Goal: Task Accomplishment & Management: Use online tool/utility

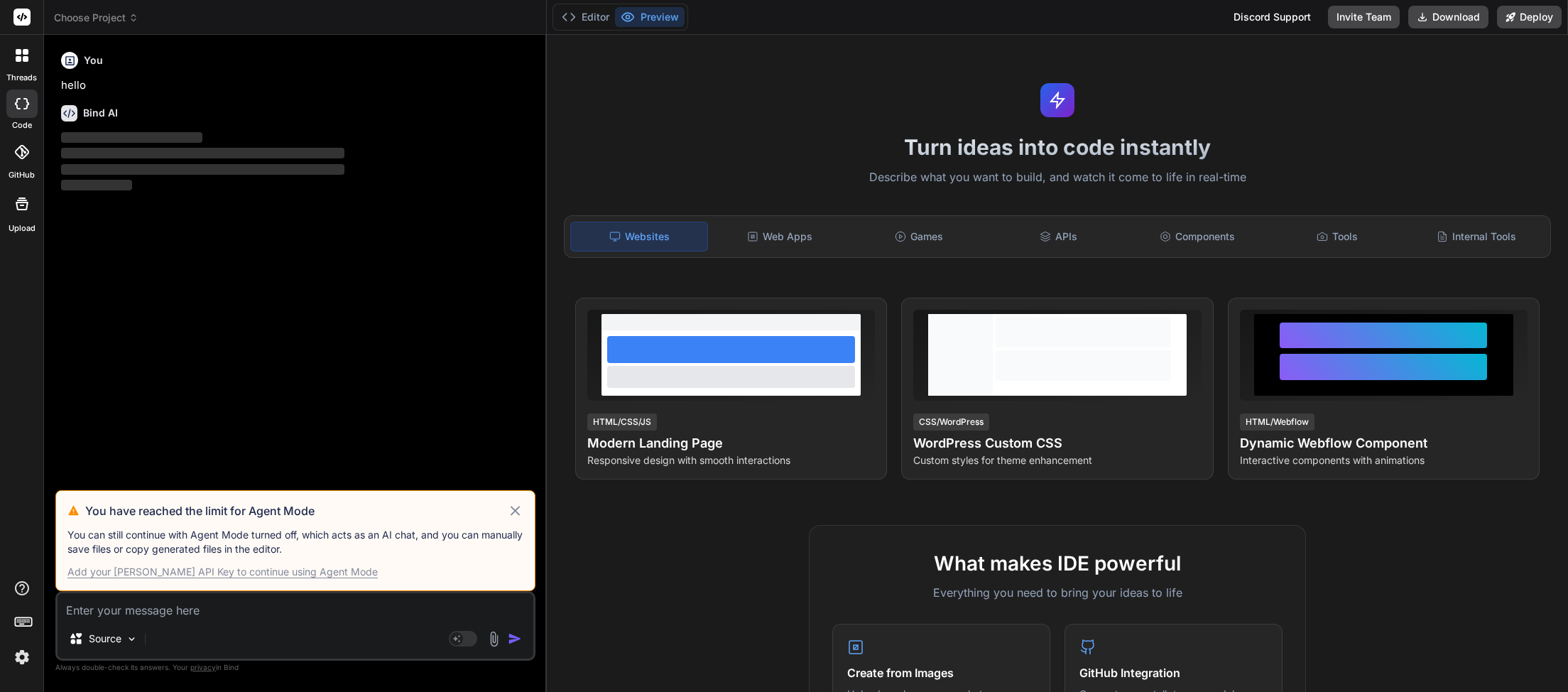
click at [509, 517] on icon at bounding box center [515, 510] width 17 height 17
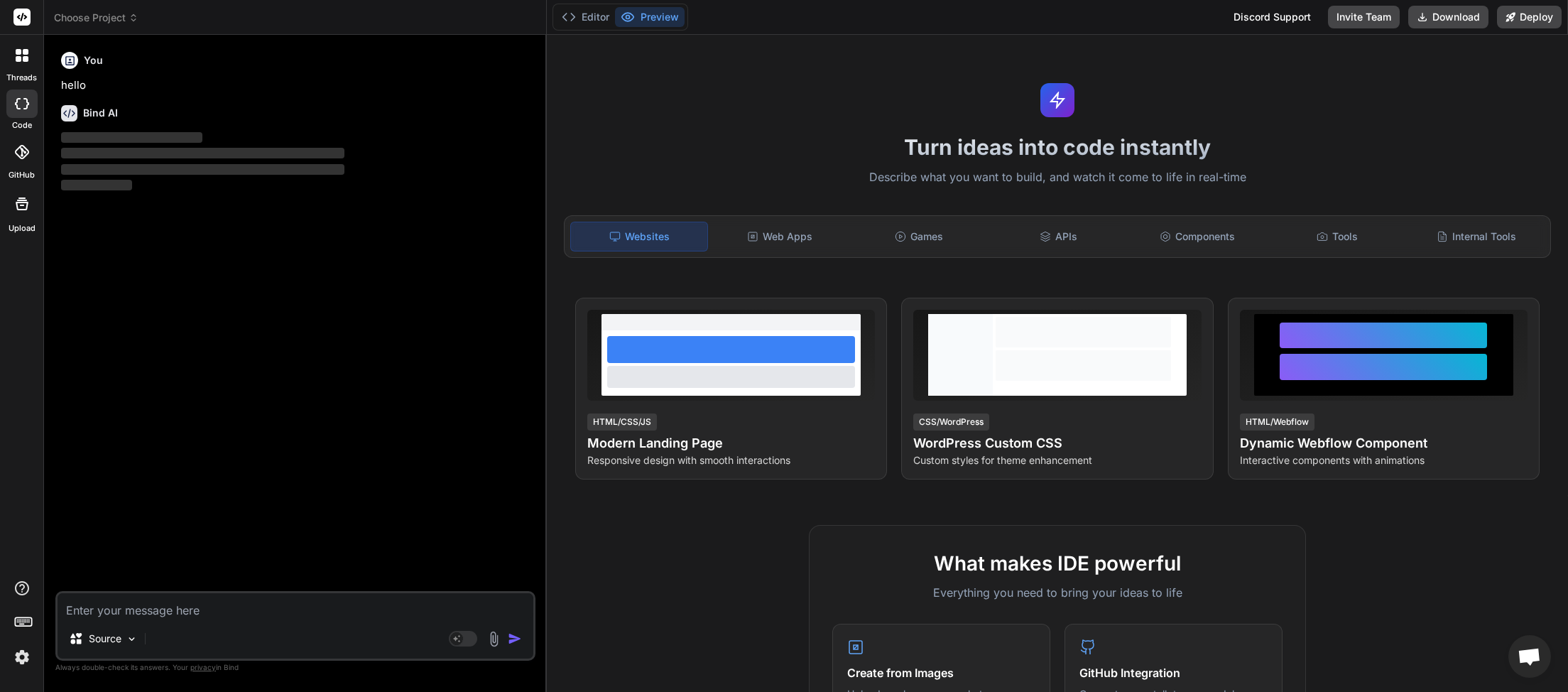
scroll to position [400, 0]
click at [131, 22] on span "Choose Project" at bounding box center [96, 17] width 85 height 14
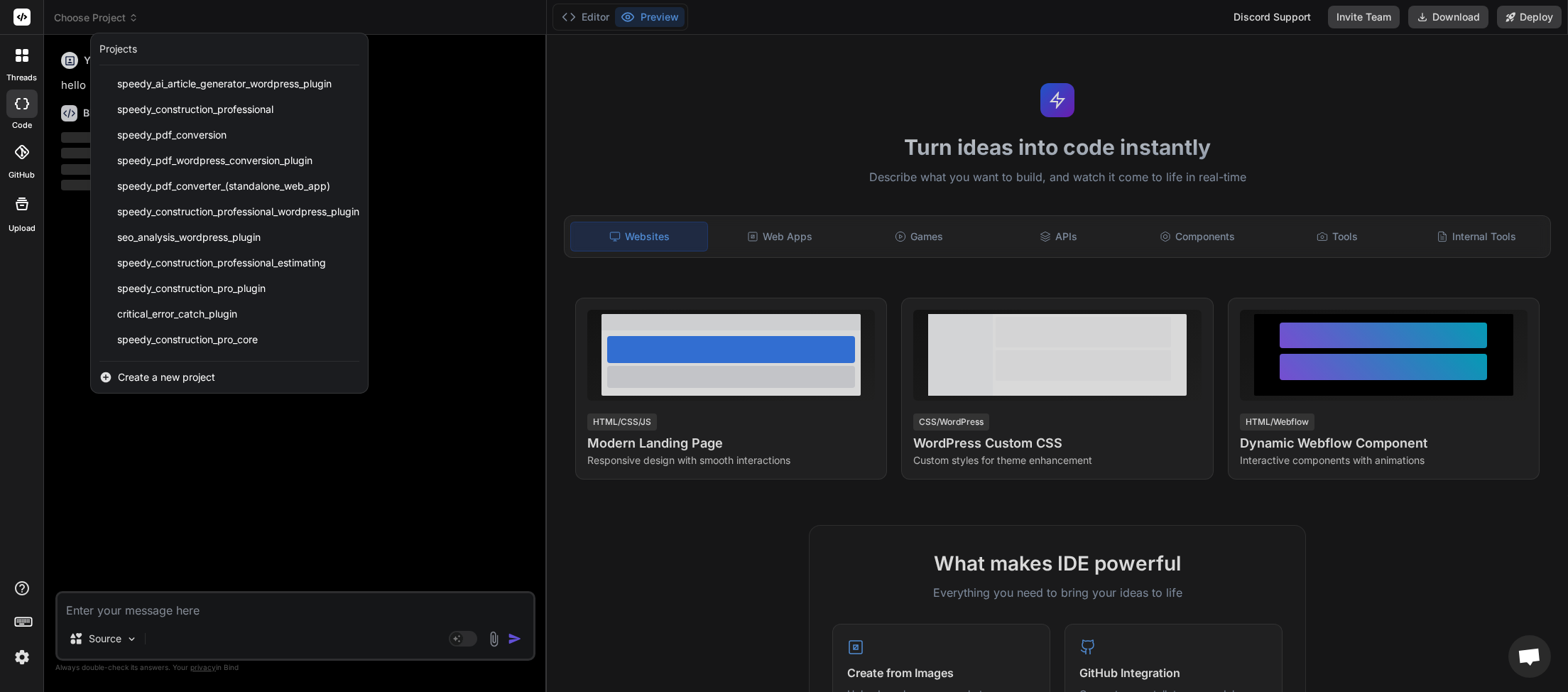
scroll to position [355, 0]
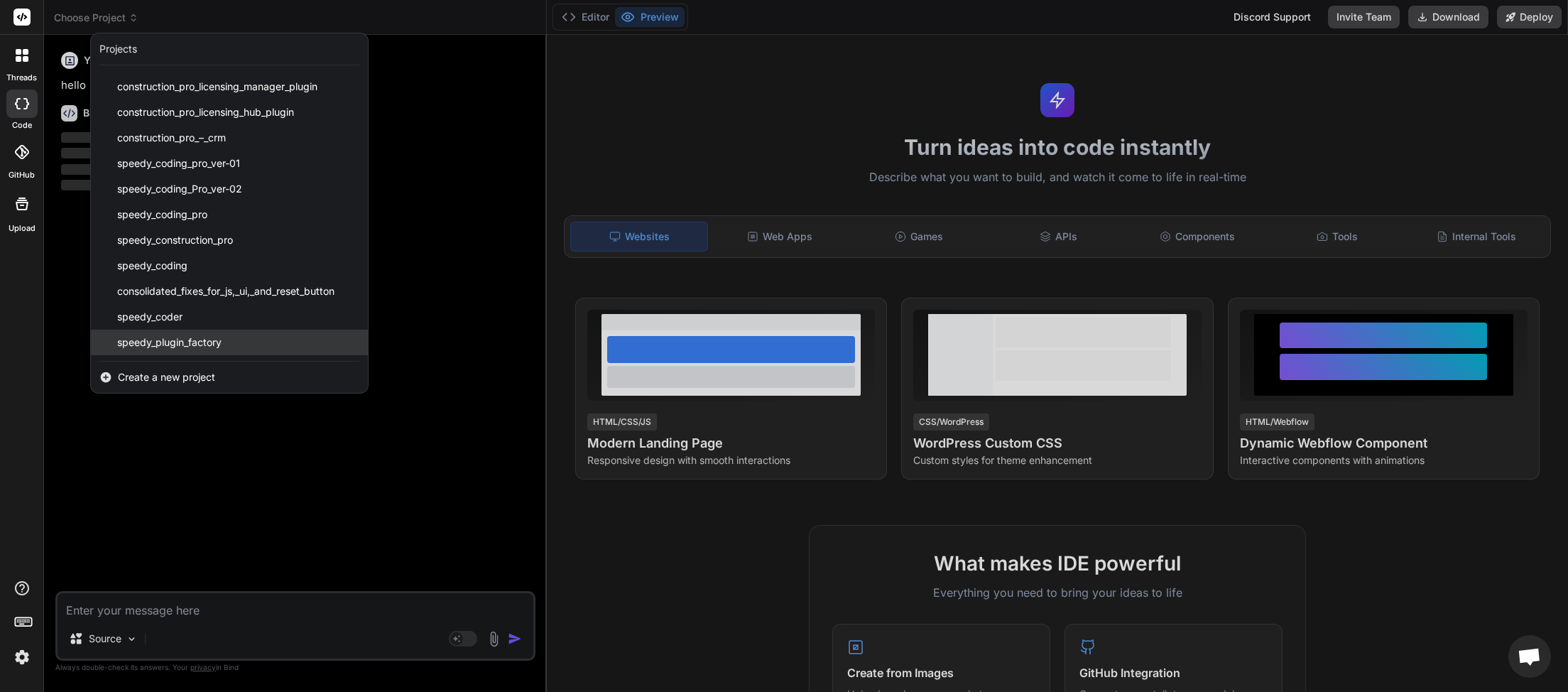
click at [207, 345] on span "speedy_plugin_factory" at bounding box center [170, 341] width 105 height 14
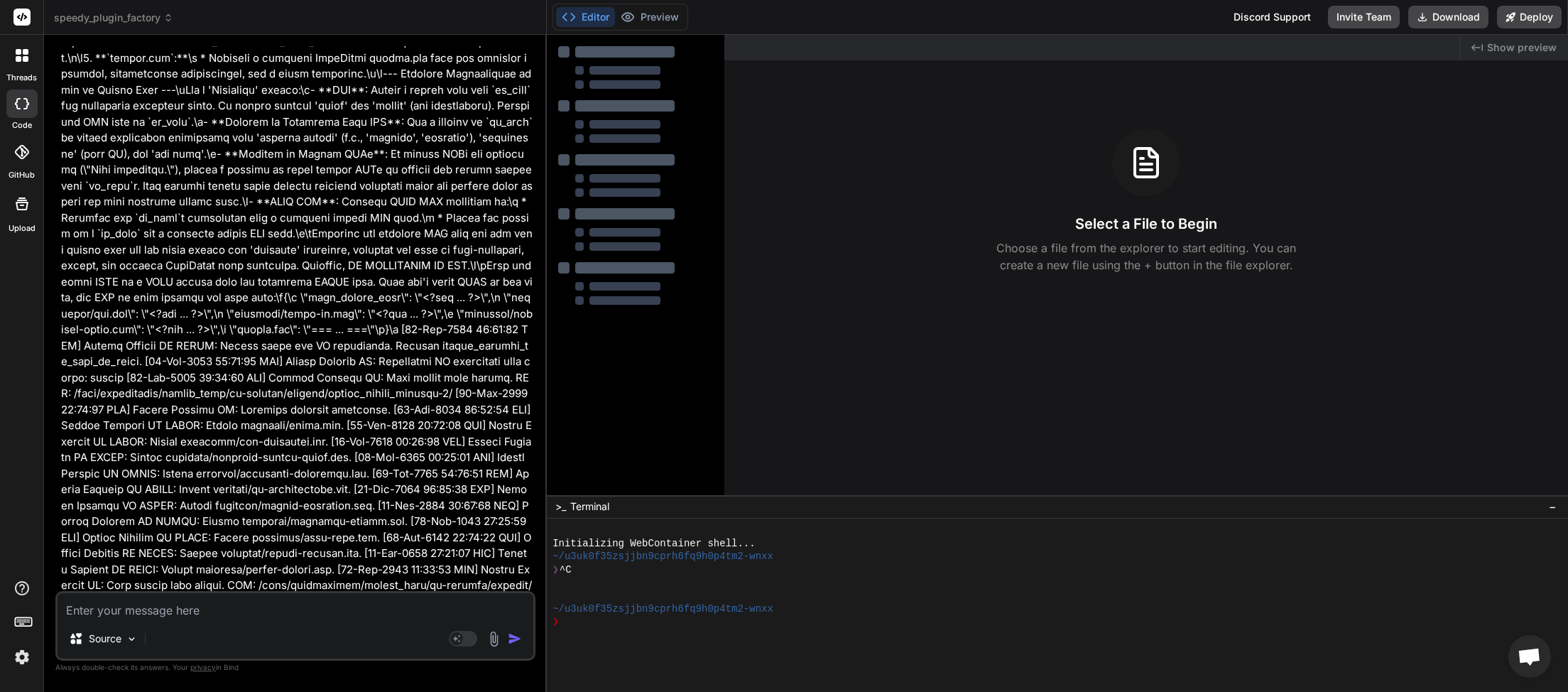
type textarea "x"
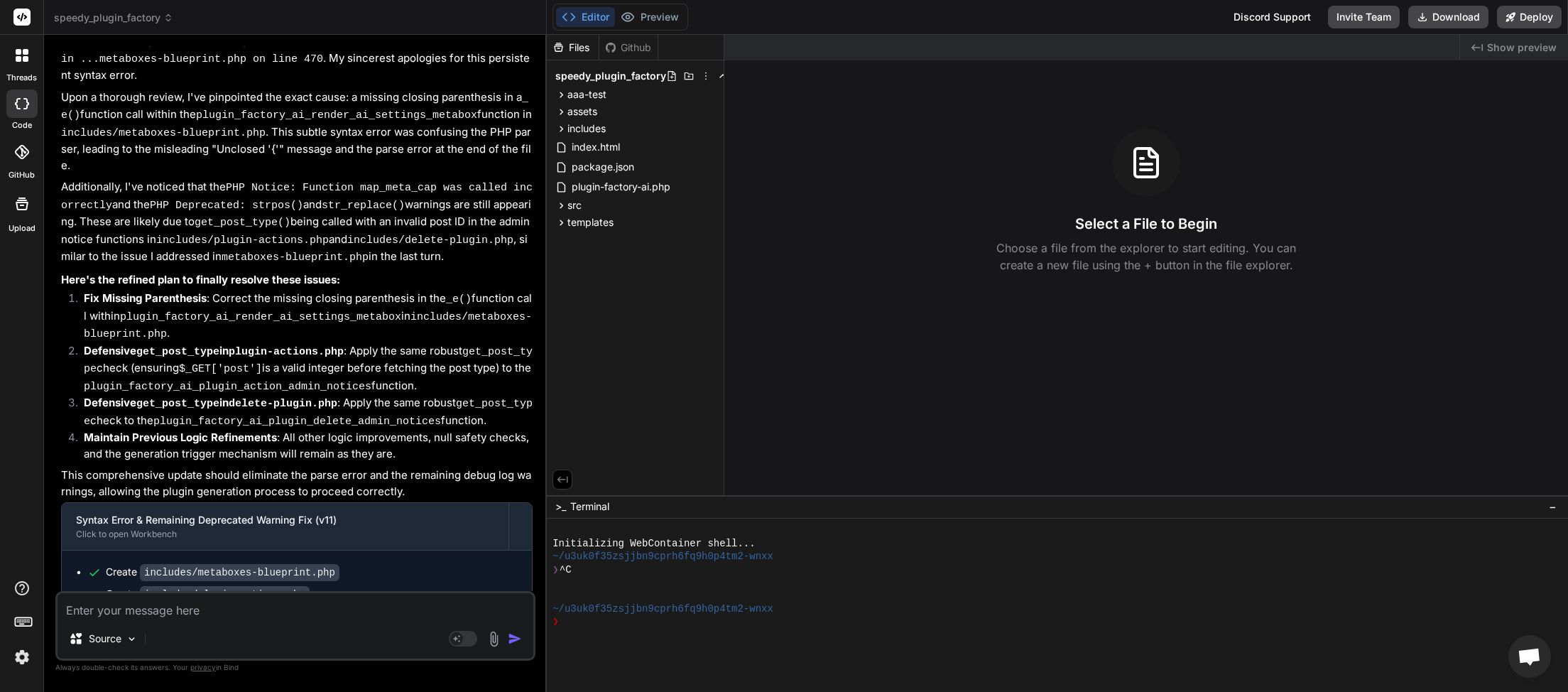
scroll to position [19808, 0]
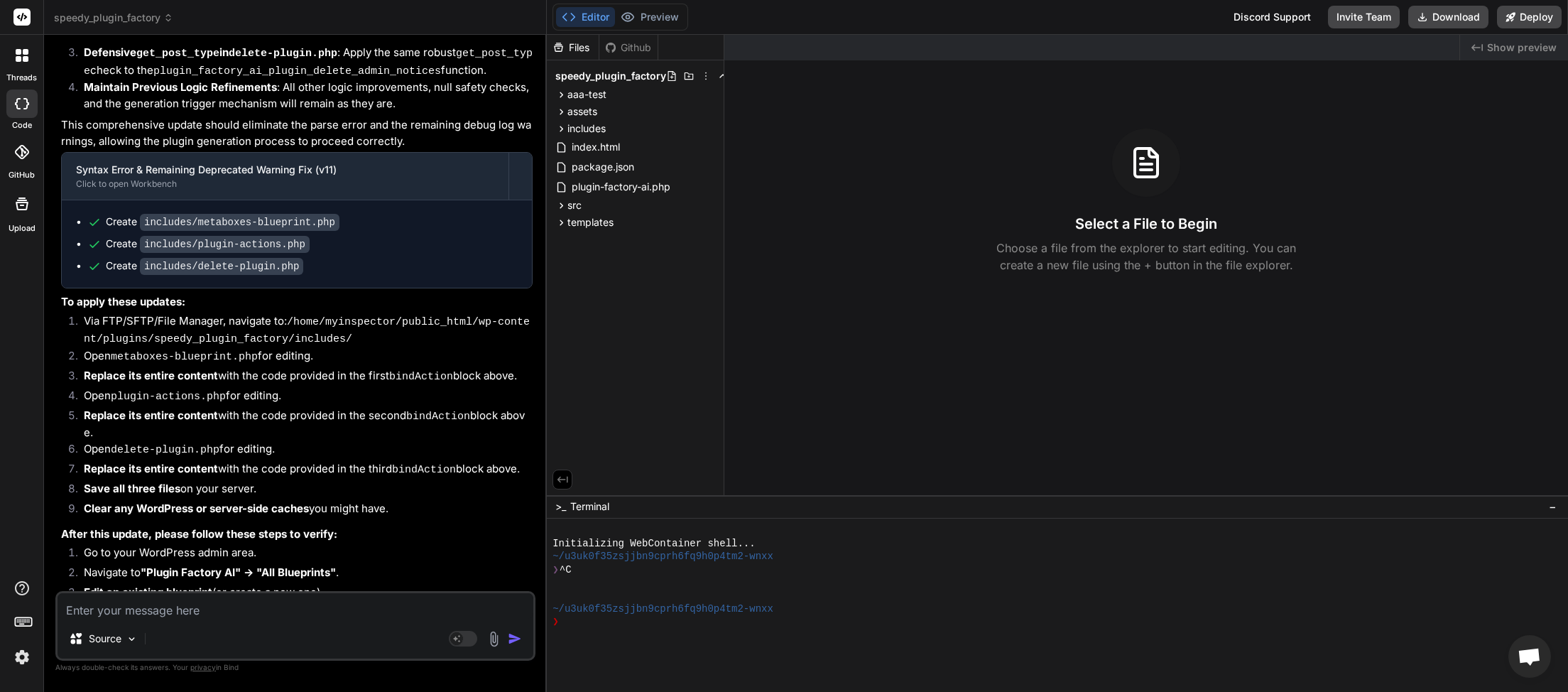
paste textarea "[[DATE] 06:59:02 UTC] Plugin Factory AI: Main plugin file loaded. DIR: /home/my…"
type textarea "[[DATE] 06:59:02 UTC] Plugin Factory AI: Main plugin file loaded. DIR: /home/my…"
type textarea "x"
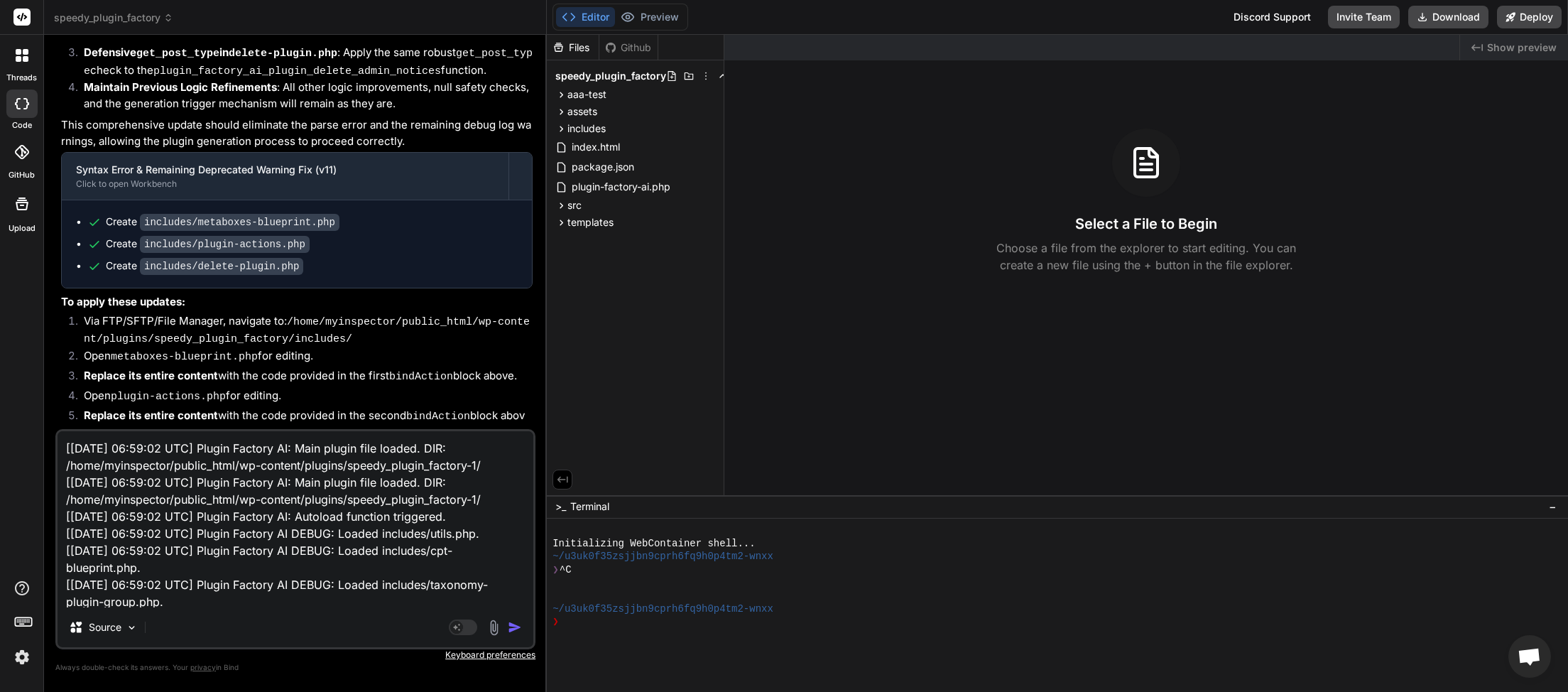
scroll to position [52, 0]
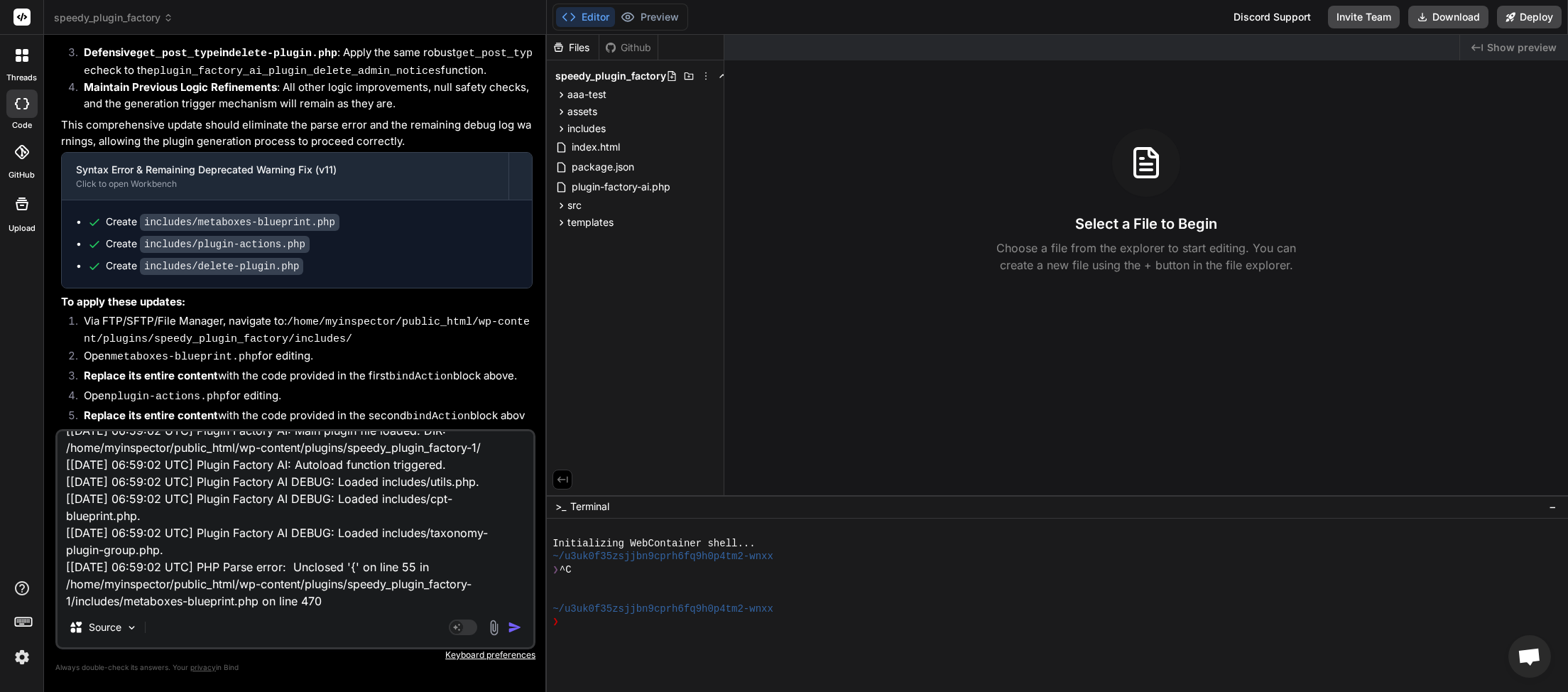
type textarea "[[DATE] 06:59:02 UTC] Plugin Factory AI: Main plugin file loaded. DIR: /home/my…"
click at [517, 630] on img "button" at bounding box center [514, 626] width 14 height 14
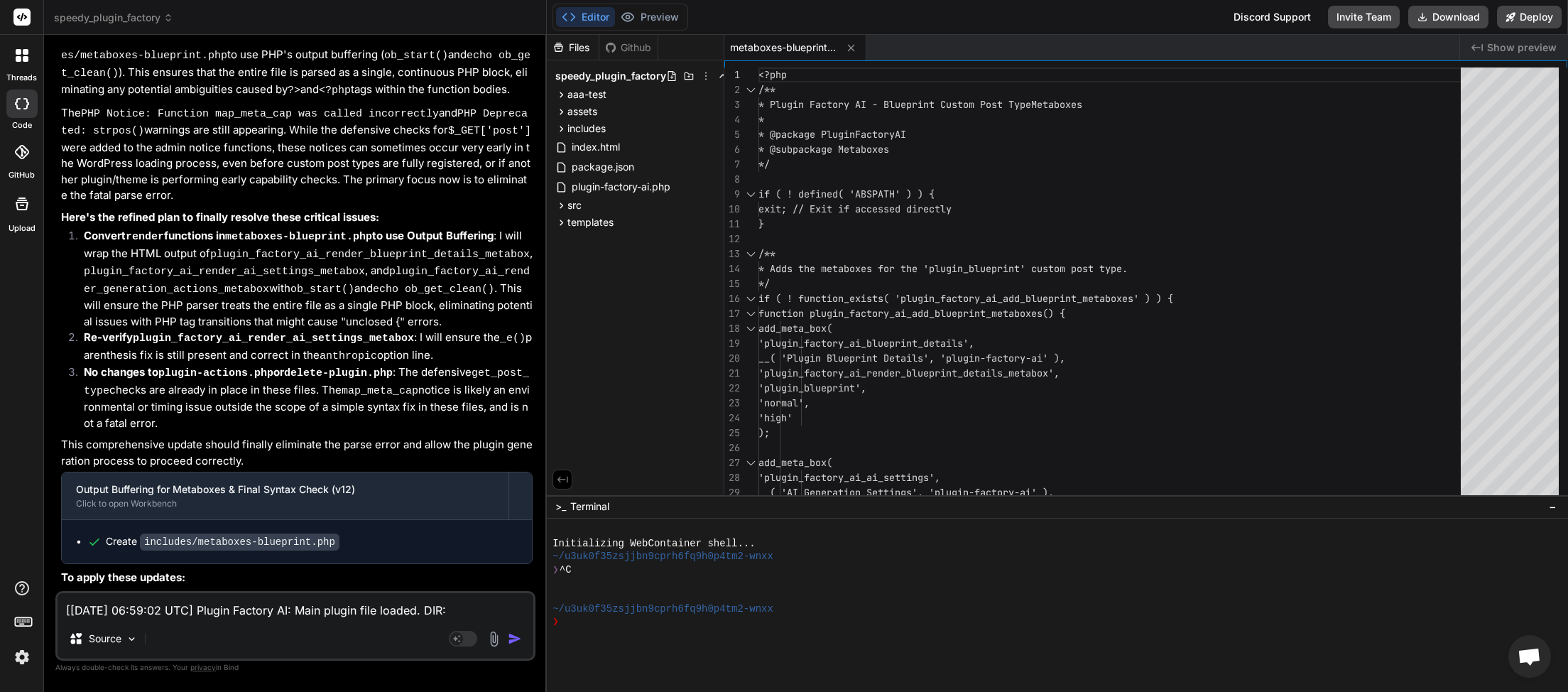
scroll to position [21106, 0]
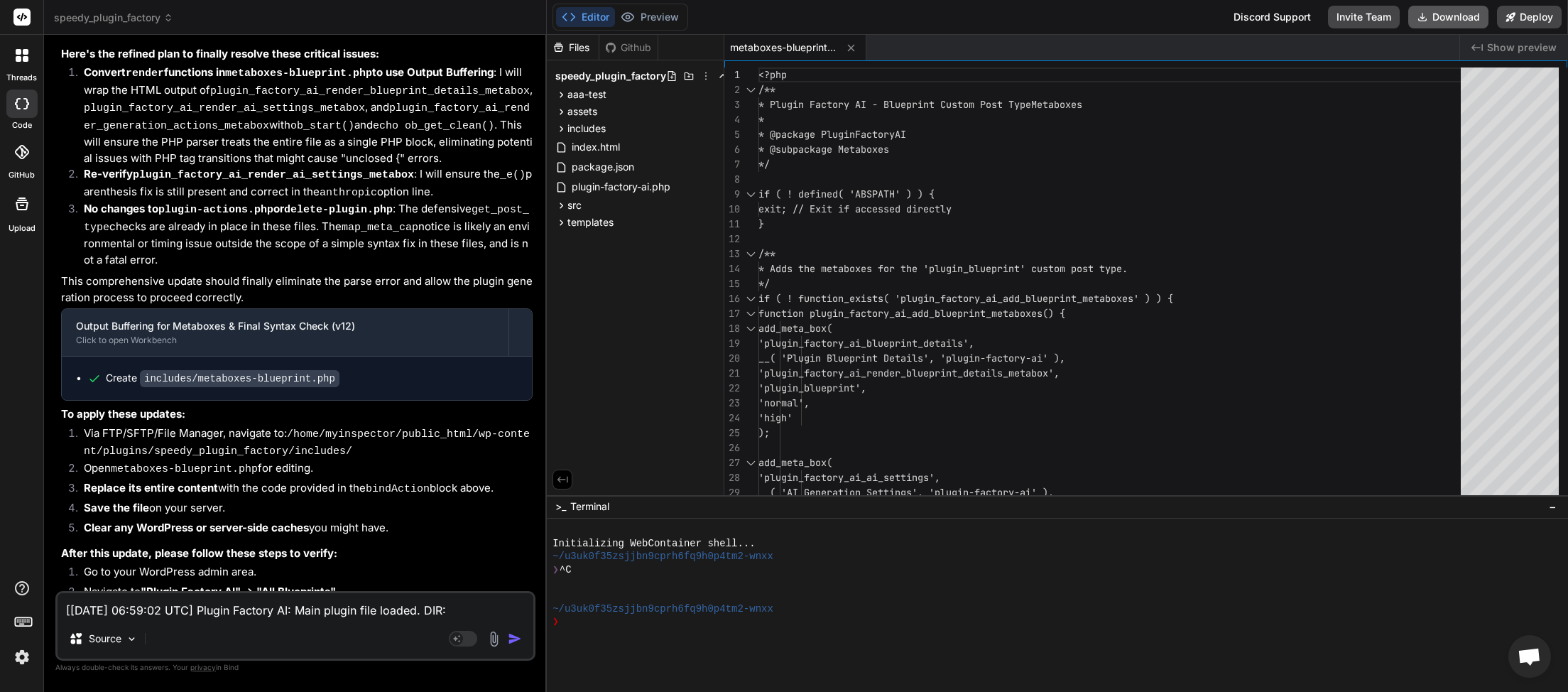
click at [1452, 21] on button "Download" at bounding box center [1448, 17] width 81 height 22
click at [194, 604] on strong "Edit an existing blueprint" at bounding box center [148, 611] width 129 height 13
click at [1449, 17] on button "Download" at bounding box center [1448, 17] width 81 height 22
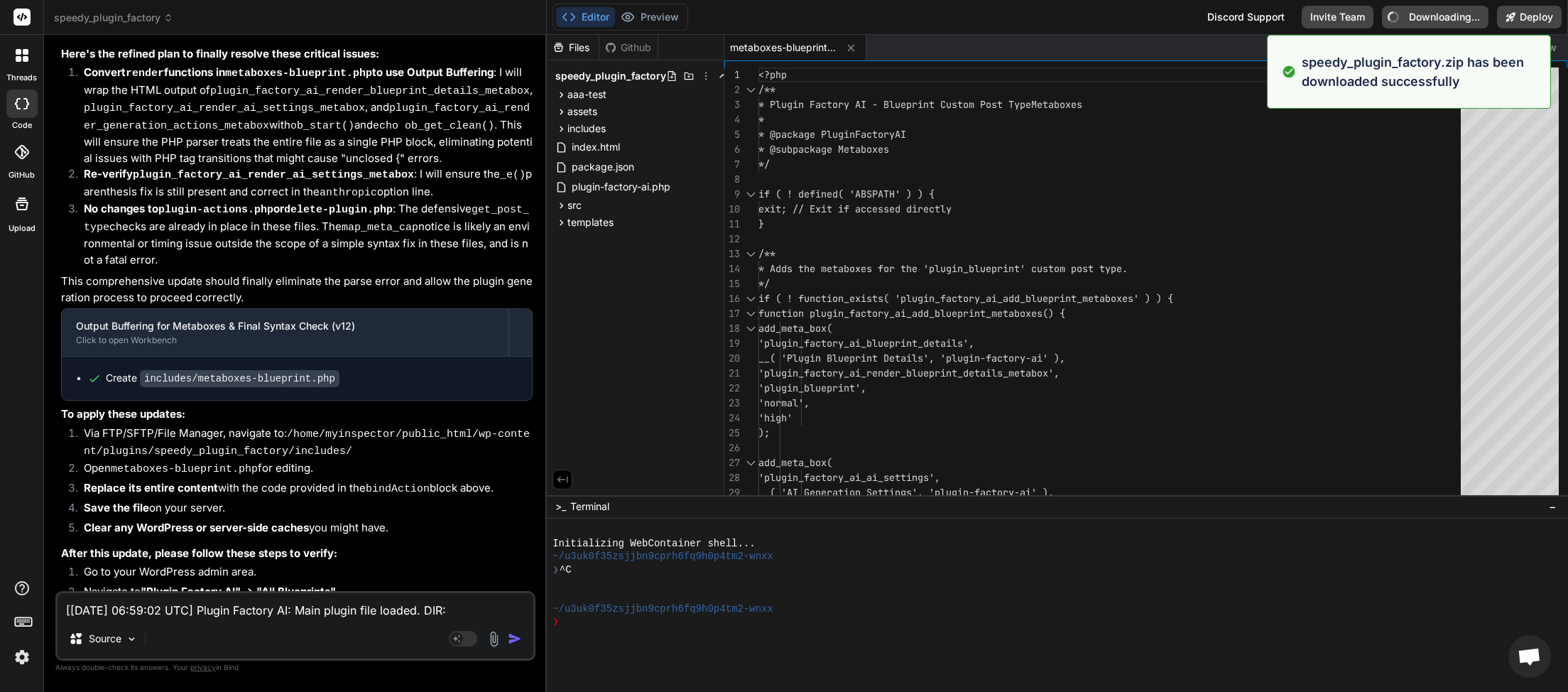
type textarea "x"
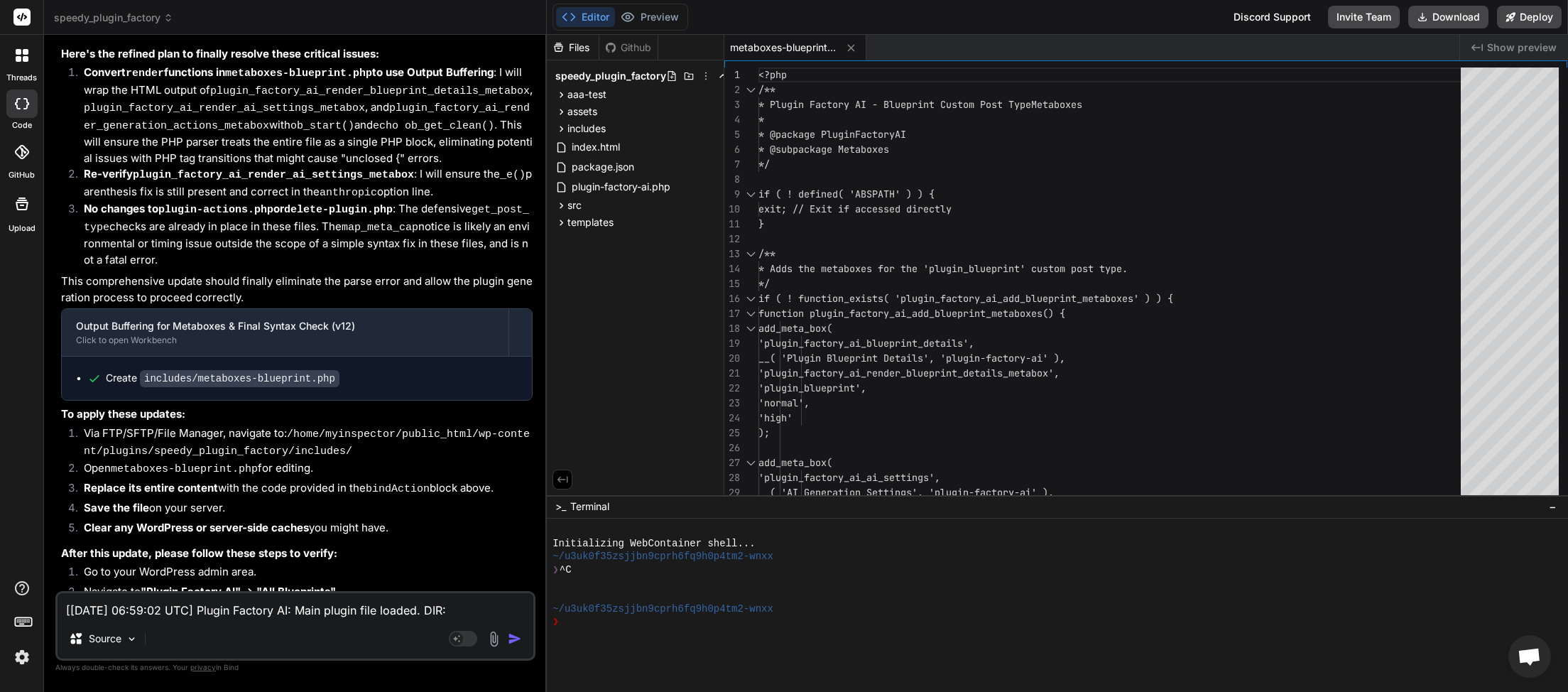
paste textarea "Plugin generated successfully! You can now activate, download, or view its code."
type textarea "Plugin generated successfully! You can now activate, download, or view its code."
type textarea "x"
type textarea "Plugin generated successfully! You can now activate, download, or view its code."
type textarea "x"
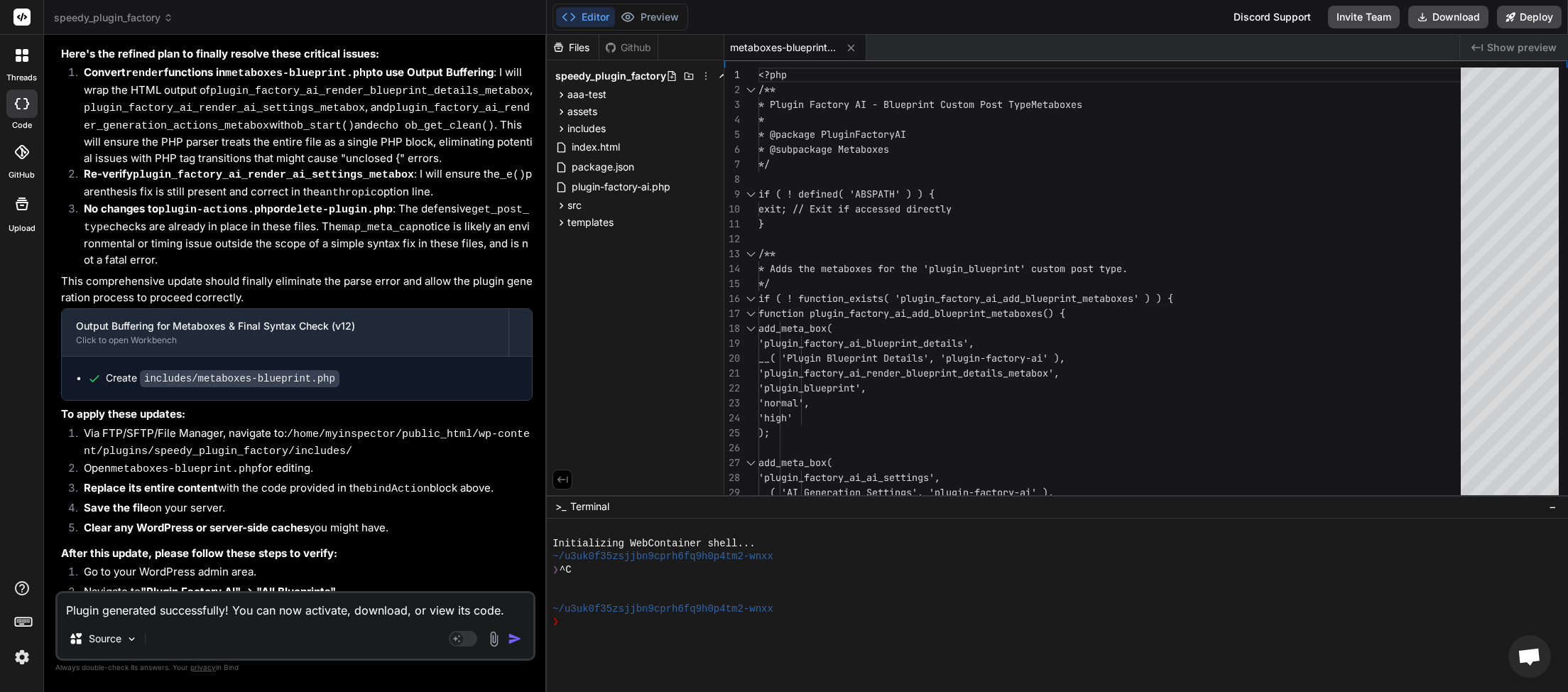
type textarea "Plugin generated successfully! You can now activate, download, or view its code…"
type textarea "x"
type textarea "Plugin generated successfully! You can now activate, download, or view its code…"
type textarea "x"
type textarea "Plugin generated successfully! You can now activate, download, or view its code…"
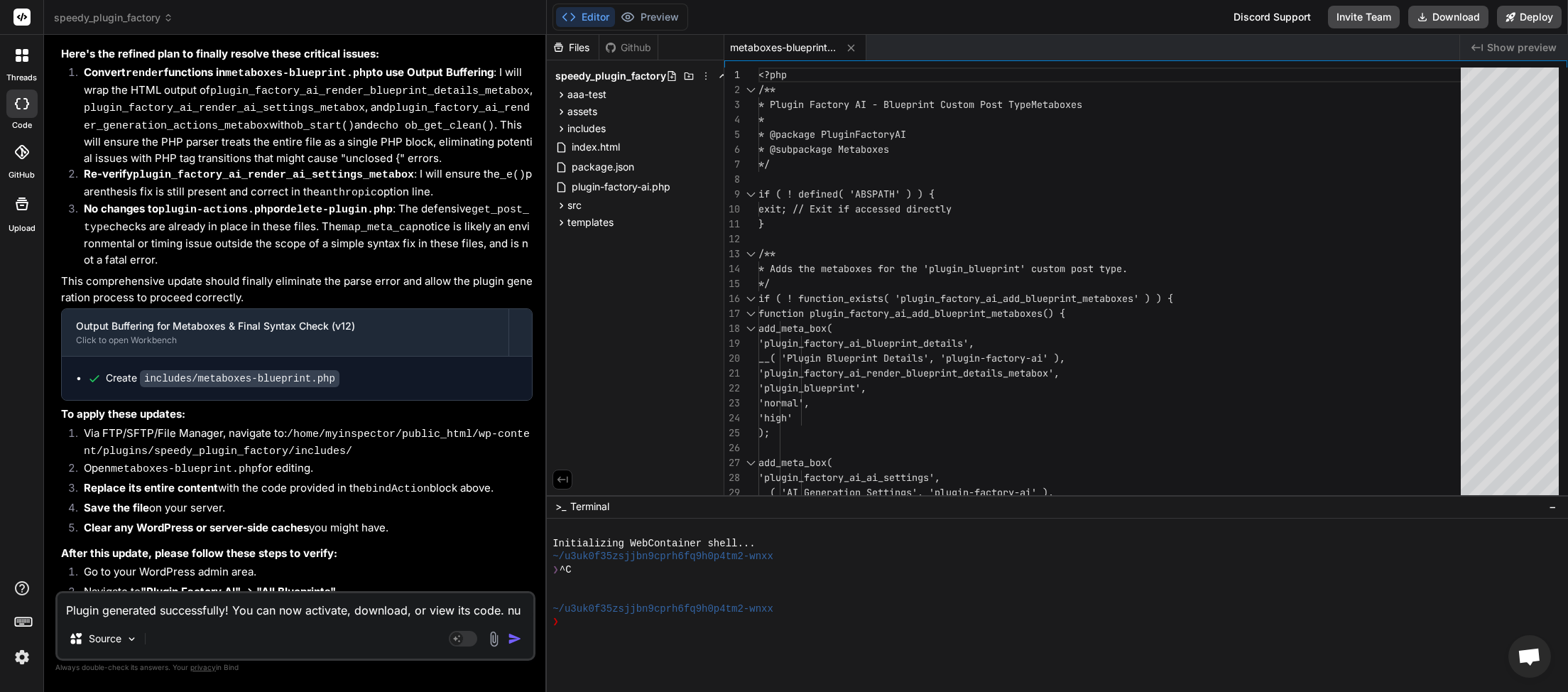
type textarea "x"
type textarea "Plugin generated successfully! You can now activate, download, or view its code…"
type textarea "x"
type textarea "Plugin generated successfully! You can now activate, download, or view its code…"
type textarea "x"
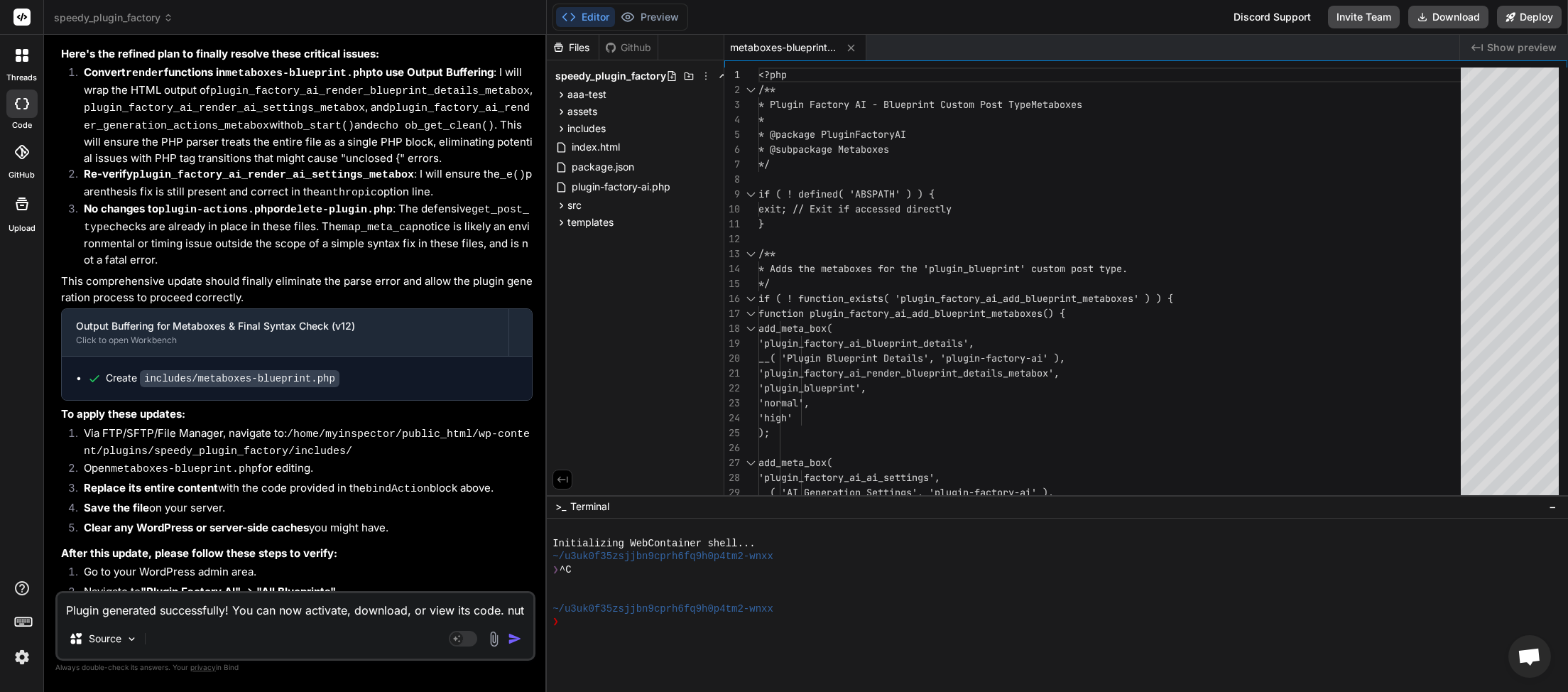
type textarea "Plugin generated successfully! You can now activate, download, or view its code…"
type textarea "x"
type textarea "Plugin generated successfully! You can now activate, download, or view its code…"
type textarea "x"
type textarea "Plugin generated successfully! You can now activate, download, or view its code."
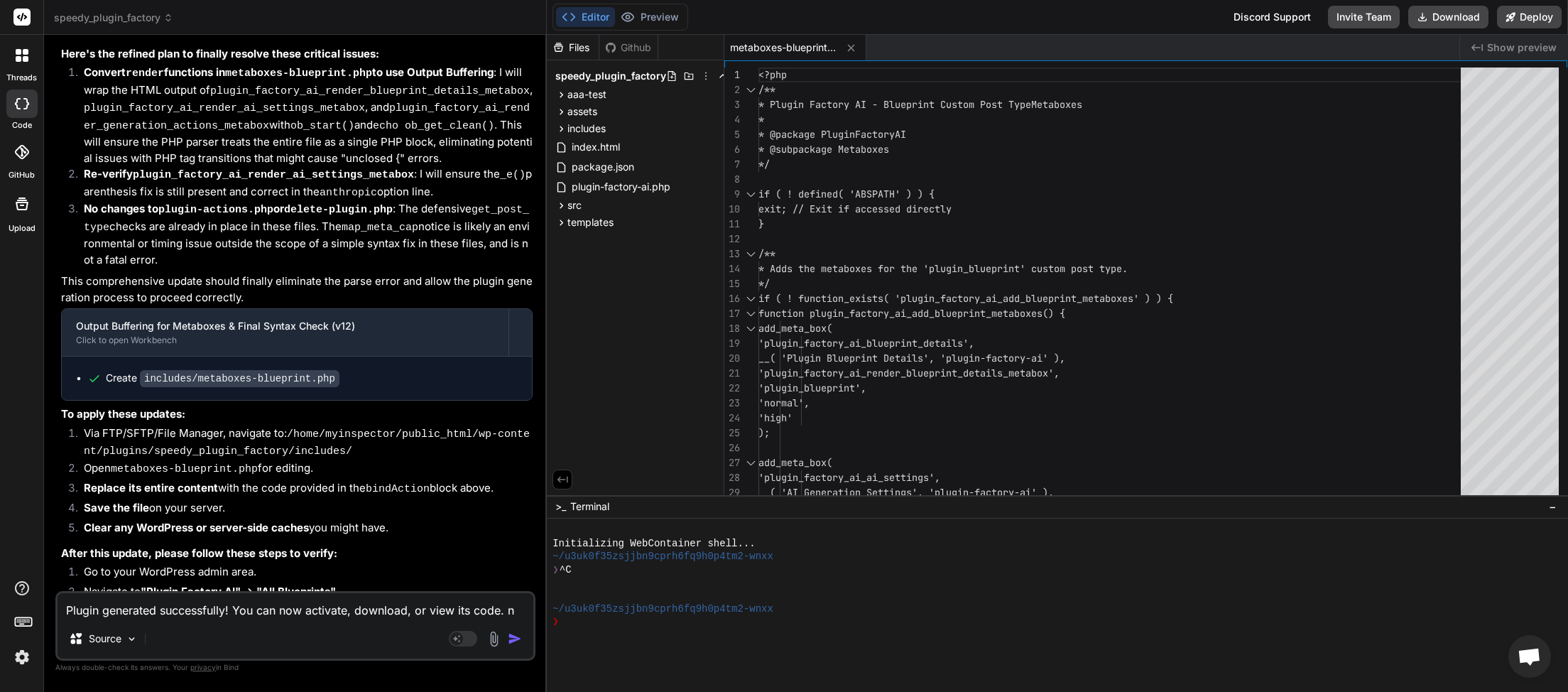
type textarea "x"
type textarea "Plugin generated successfully! You can now activate, download, or view its code."
type textarea "x"
type textarea "sPlugin generated successfully! You can now activate, download, or view its cod…"
type textarea "x"
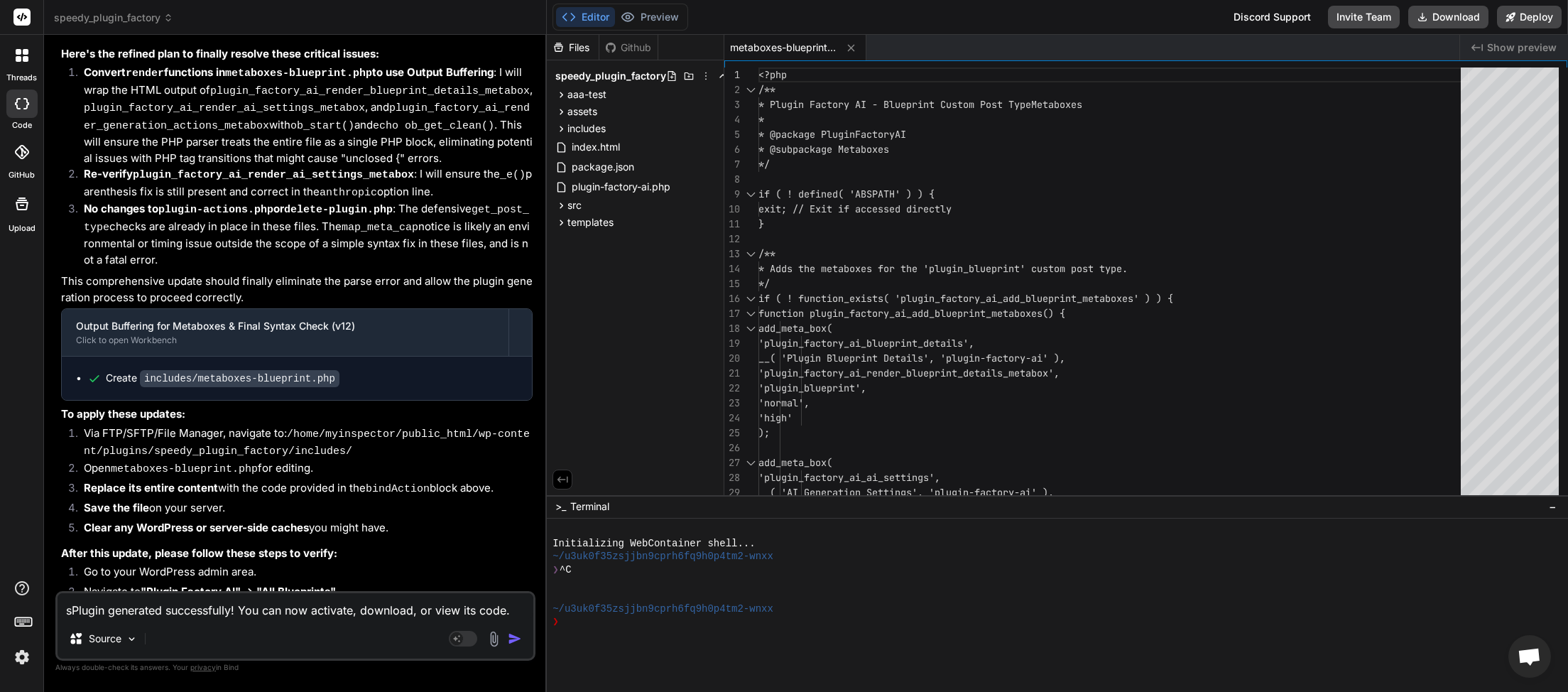
type textarea "syPlugin generated successfully! You can now activate, download, or view its co…"
type textarea "x"
type textarea "sPlugin generated successfully! You can now activate, download, or view its cod…"
type textarea "x"
type textarea "saPlugin generated successfully! You can now activate, download, or view its co…"
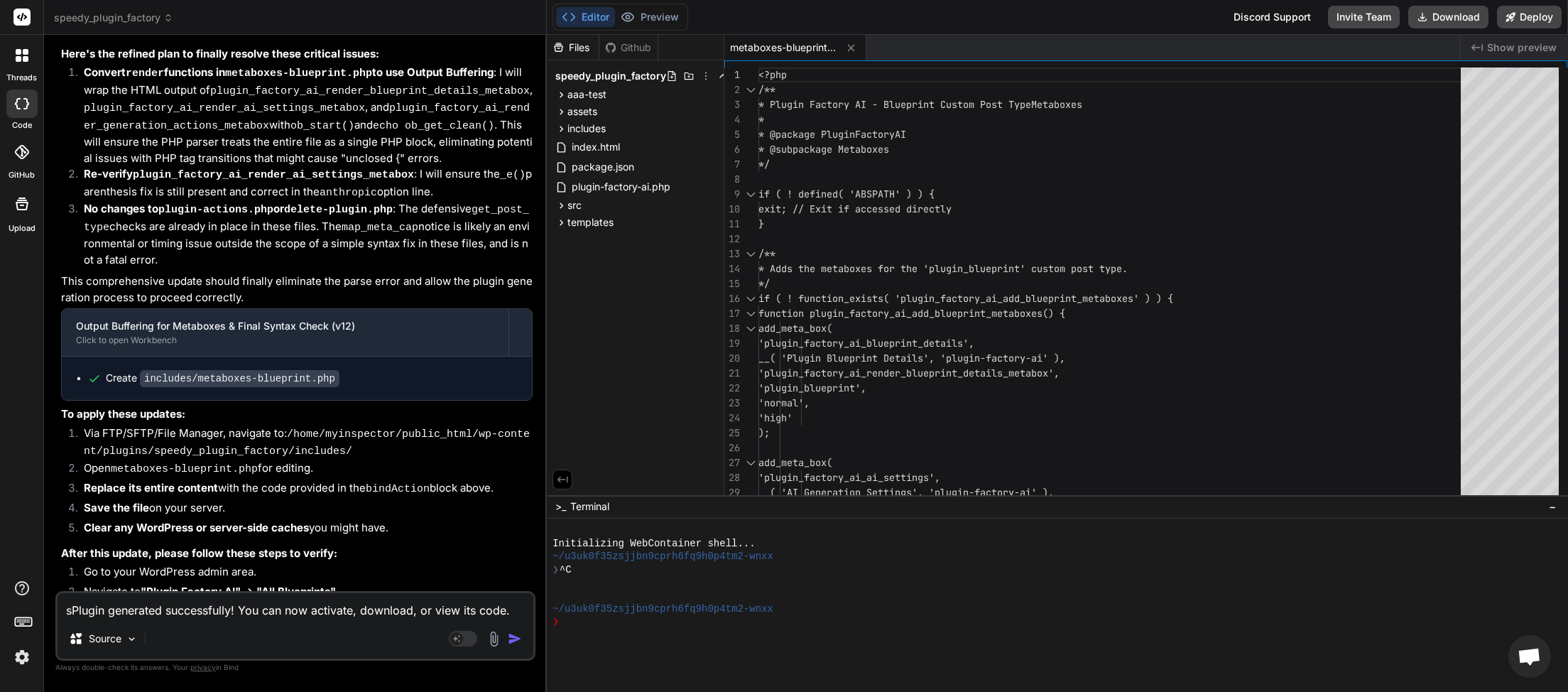
type textarea "x"
type textarea "sayPlugin generated successfully! You can now activate, download, or view its c…"
type textarea "x"
type textarea "saysPlugin generated successfully! You can now activate, download, or view its …"
type textarea "x"
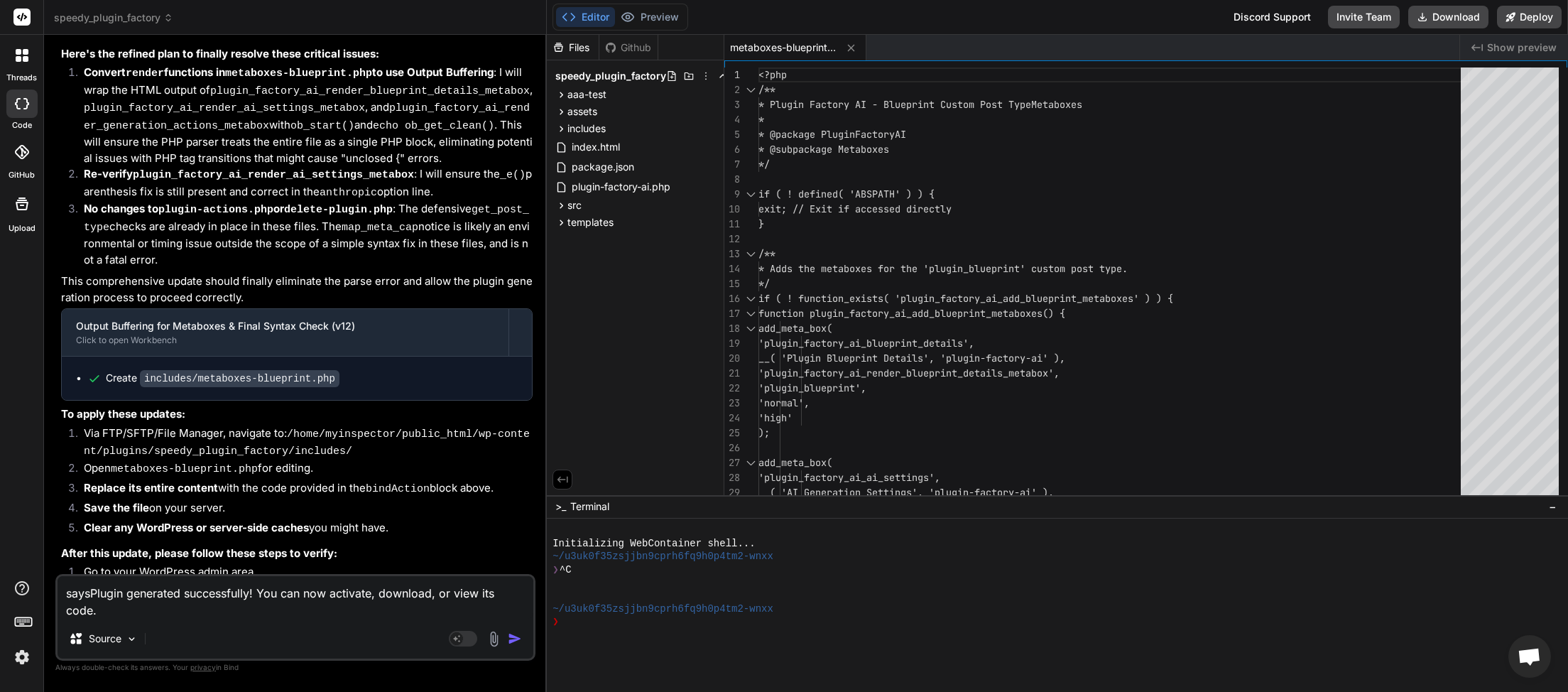
type textarea "says Plugin generated successfully! You can now activate, download, or view its…"
type textarea "x"
type textarea "says Plugin generated successfully! You can now activate, download, or view its…"
type textarea "x"
type textarea "says Plugin generated successfully! You can now activate, download, or view its…"
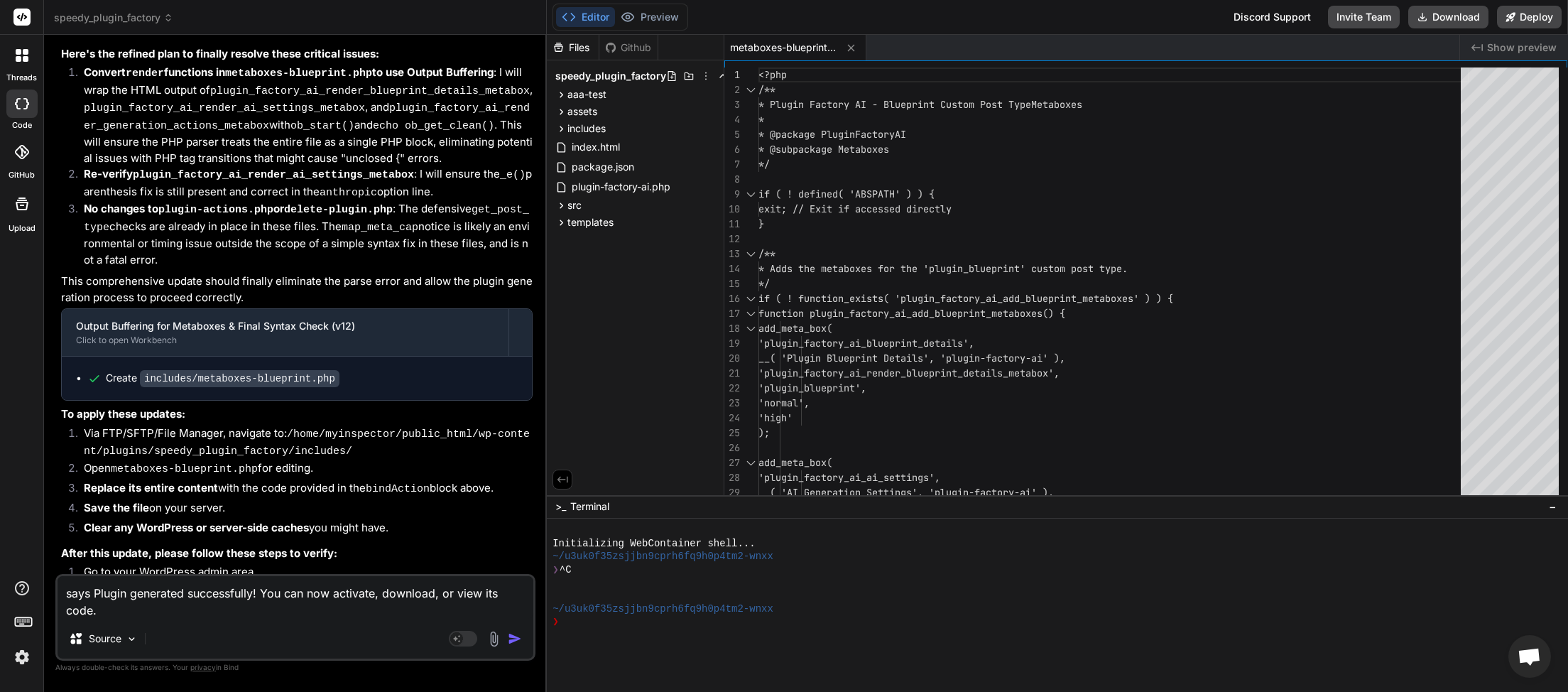
type textarea "x"
type textarea "says Plugin generated successfully! You can now activate, download, or view its…"
type textarea "x"
type textarea "says Plugin generated successfully! You can now activate, download, or view its…"
type textarea "x"
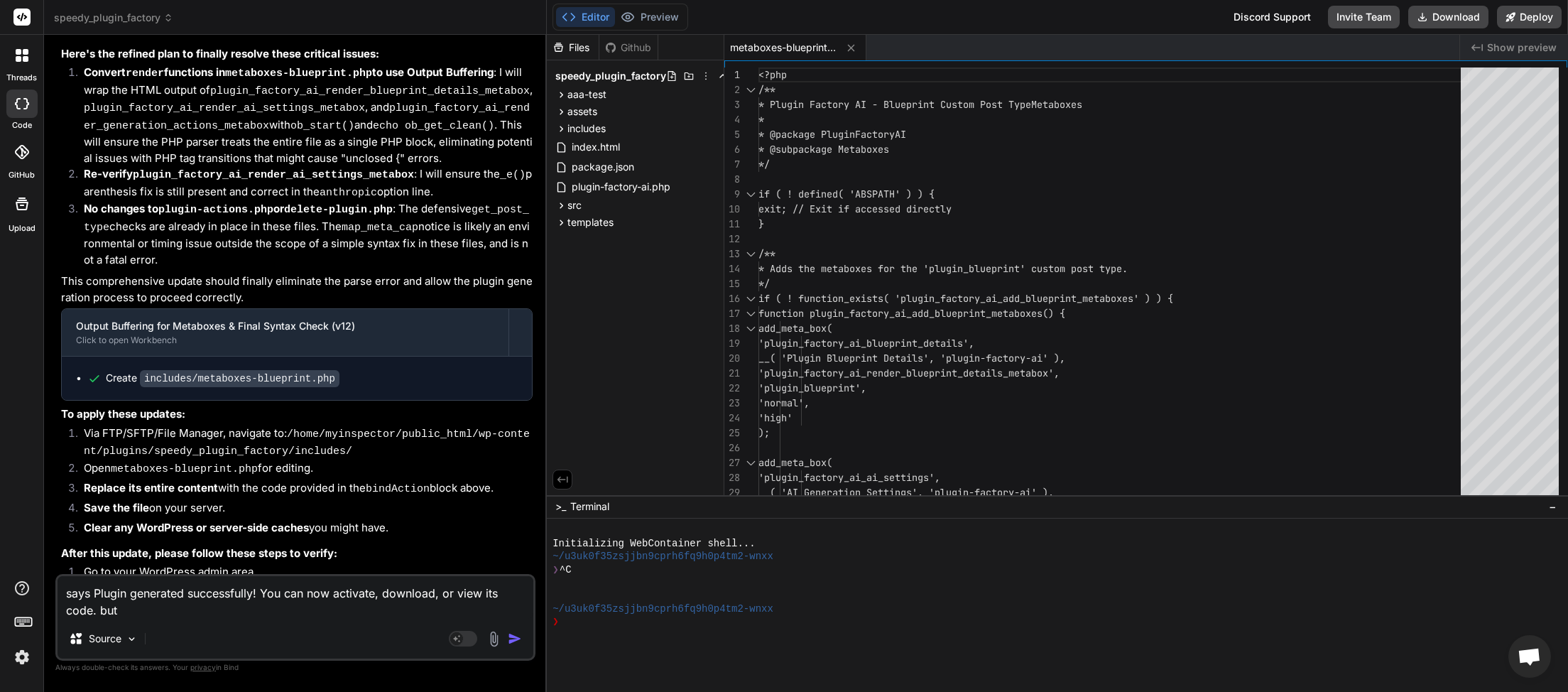
type textarea "says Plugin generated successfully! You can now activate, download, or view its…"
type textarea "x"
type textarea "says Plugin generated successfully! You can now activate, download, or view its…"
type textarea "x"
type textarea "says Plugin generated successfully! You can now activate, download, or view its…"
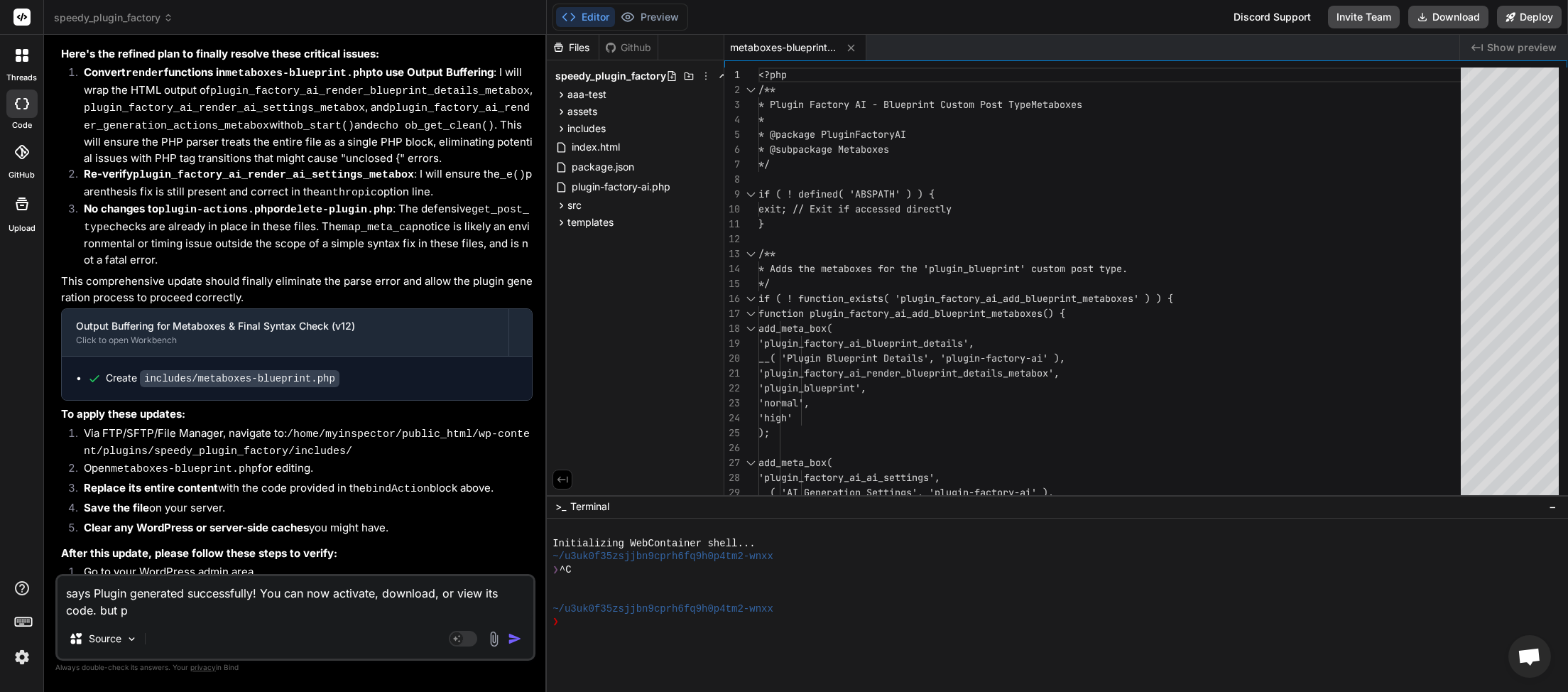
type textarea "x"
type textarea "says Plugin generated successfully! You can now activate, download, or view its…"
type textarea "x"
type textarea "says Plugin generated successfully! You can now activate, download, or view its…"
type textarea "x"
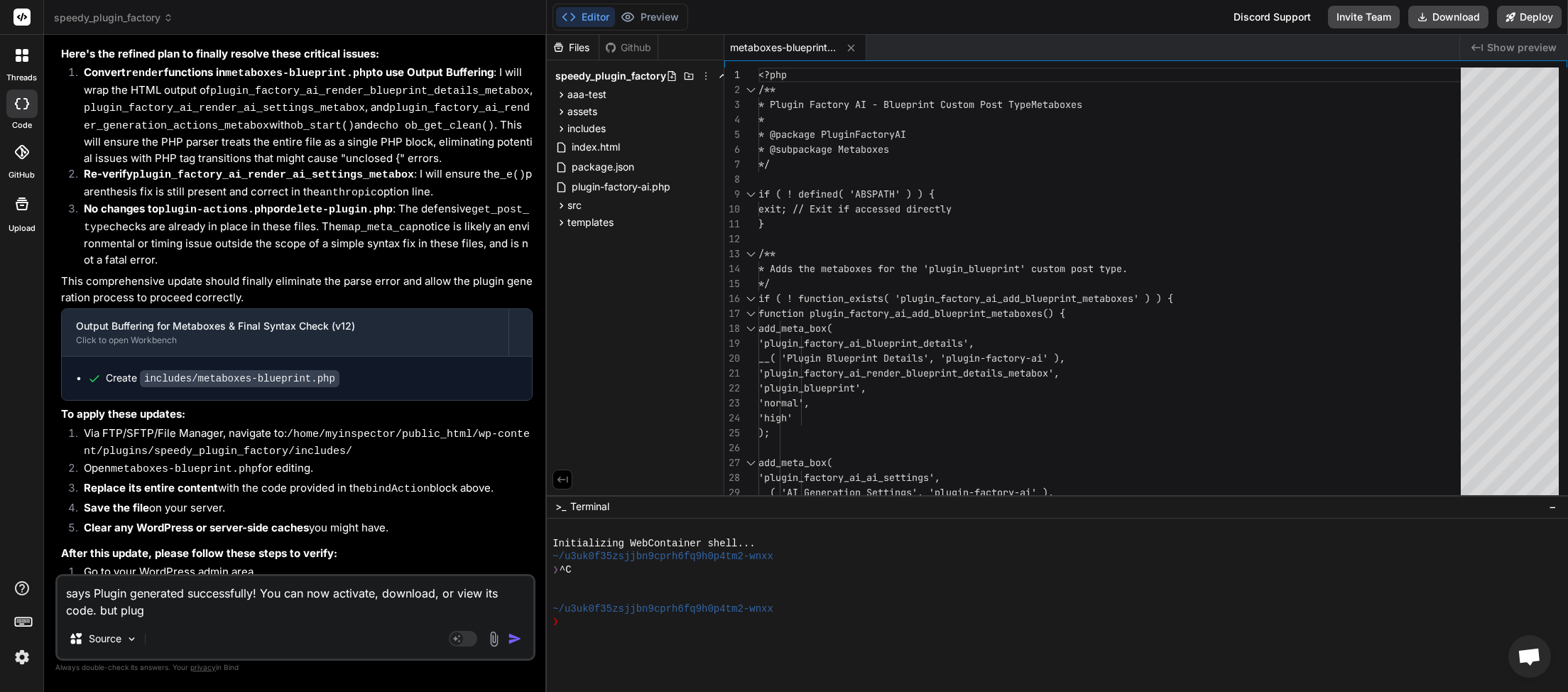
type textarea "says Plugin generated successfully! You can now activate, download, or view its…"
type textarea "x"
type textarea "says Plugin generated successfully! You can now activate, download, or view its…"
type textarea "x"
type textarea "says Plugin generated successfully! You can now activate, download, or view its…"
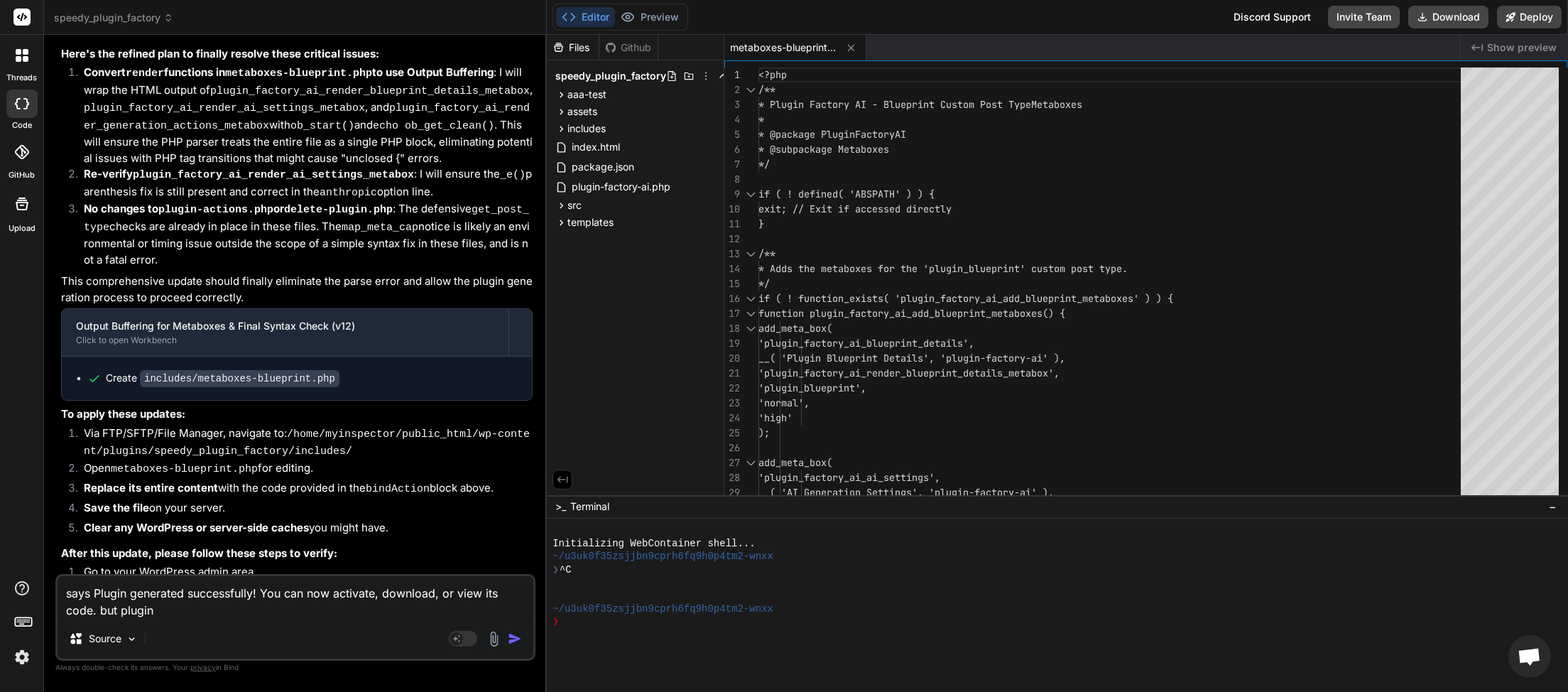
type textarea "x"
type textarea "says Plugin generated successfully! You can now activate, download, or view its…"
type textarea "x"
type textarea "says Plugin generated successfully! You can now activate, download, or view its…"
type textarea "x"
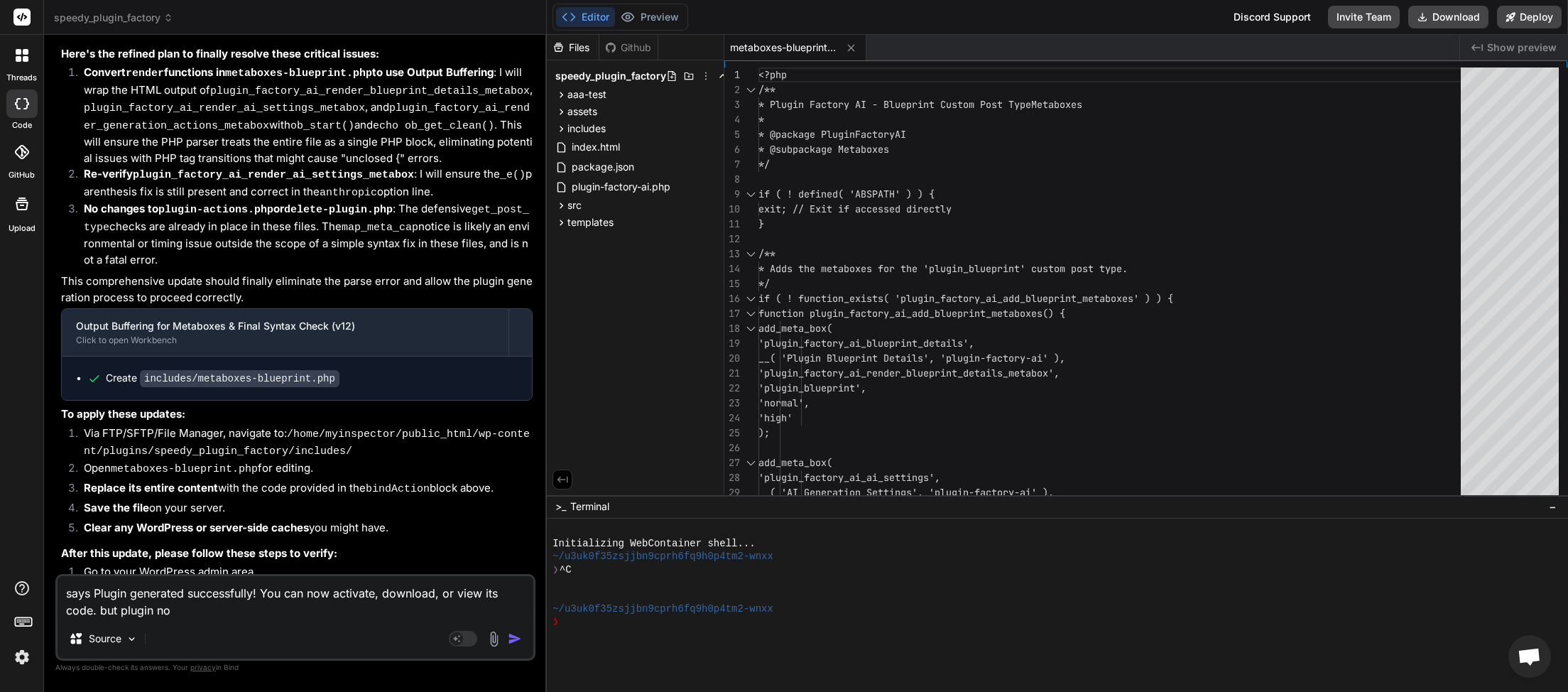
type textarea "says Plugin generated successfully! You can now activate, download, or view its…"
type textarea "x"
type textarea "says Plugin generated successfully! You can now activate, download, or view its…"
type textarea "x"
type textarea "says Plugin generated successfully! You can now activate, download, or view its…"
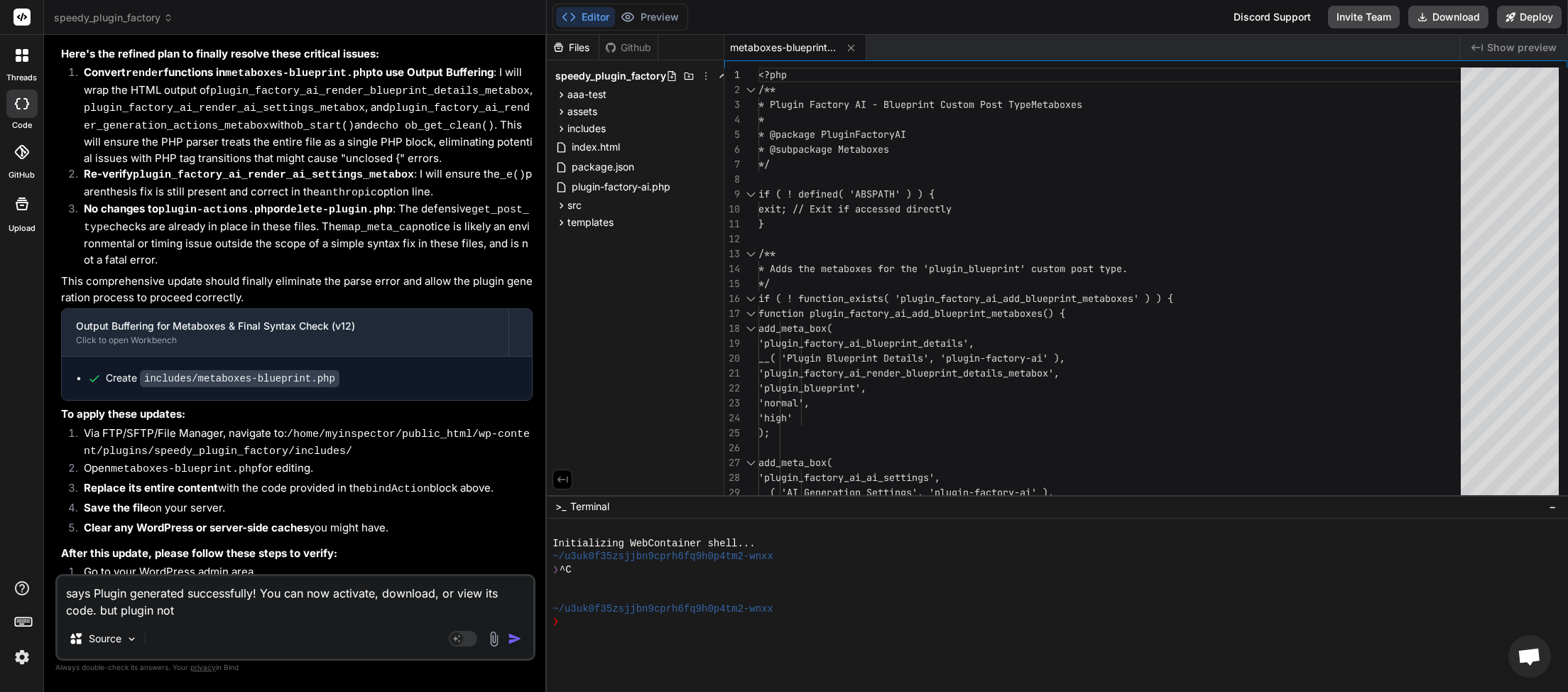
type textarea "x"
type textarea "says Plugin generated successfully! You can now activate, download, or view its…"
type textarea "x"
type textarea "says Plugin generated successfully! You can now activate, download, or view its…"
type textarea "x"
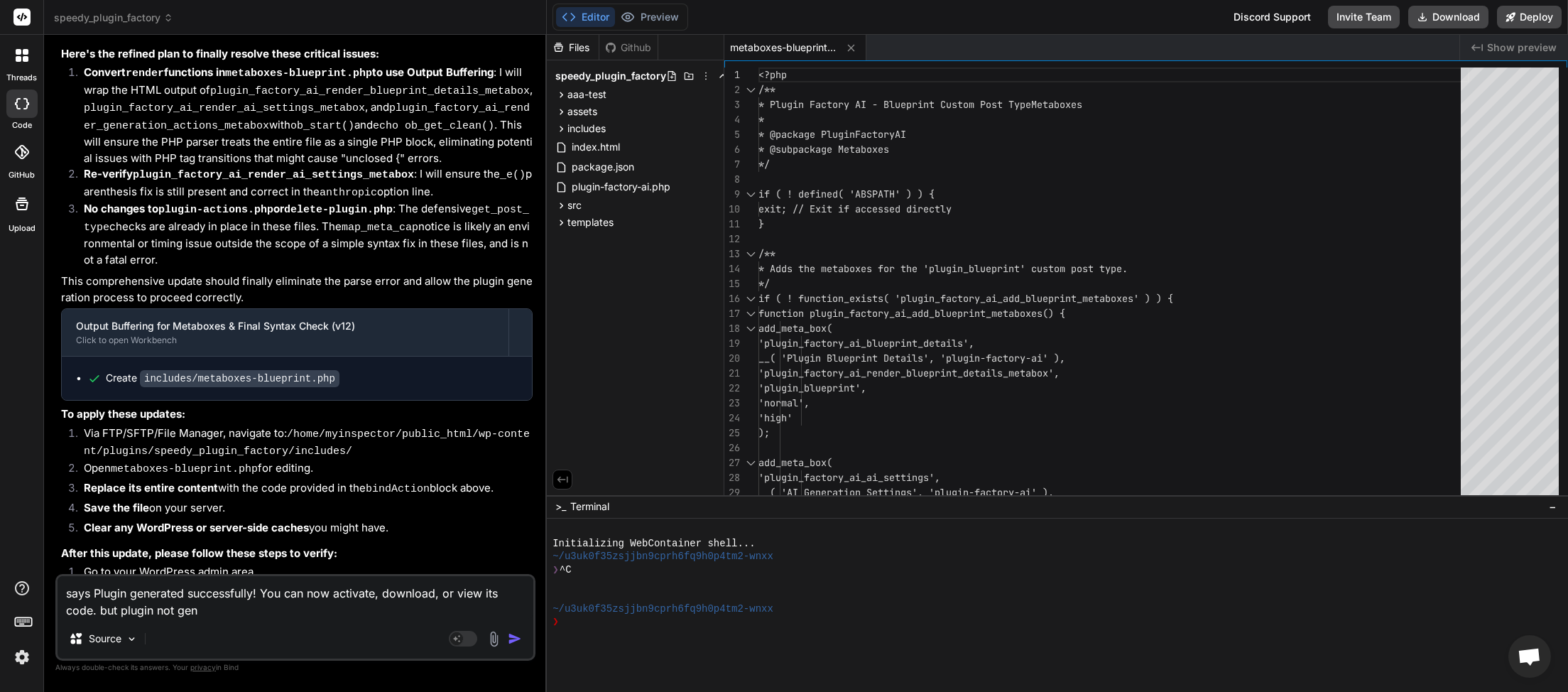
type textarea "says Plugin generated successfully! You can now activate, download, or view its…"
type textarea "x"
type textarea "says Plugin generated successfully! You can now activate, download, or view its…"
type textarea "x"
type textarea "says Plugin generated successfully! You can now activate, download, or view its…"
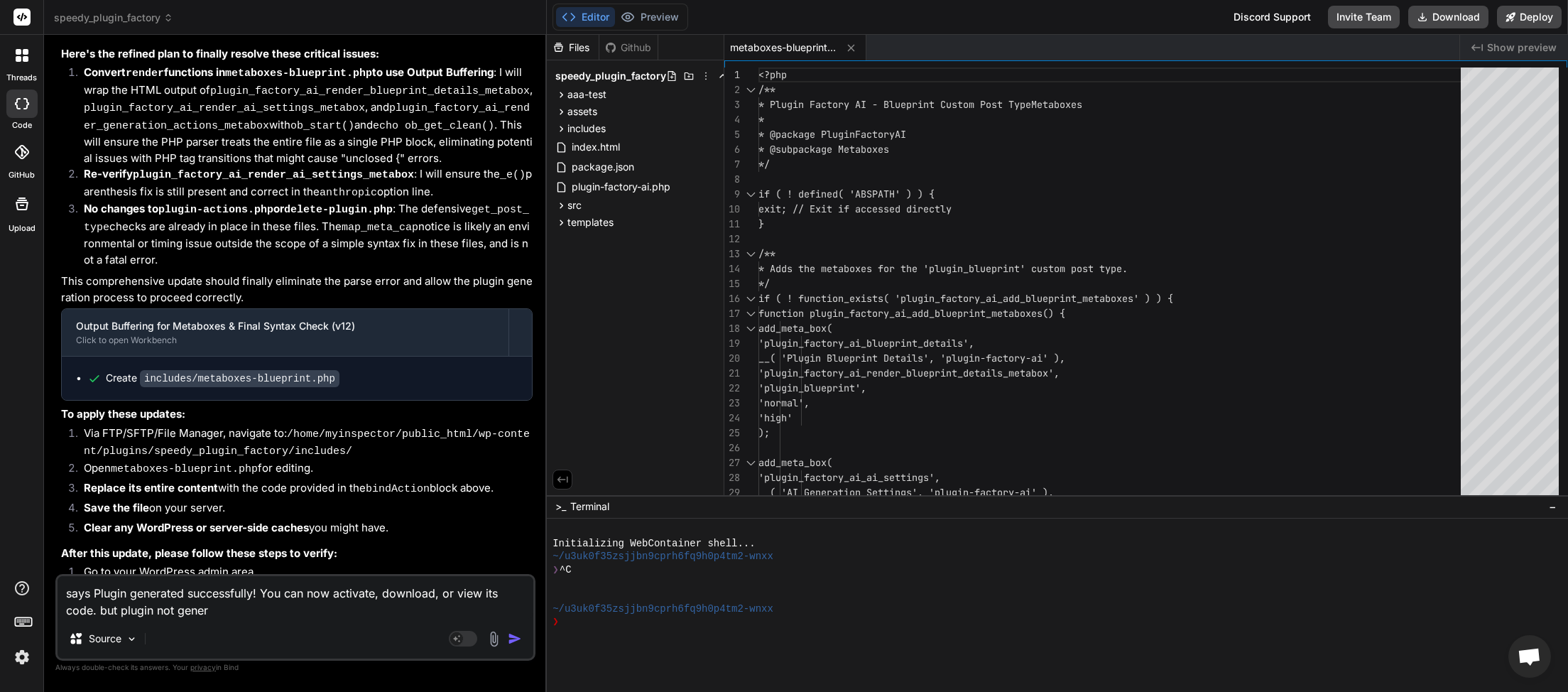
type textarea "x"
type textarea "says Plugin generated successfully! You can now activate, download, or view its…"
type textarea "x"
type textarea "says Plugin generated successfully! You can now activate, download, or view its…"
type textarea "x"
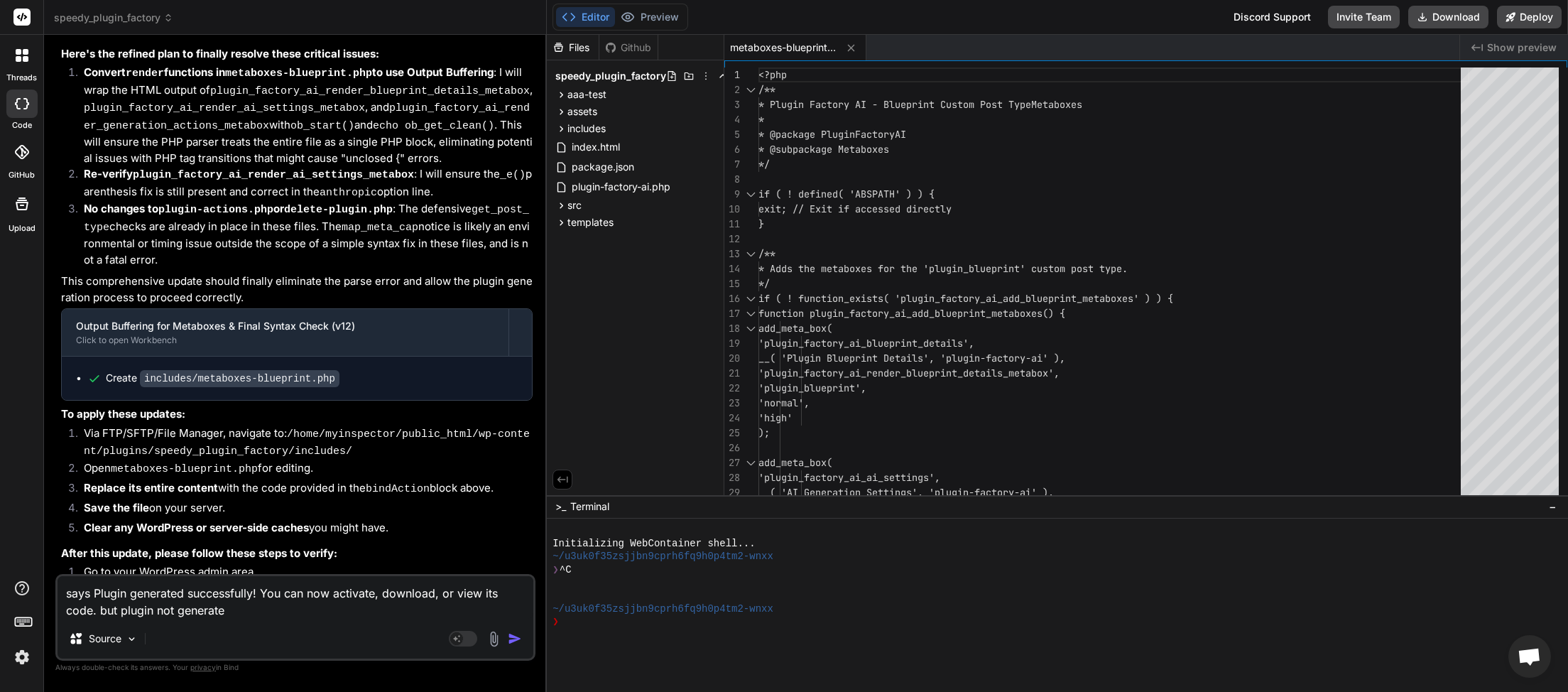
type textarea "says Plugin generated successfully! You can now activate, download, or view its…"
type textarea "x"
type textarea "says Plugin generated successfully! You can now activate, download, or view its…"
type textarea "x"
type textarea "says Plugin generated successfully! You can now activate, download, or view its…"
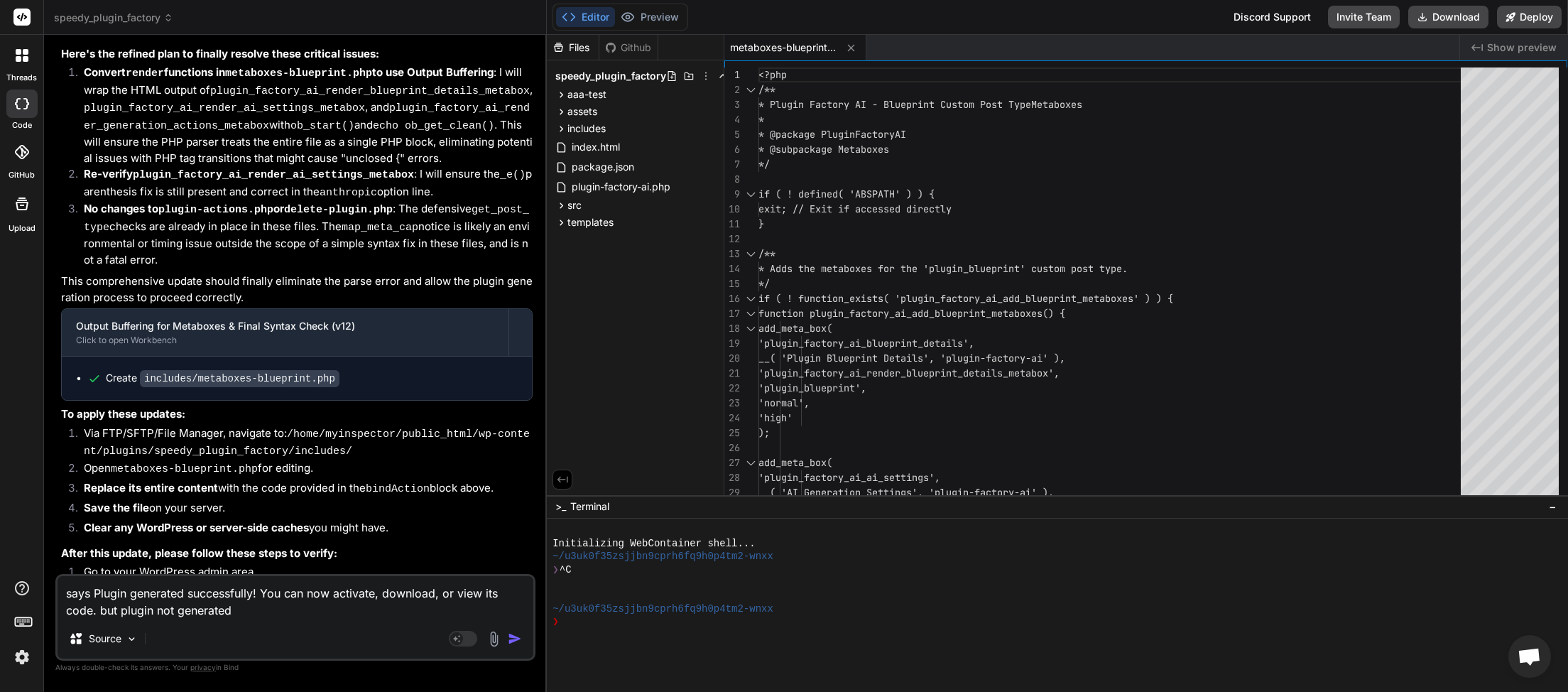
type textarea "x"
type textarea "says Plugin generated successfully! You can now activate, download, or view its…"
type textarea "x"
type textarea "says Plugin generated successfully! You can now activate, download, or view its…"
type textarea "x"
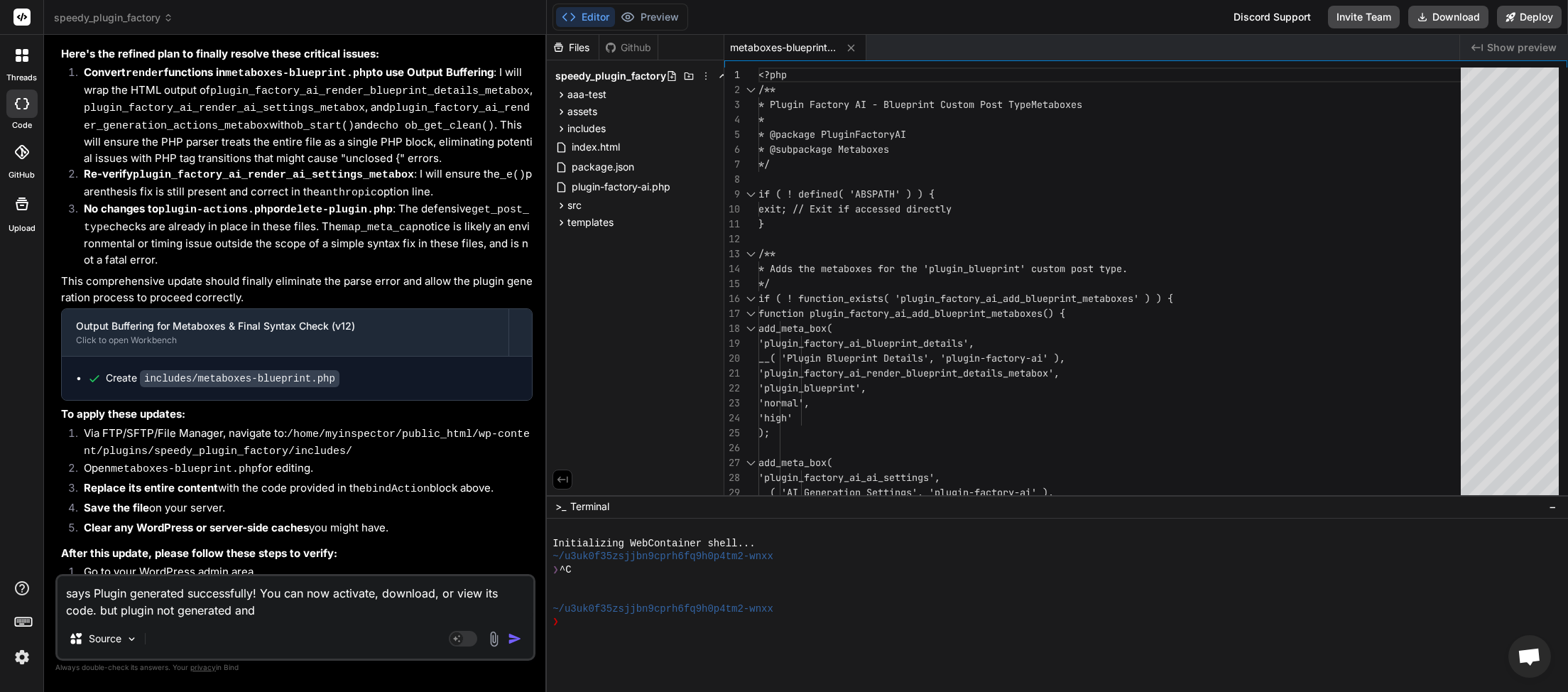
type textarea "says Plugin generated successfully! You can now activate, download, or view its…"
type textarea "x"
type textarea "says Plugin generated successfully! You can now activate, download, or view its…"
type textarea "x"
type textarea "says Plugin generated successfully! You can now activate, download, or view its…"
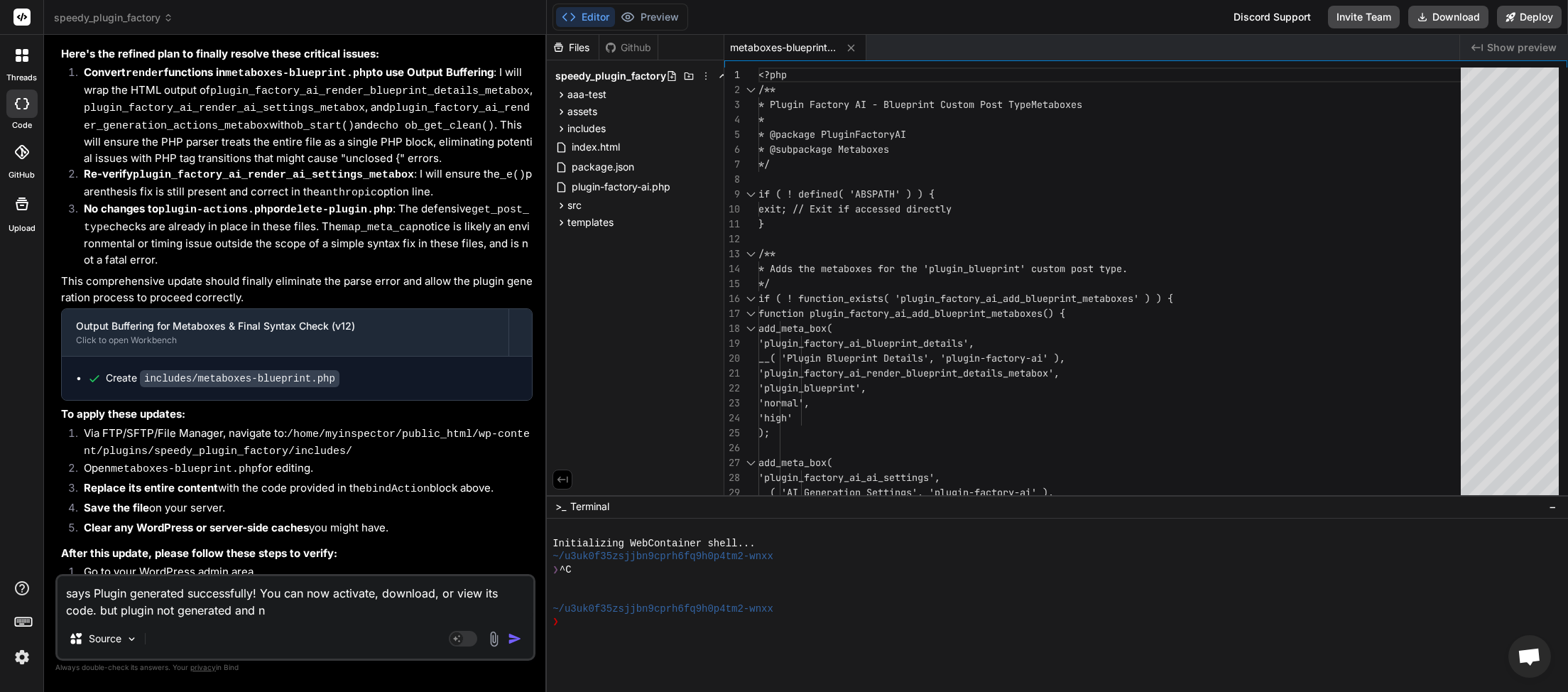
type textarea "x"
type textarea "says Plugin generated successfully! You can now activate, download, or view its…"
type textarea "x"
type textarea "says Plugin generated successfully! You can now activate, download, or view its…"
type textarea "x"
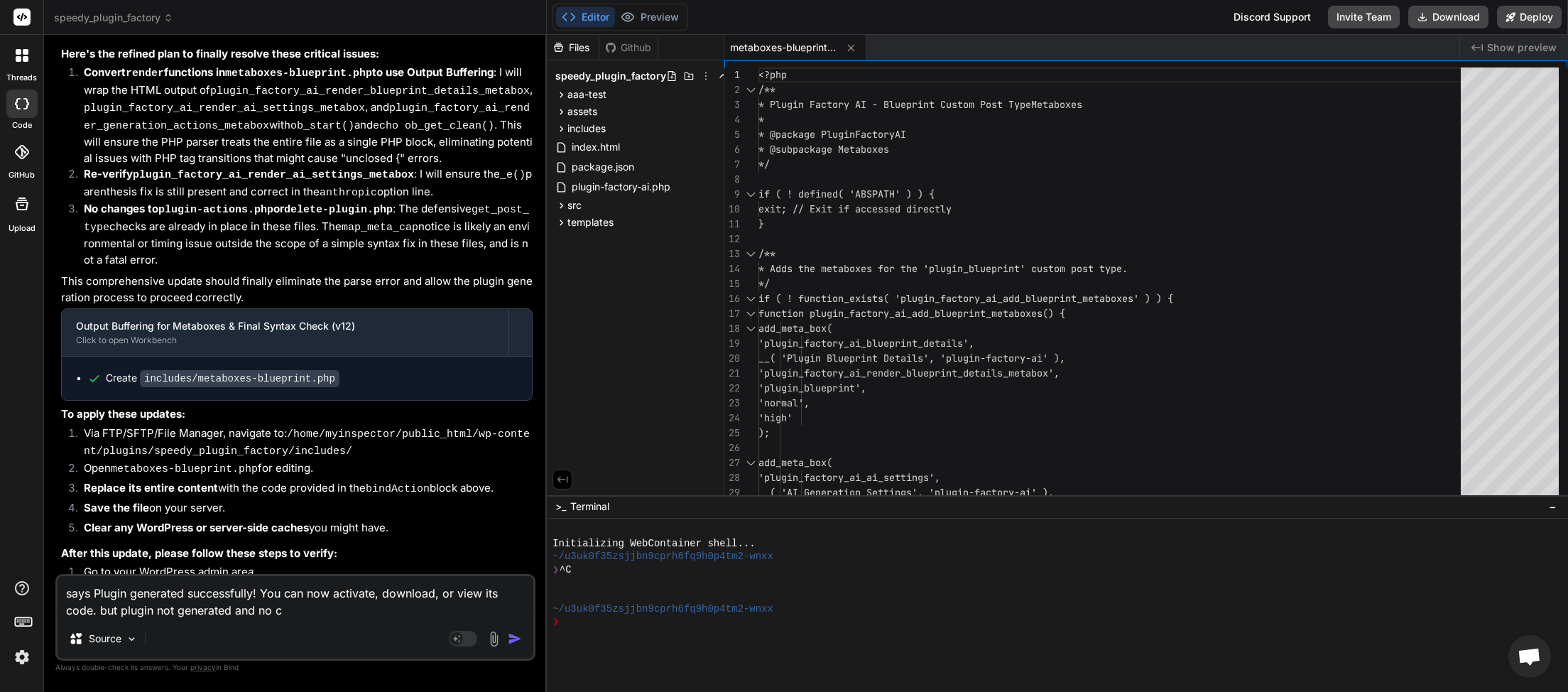
type textarea "says Plugin generated successfully! You can now activate, download, or view its…"
type textarea "x"
type textarea "says Plugin generated successfully! You can now activate, download, or view its…"
type textarea "x"
type textarea "says Plugin generated successfully! You can now activate, download, or view its…"
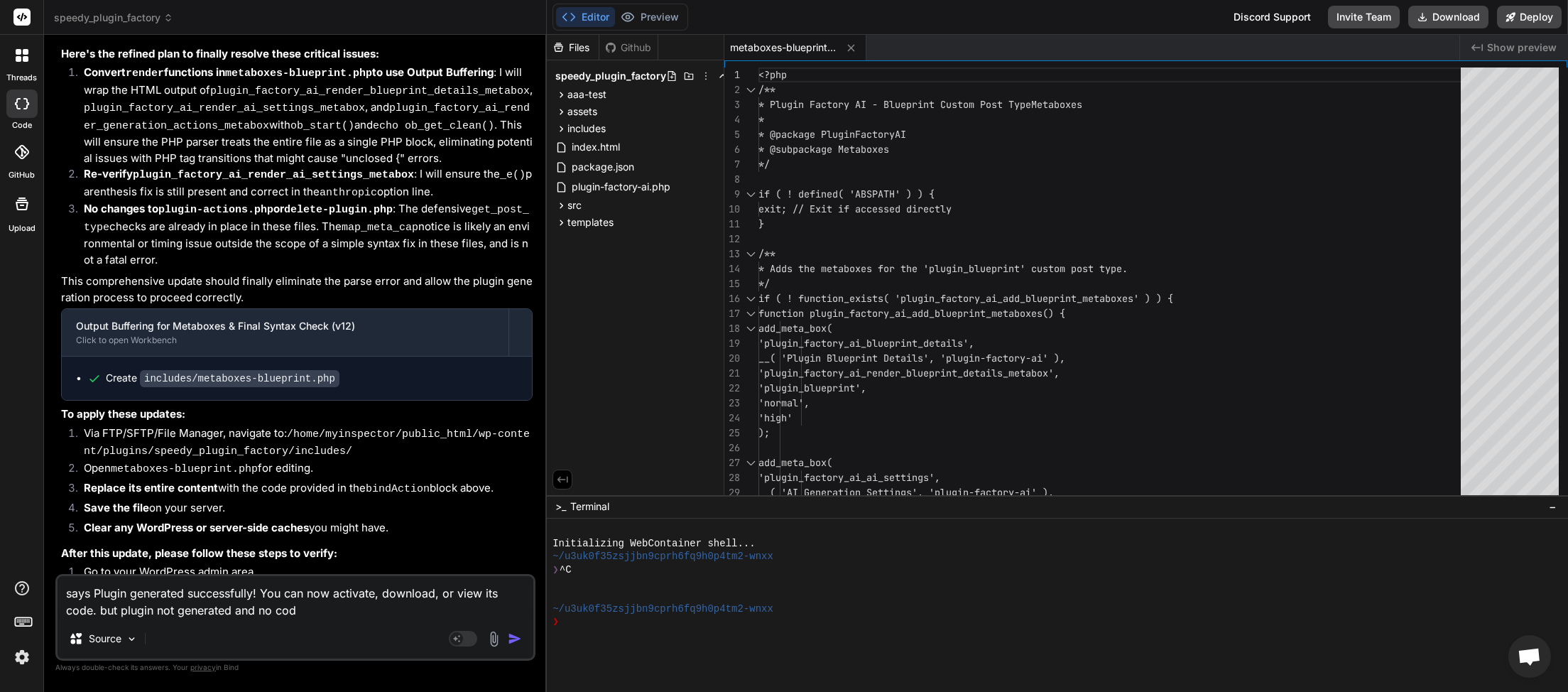
type textarea "x"
type textarea "says Plugin generated successfully! You can now activate, download, or view its…"
type textarea "x"
type textarea "says Plugin generated successfully! You can now activate, download, or view its…"
type textarea "x"
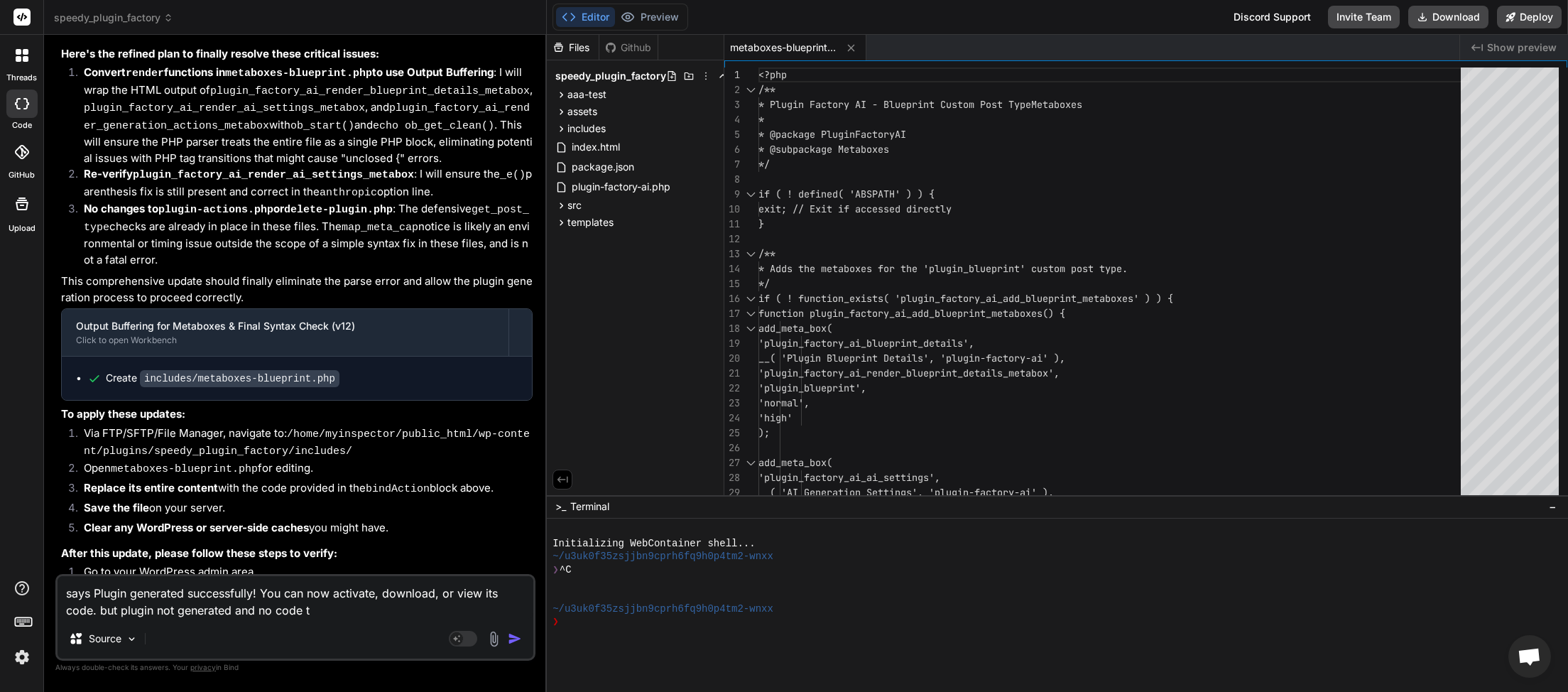
type textarea "says Plugin generated successfully! You can now activate, download, or view its…"
type textarea "x"
type textarea "says Plugin generated successfully! You can now activate, download, or view its…"
type textarea "x"
type textarea "says Plugin generated successfully! You can now activate, download, or view its…"
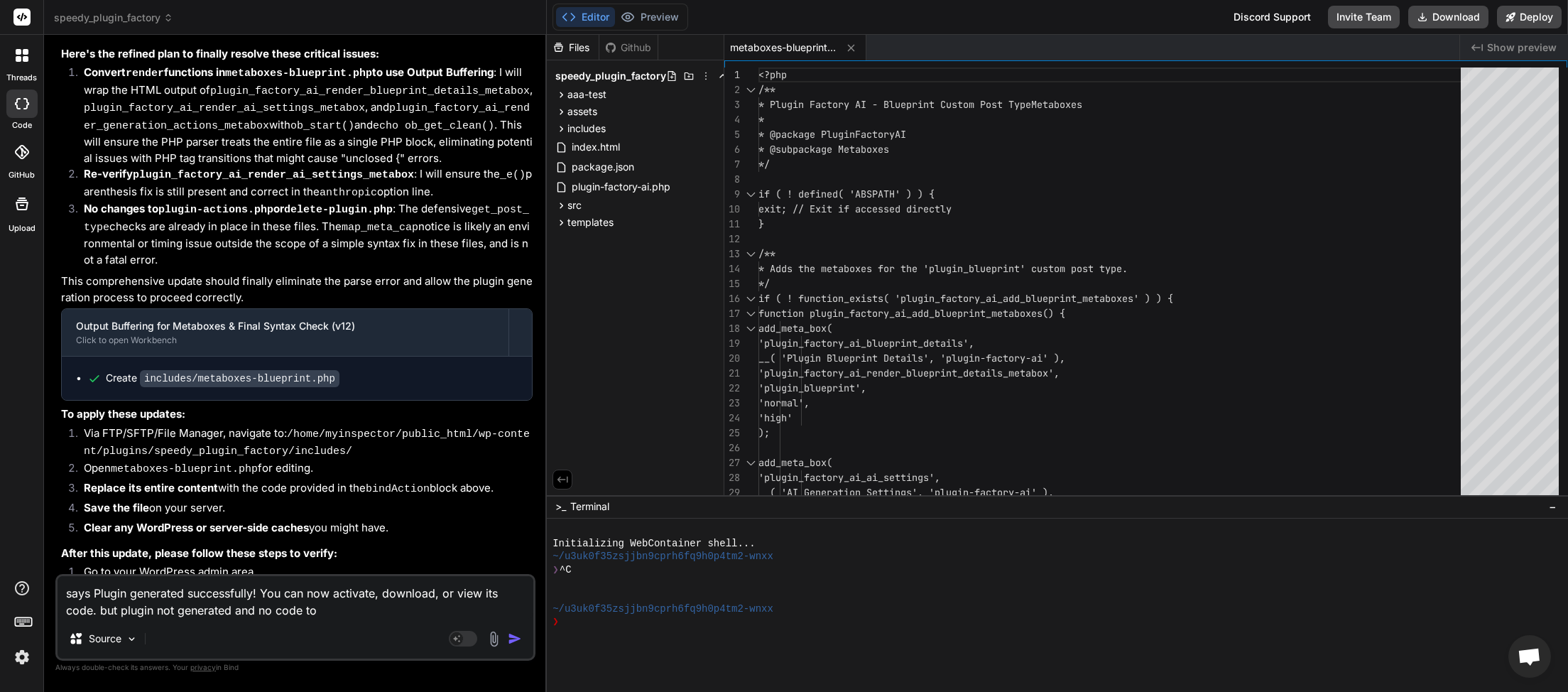
type textarea "x"
type textarea "says Plugin generated successfully! You can now activate, download, or view its…"
type textarea "x"
type textarea "says Plugin generated successfully! You can now activate, download, or view its…"
type textarea "x"
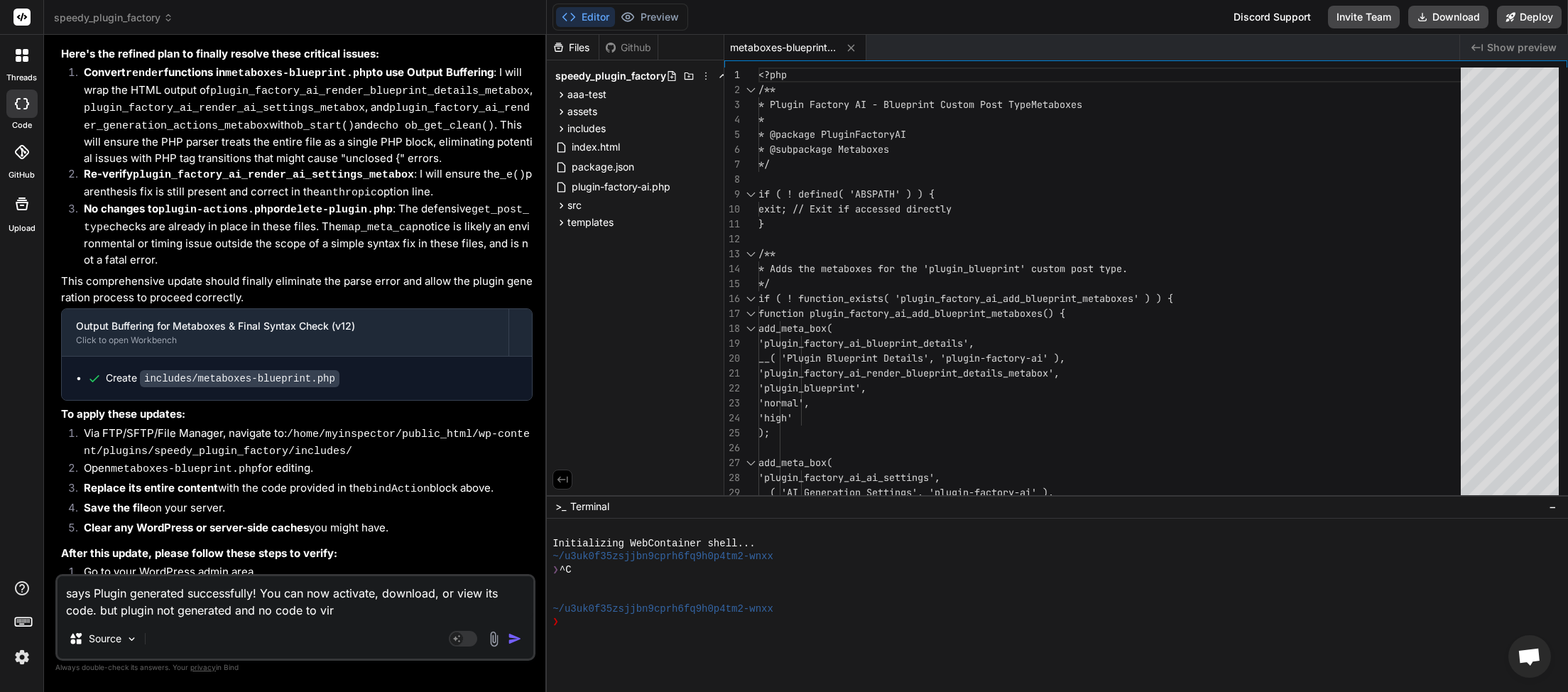
type textarea "says Plugin generated successfully! You can now activate, download, or view its…"
type textarea "x"
type textarea "says Plugin generated successfully! You can now activate, download, or view its…"
type textarea "x"
type textarea "says Plugin generated successfully! You can now activate, download, or view its…"
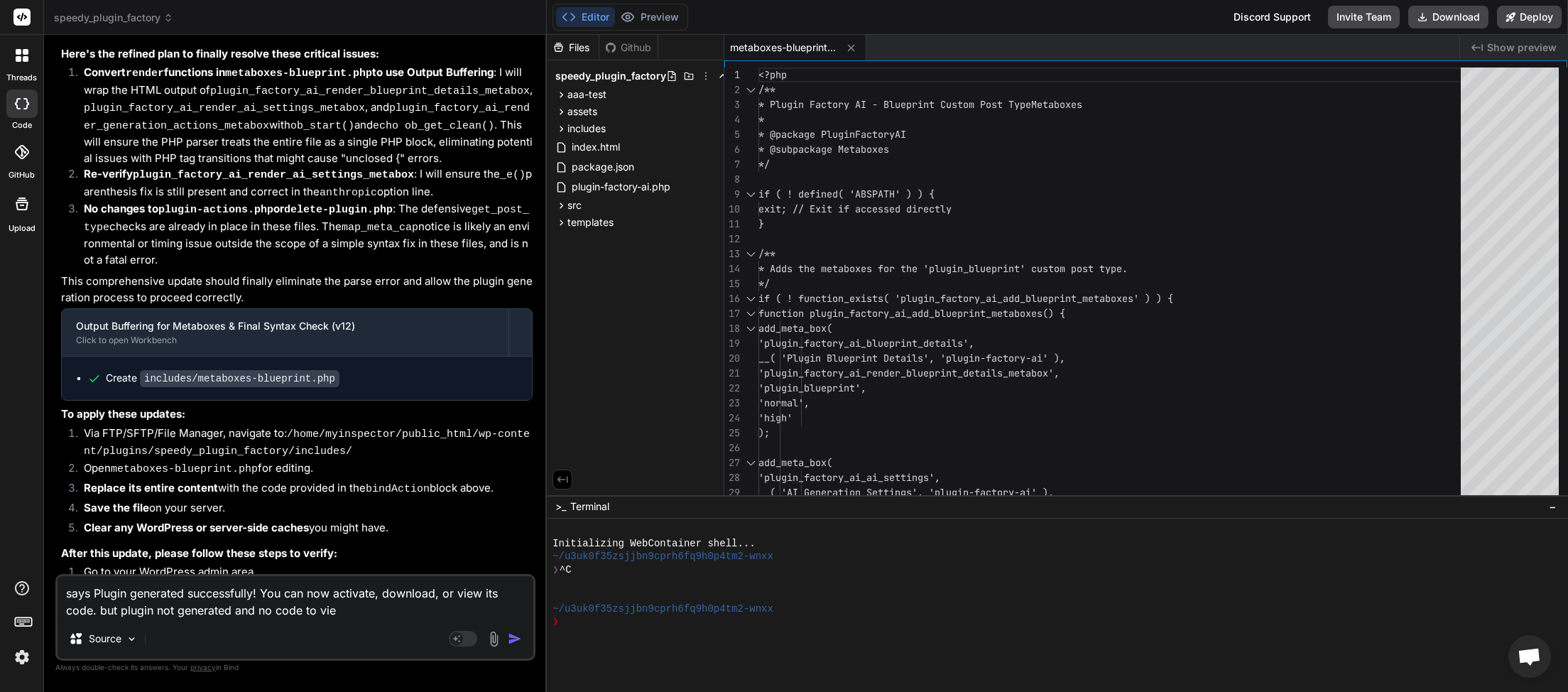
type textarea "x"
type textarea "says Plugin generated successfully! You can now activate, download, or view its…"
type textarea "x"
type textarea "says Plugin generated successfully! You can now activate, download, or view its…"
type textarea "x"
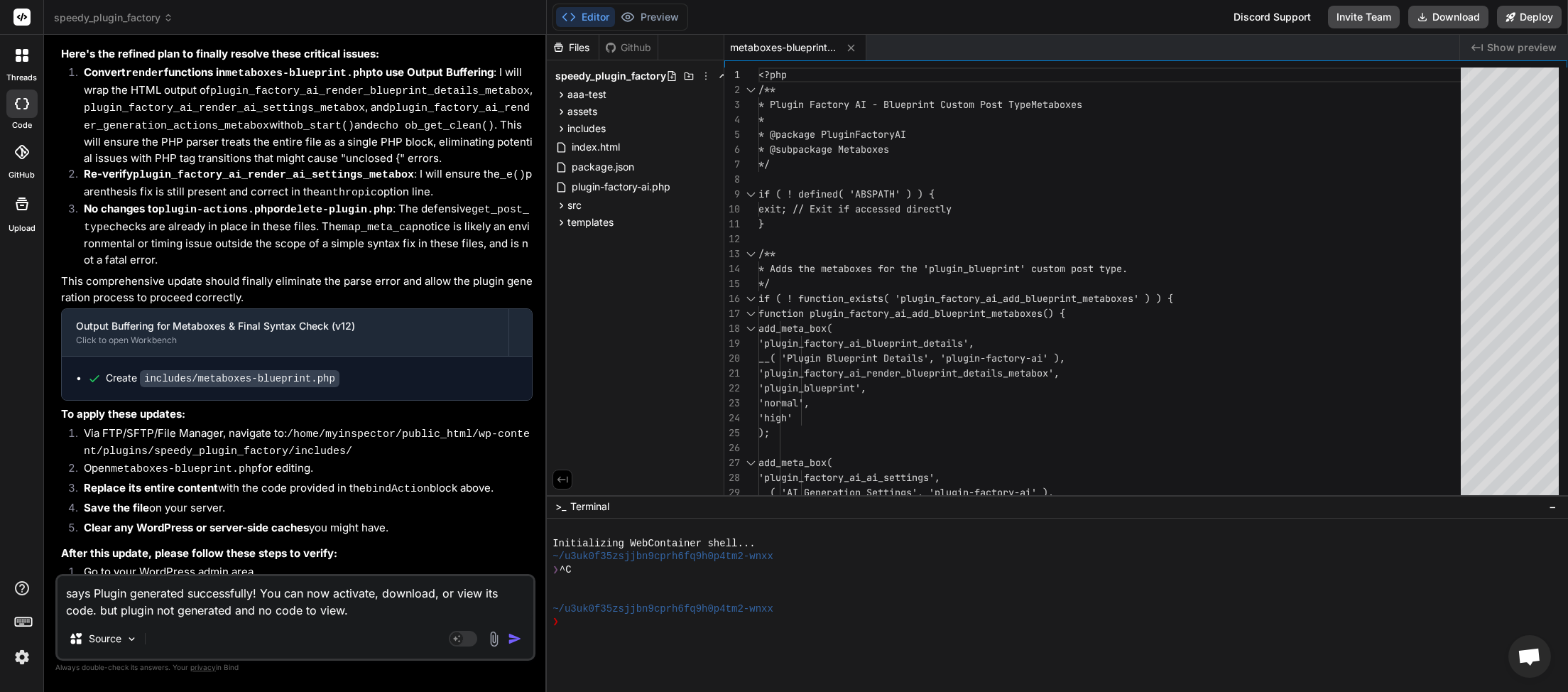
paste textarea "[[DATE] 07:07:51 UTC] Plugin Factory AI: Main plugin file loaded. DIR: /home/my…"
type textarea "says Plugin generated successfully! You can now activate, download, or view its…"
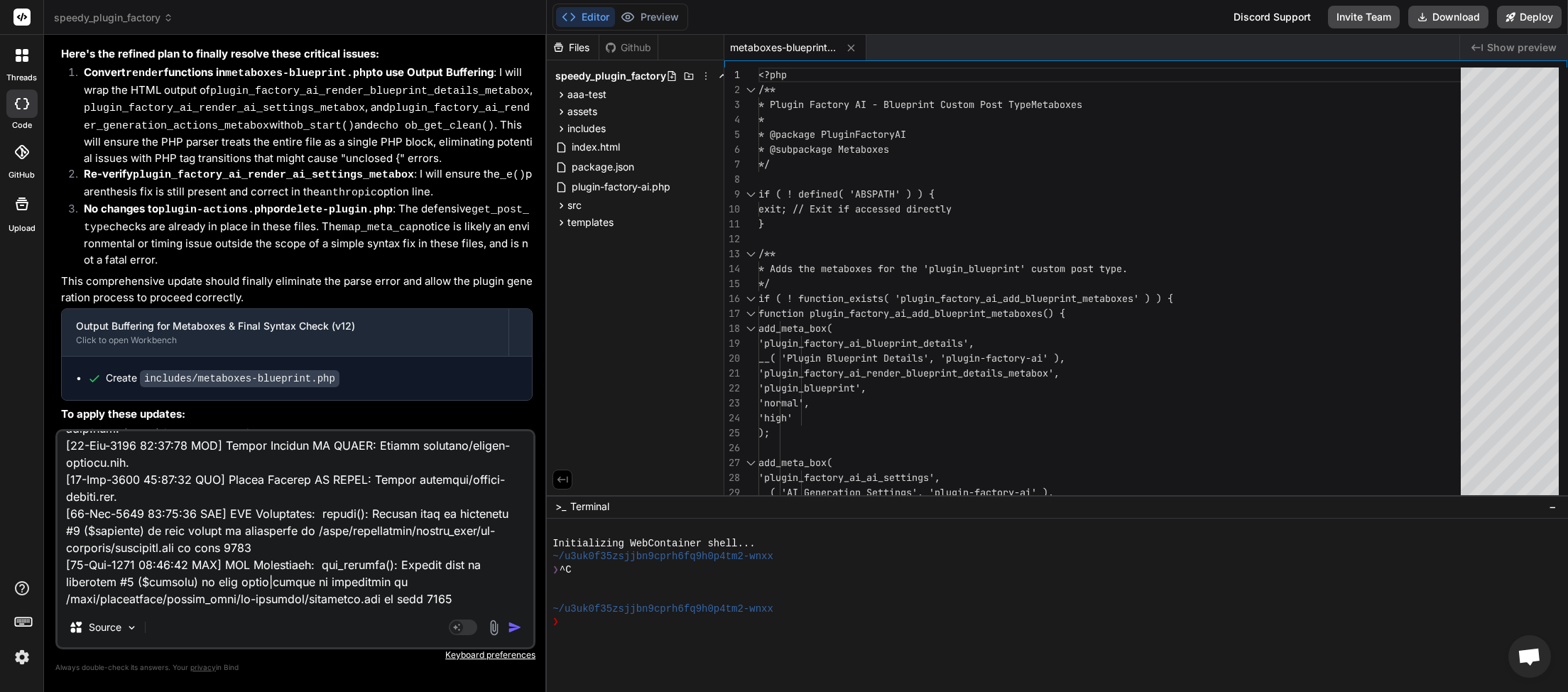
type textarea "x"
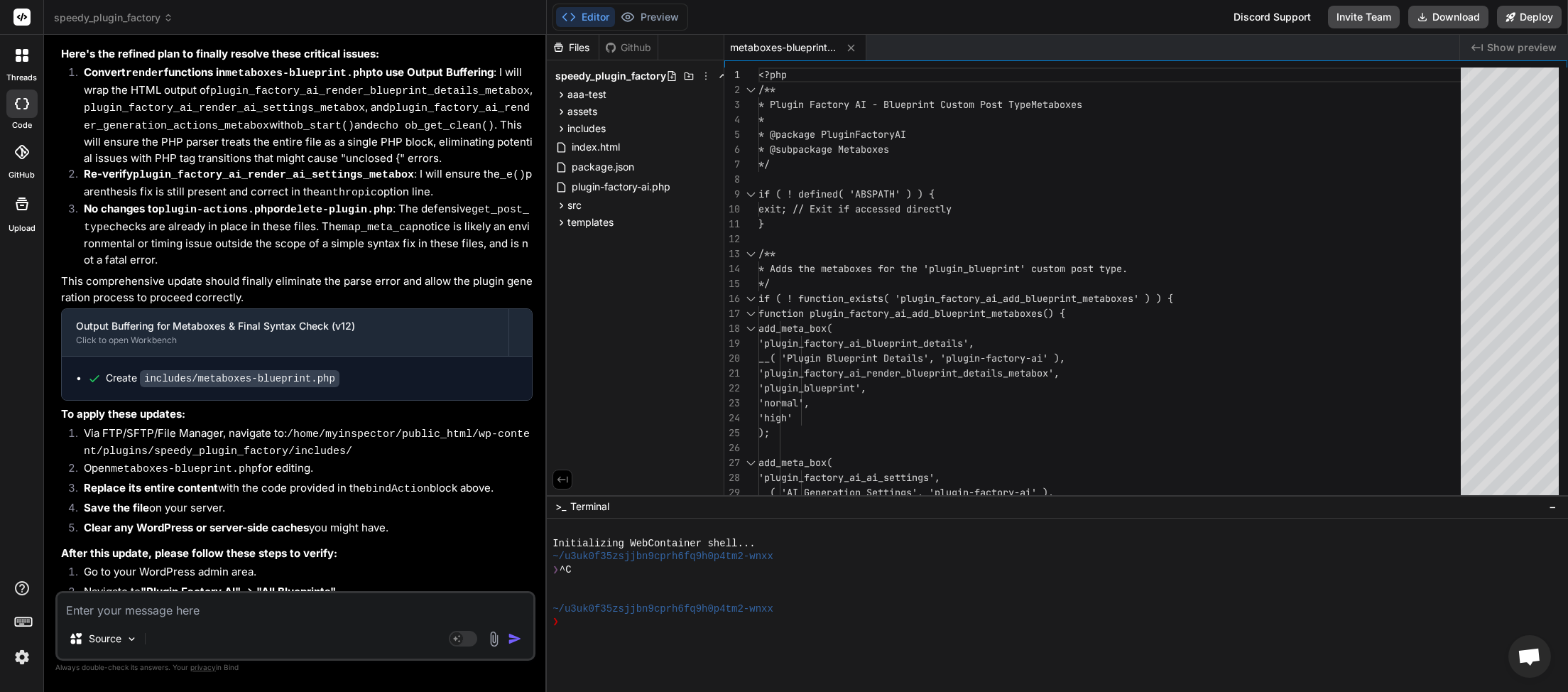
scroll to position [0, 0]
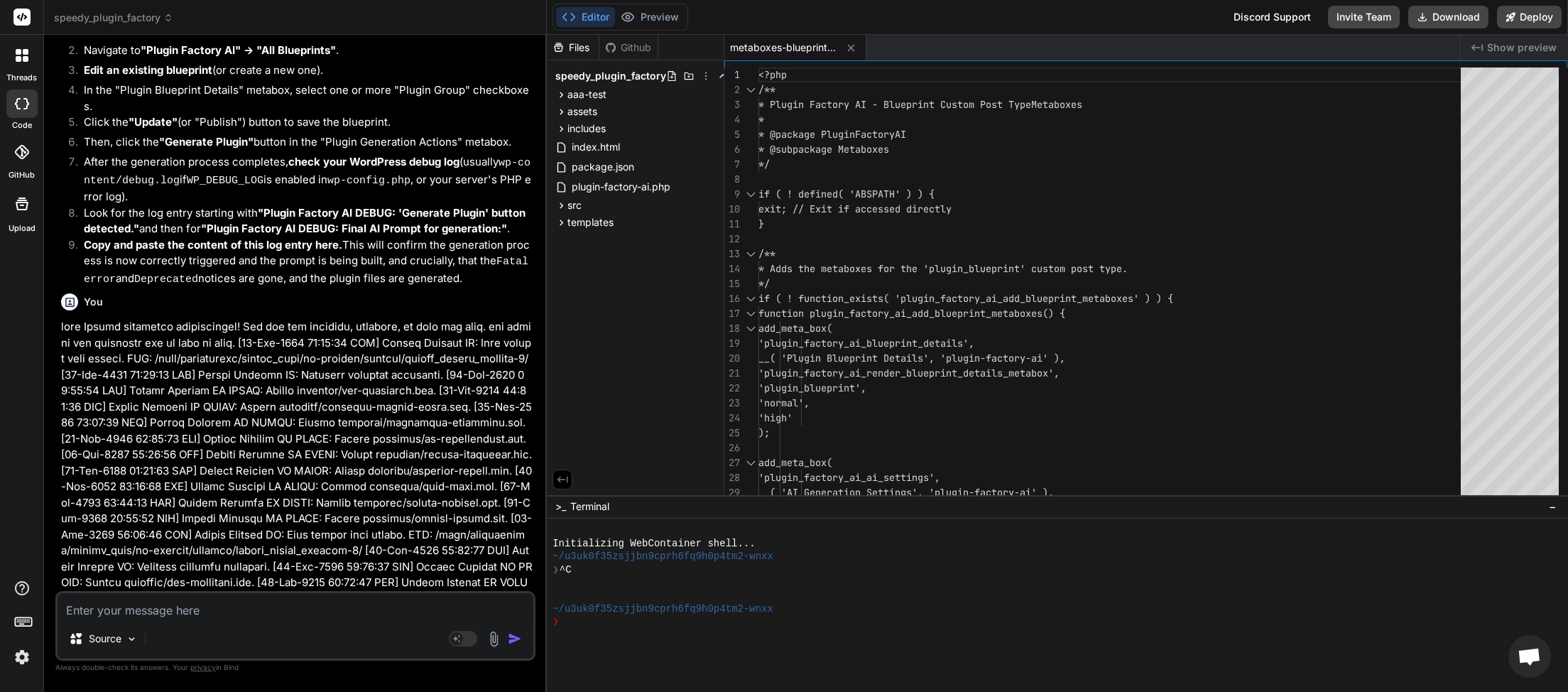
type textarea "x"
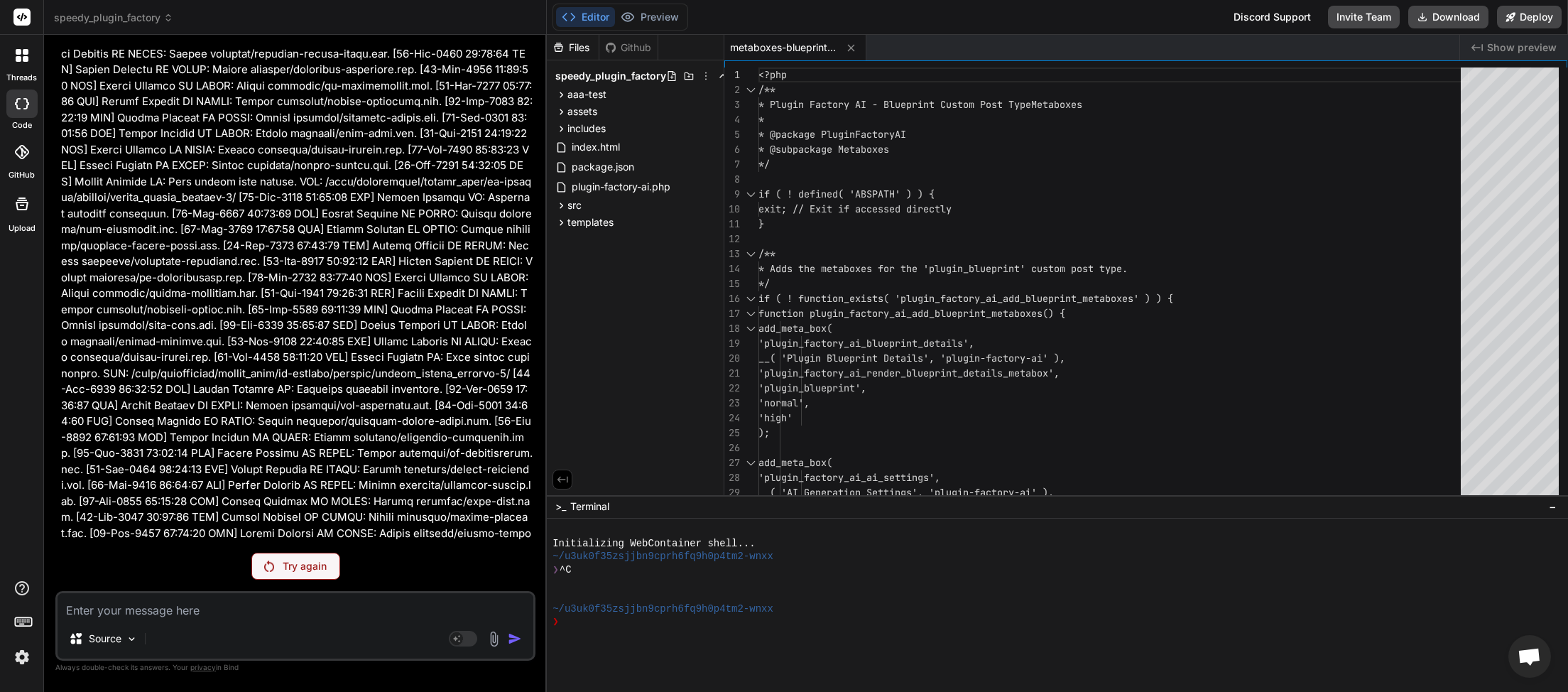
scroll to position [26730, 0]
click at [288, 565] on p "Try again" at bounding box center [304, 566] width 44 height 14
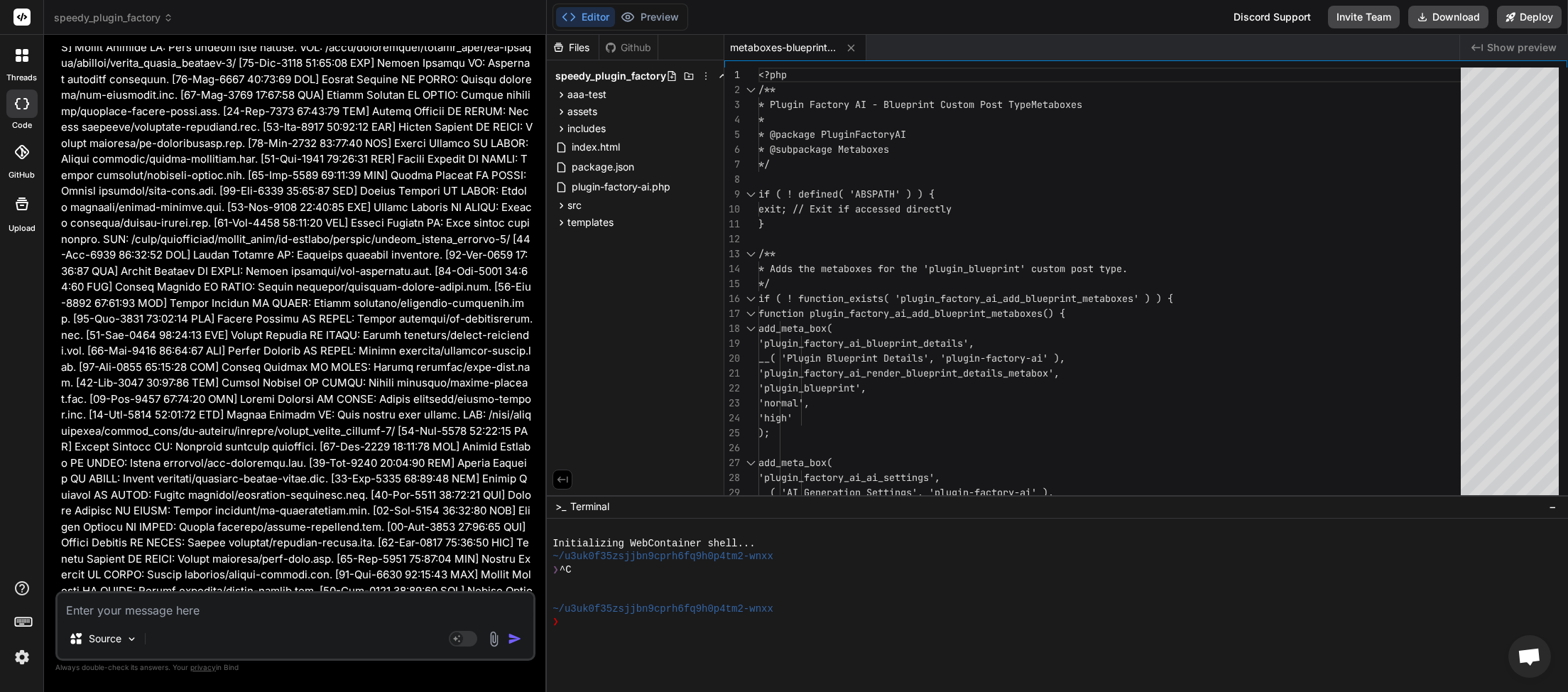
scroll to position [26780, 0]
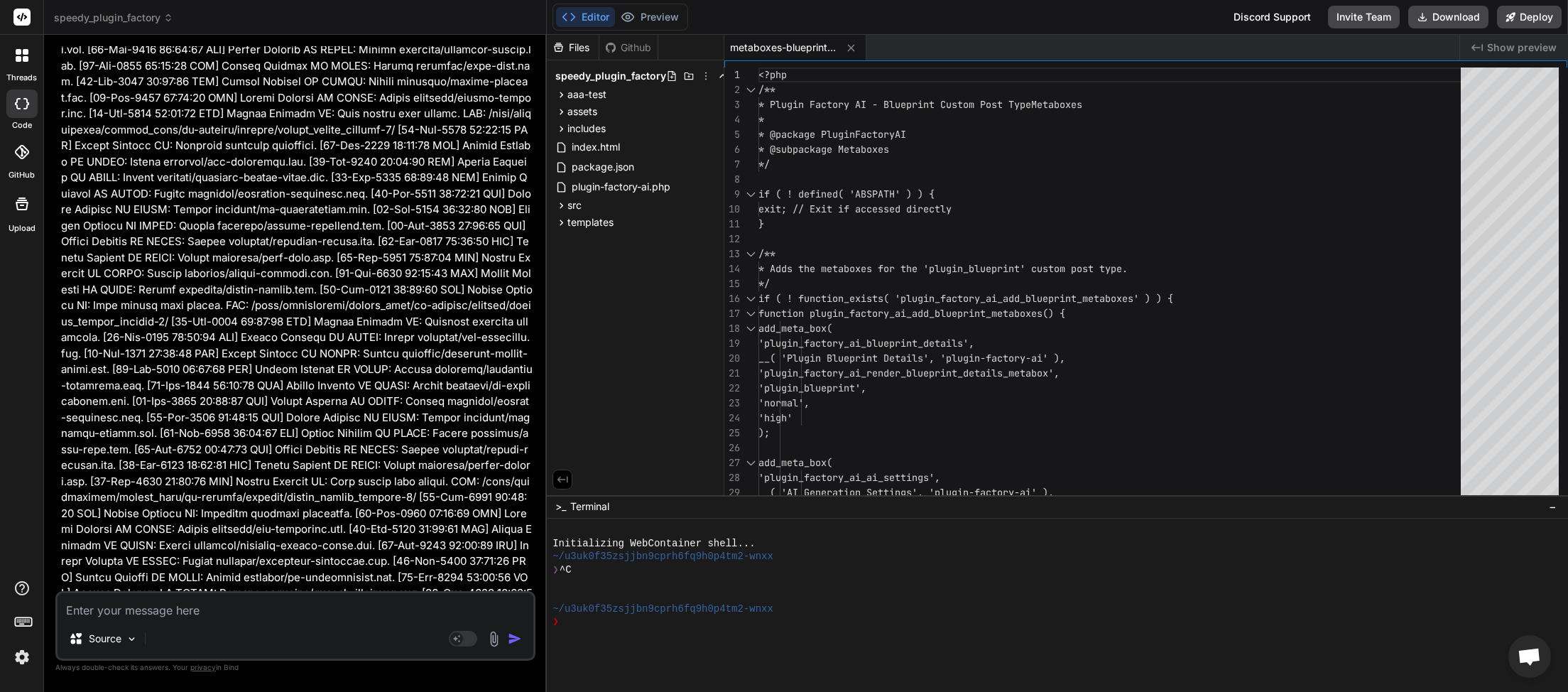
type textarea "x"
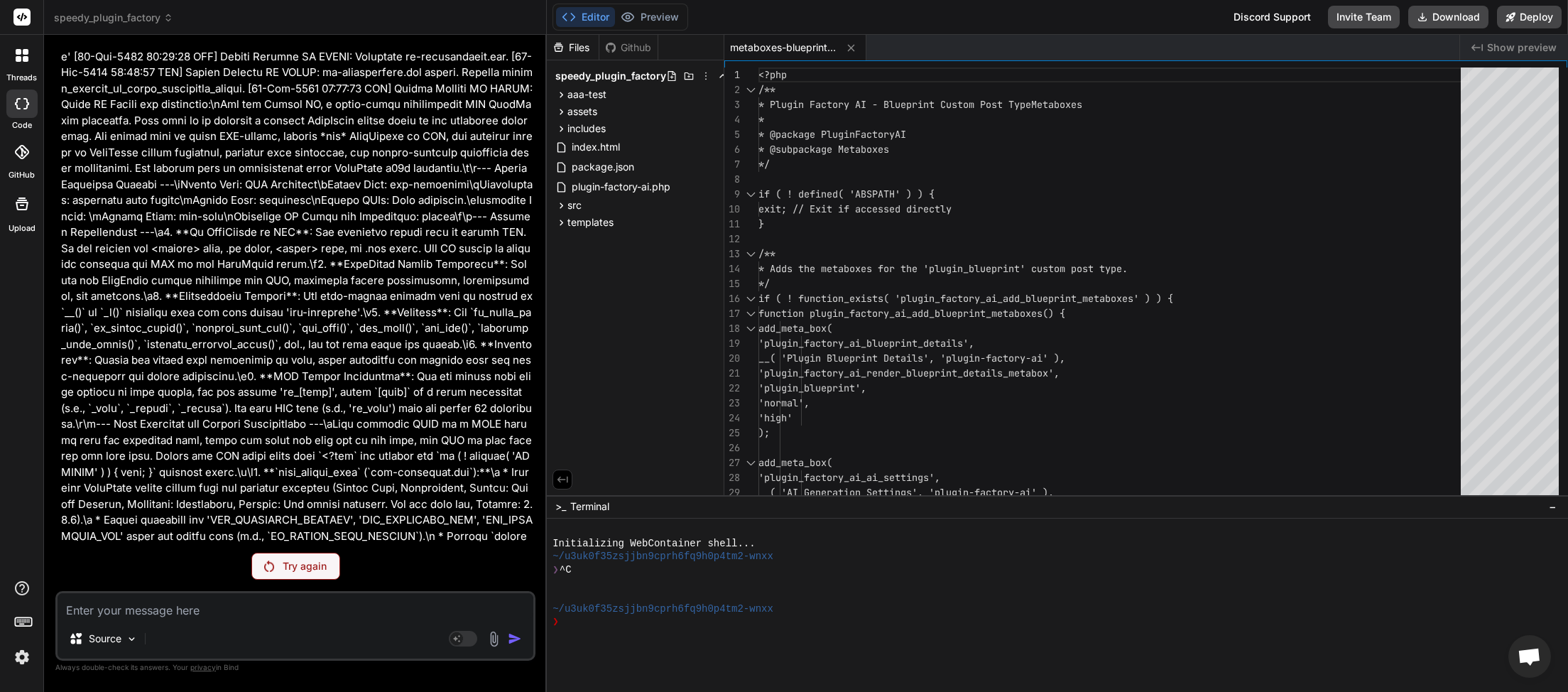
scroll to position [23915, 0]
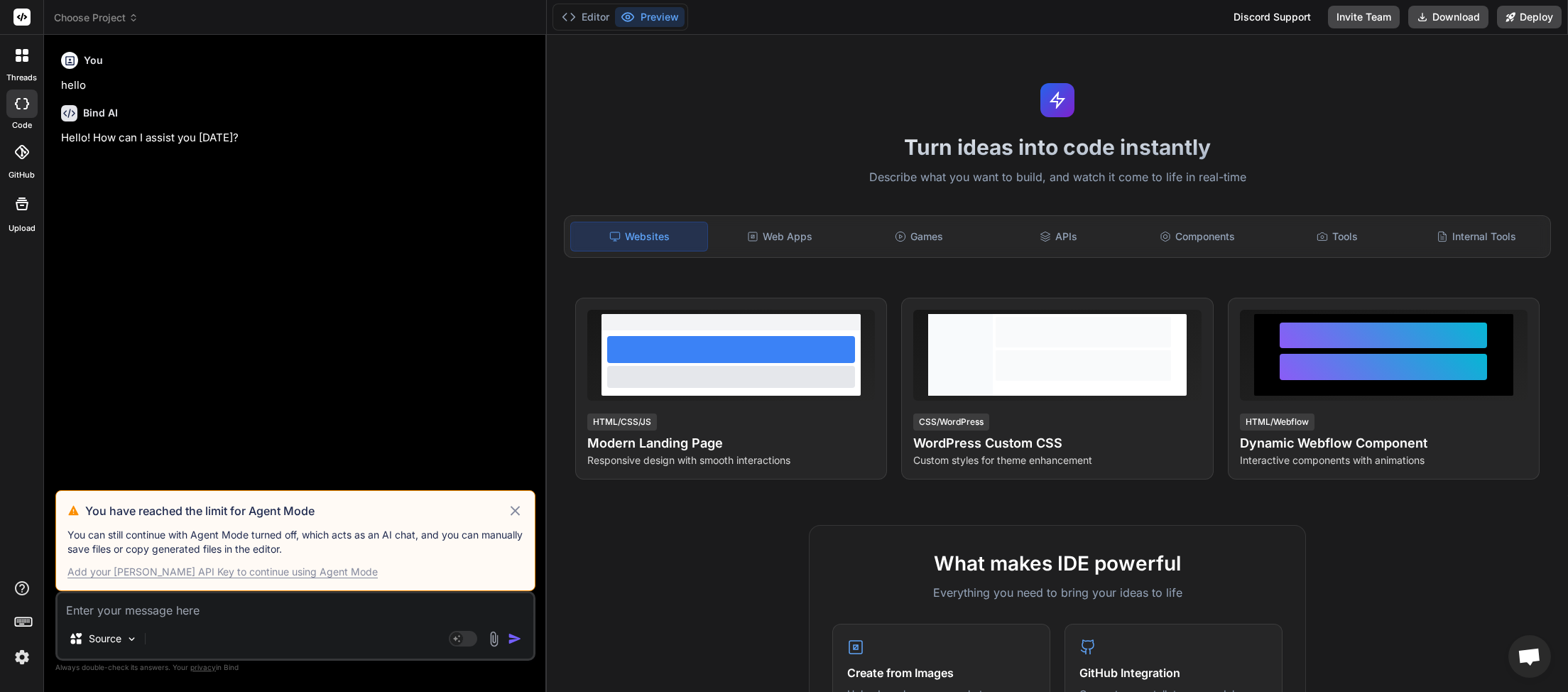
scroll to position [400, 0]
click at [516, 507] on icon at bounding box center [515, 510] width 17 height 17
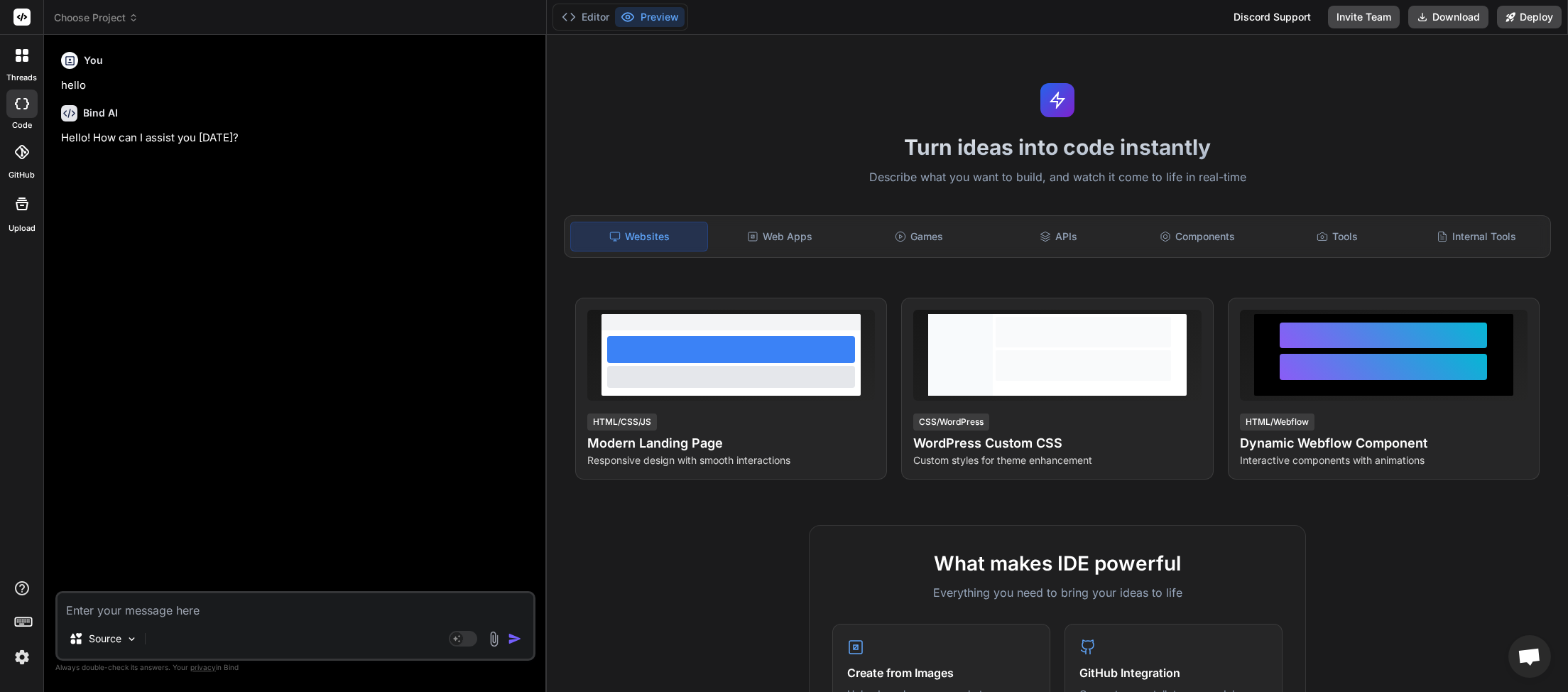
click at [133, 22] on icon at bounding box center [134, 17] width 10 height 10
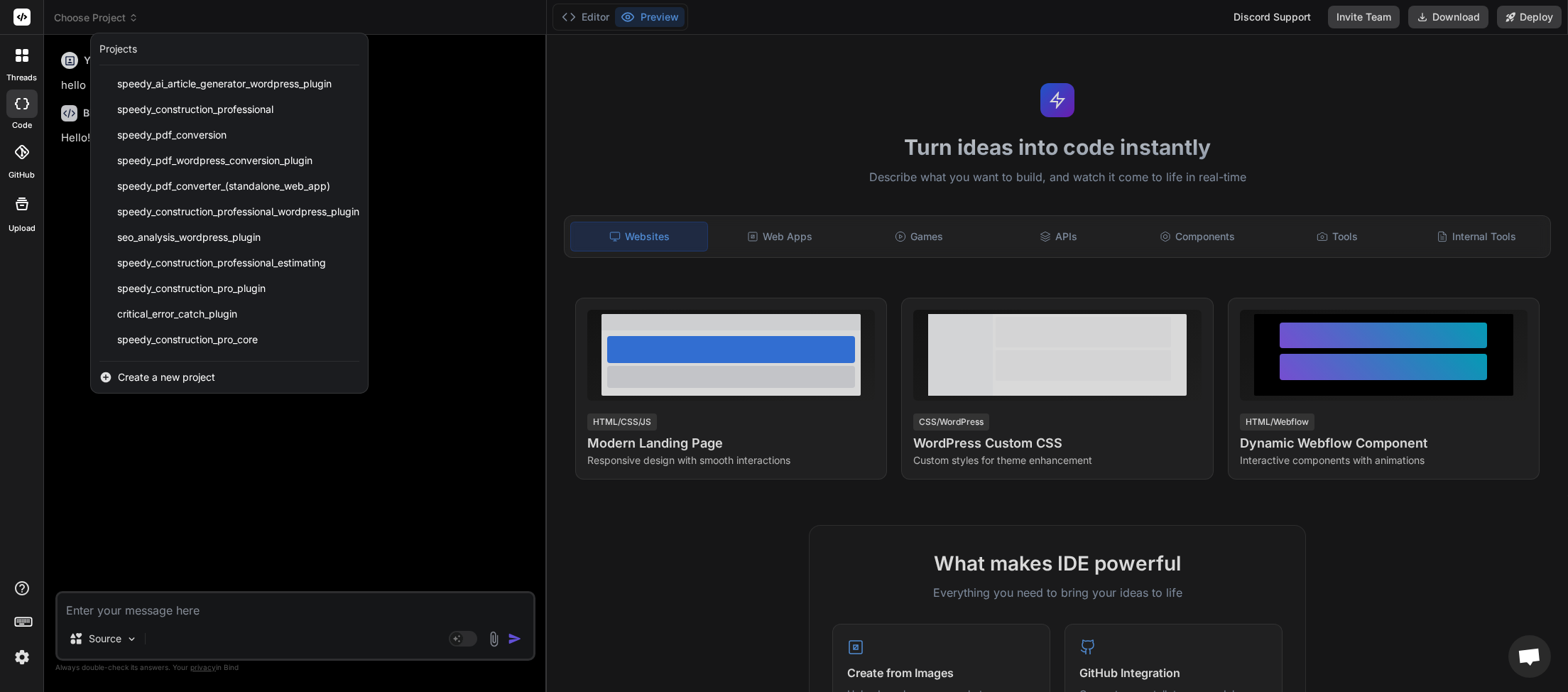
scroll to position [355, 0]
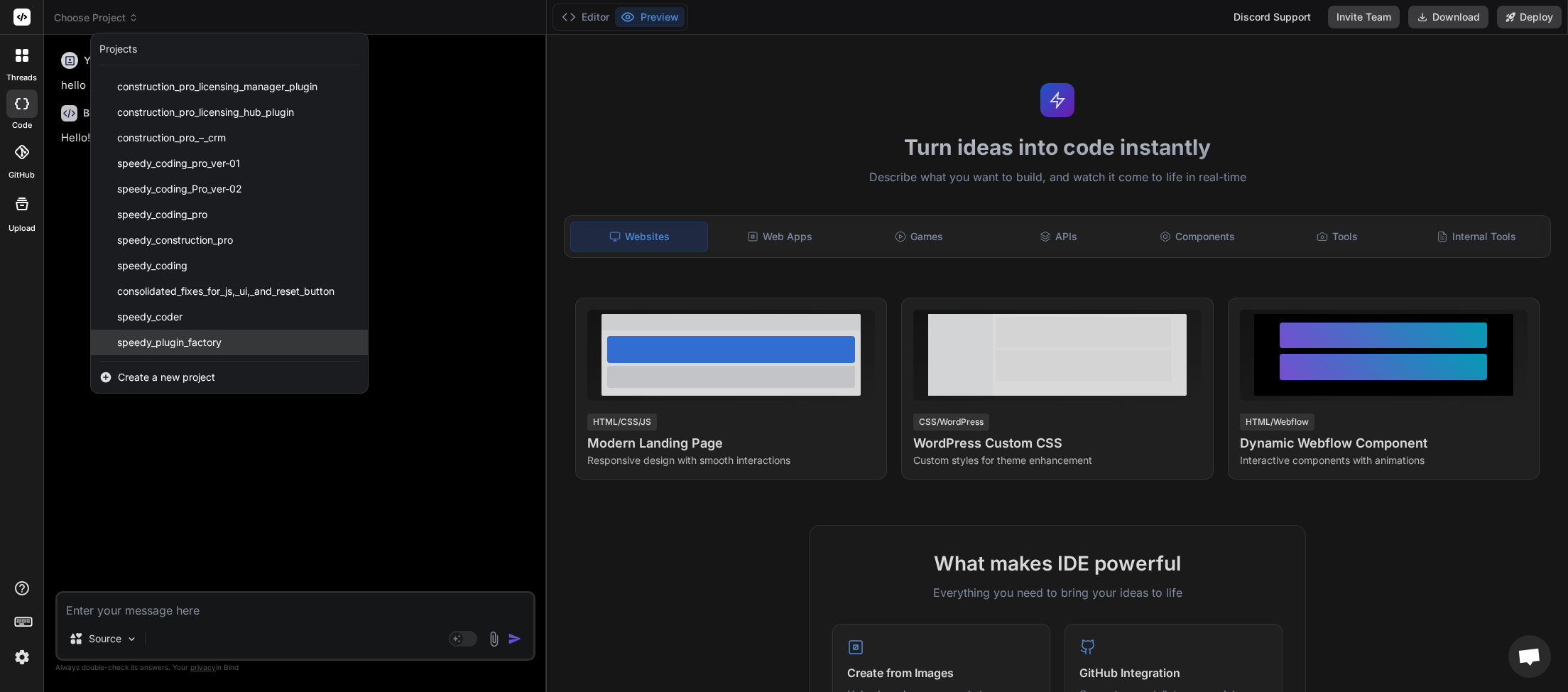
click at [192, 339] on span "speedy_plugin_factory" at bounding box center [170, 341] width 105 height 14
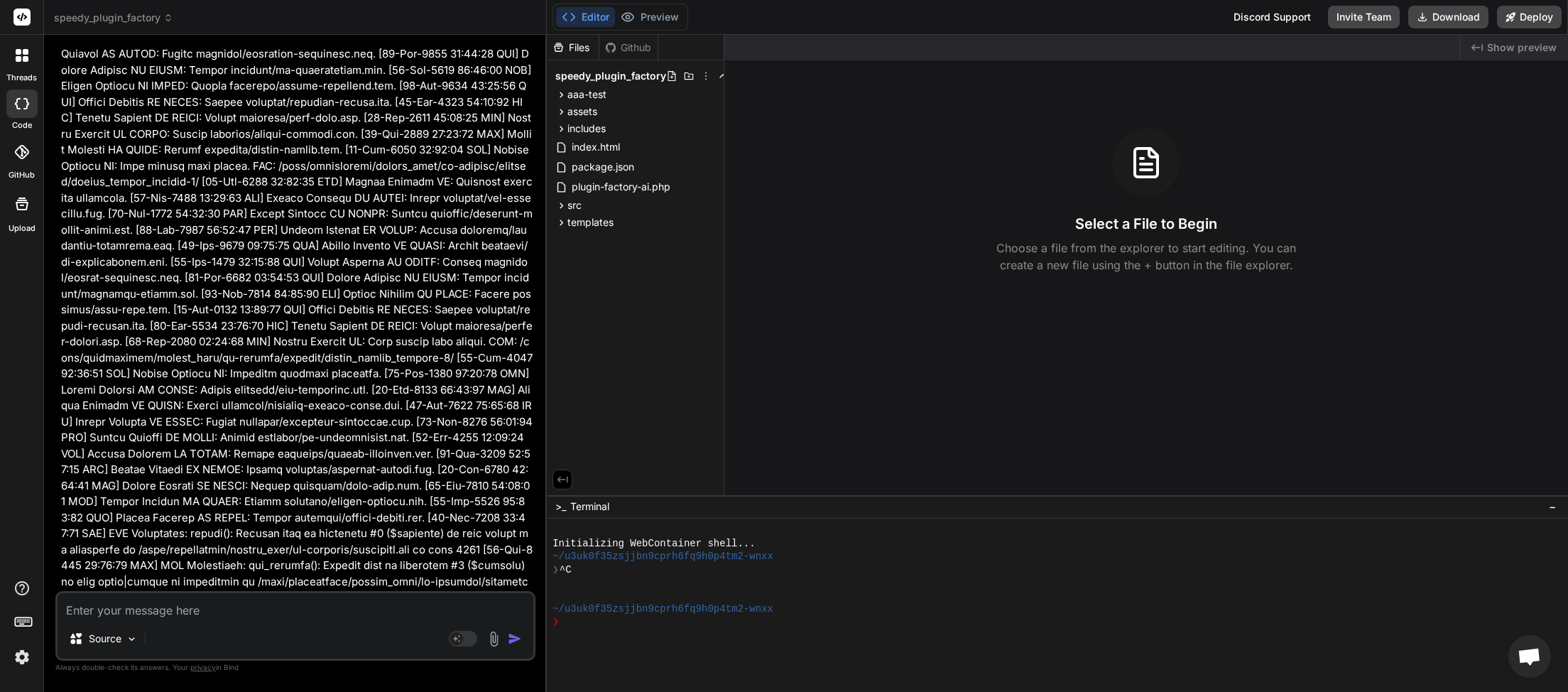
scroll to position [21670, 0]
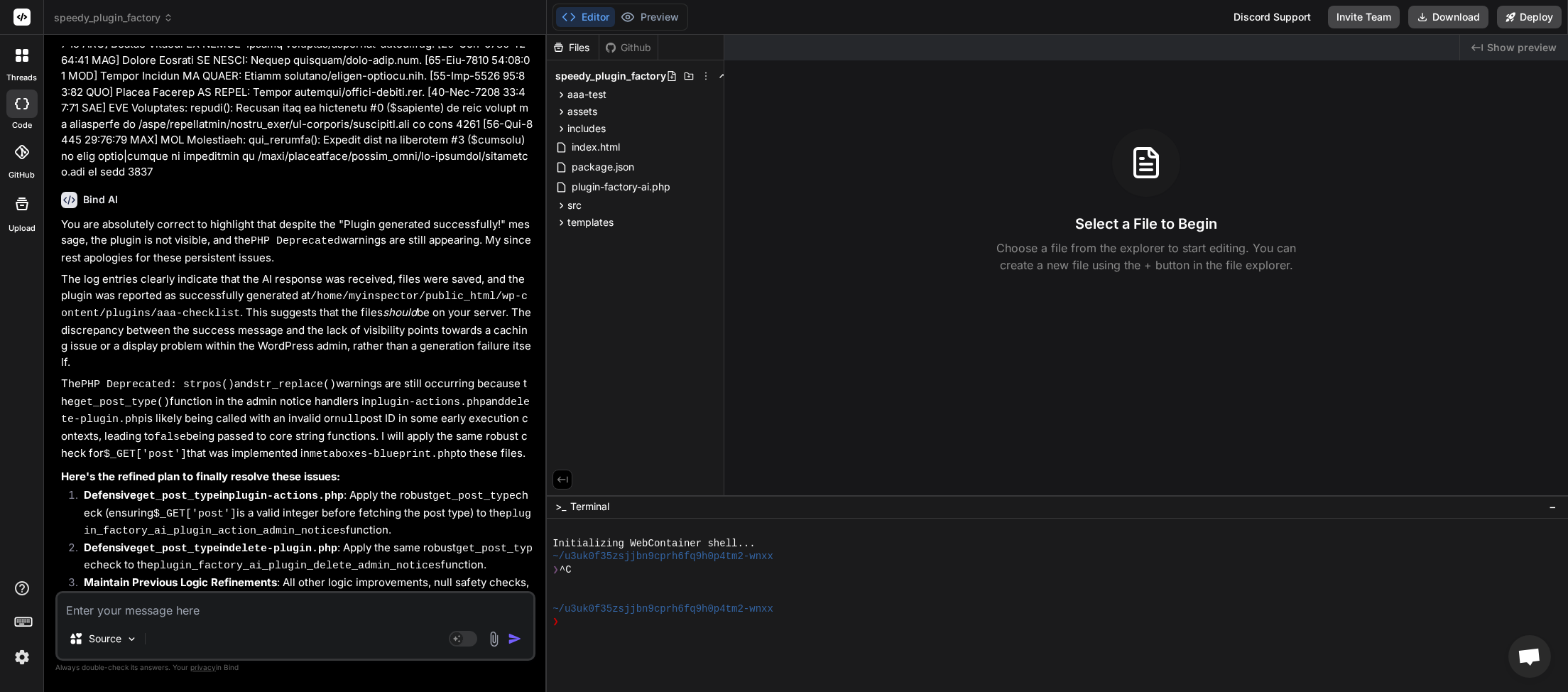
click at [221, 606] on textarea at bounding box center [295, 606] width 476 height 26
click at [1454, 12] on button "Download" at bounding box center [1448, 17] width 81 height 22
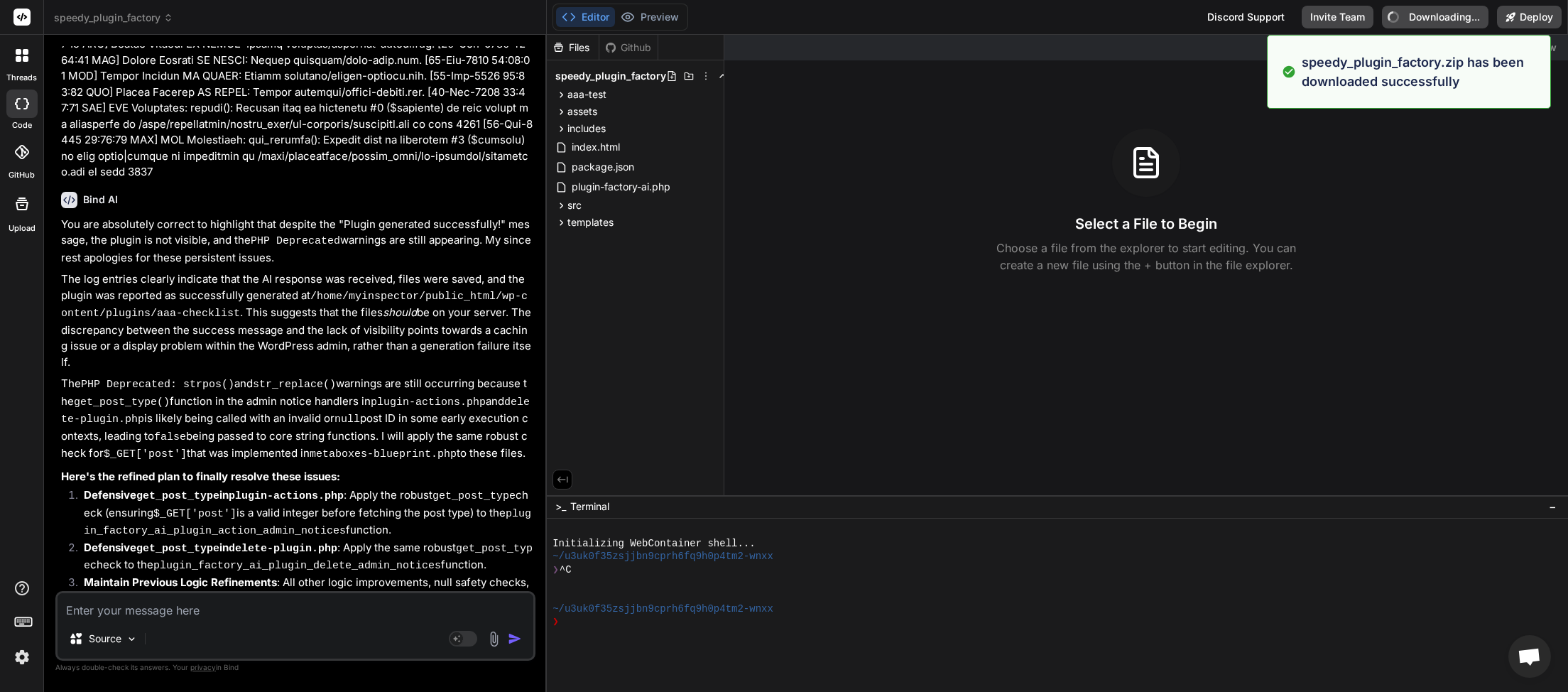
type textarea "x"
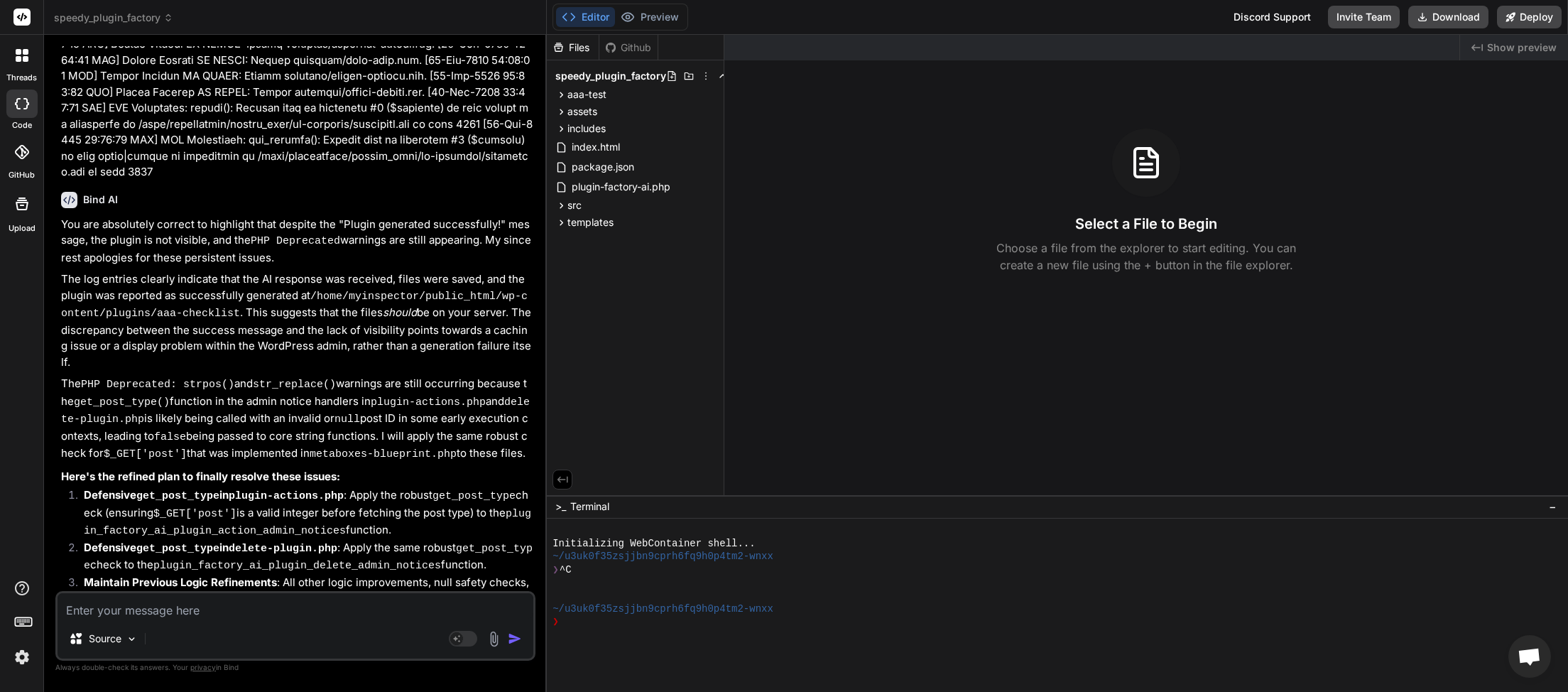
click at [159, 613] on textarea at bounding box center [295, 606] width 476 height 26
type textarea "p"
type textarea "x"
type textarea "pl"
type textarea "x"
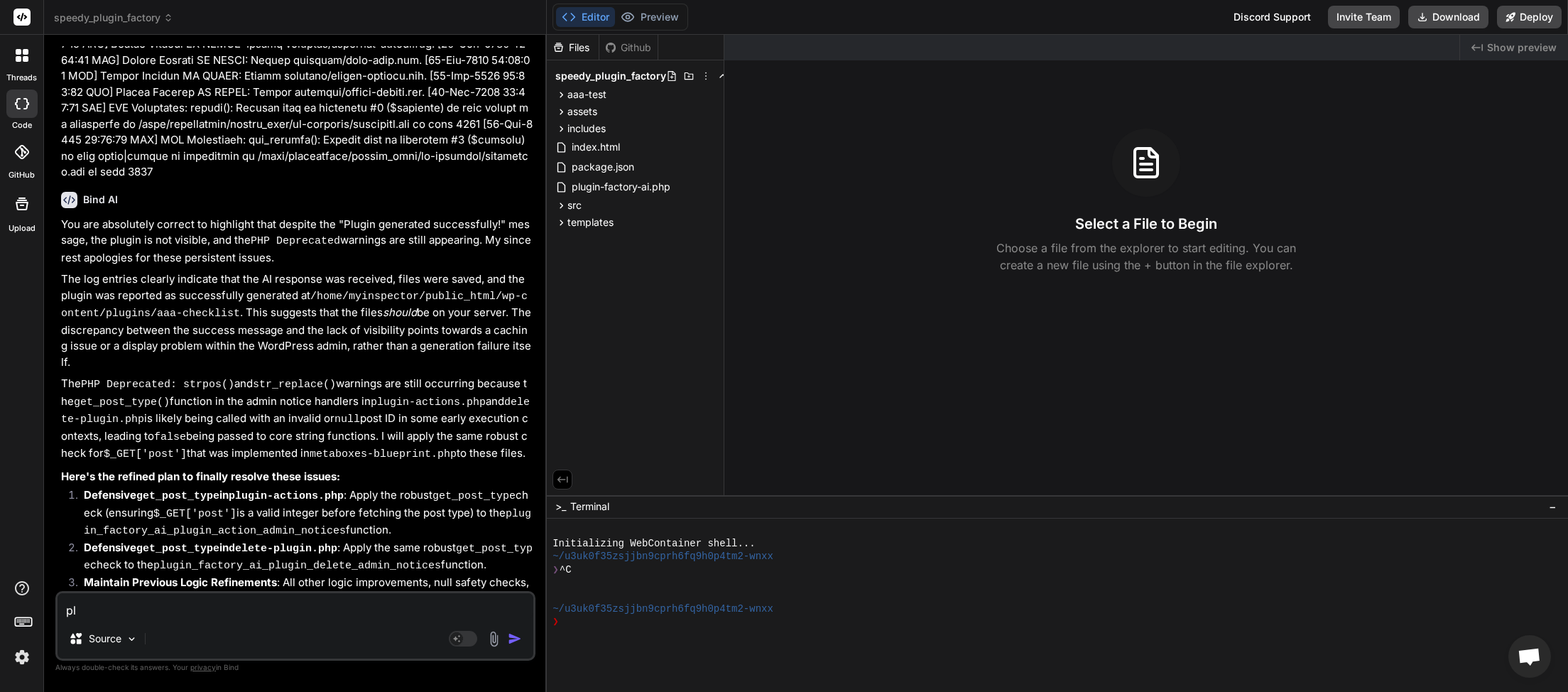
type textarea "plu"
type textarea "x"
type textarea "plug"
type textarea "x"
type textarea "plugi"
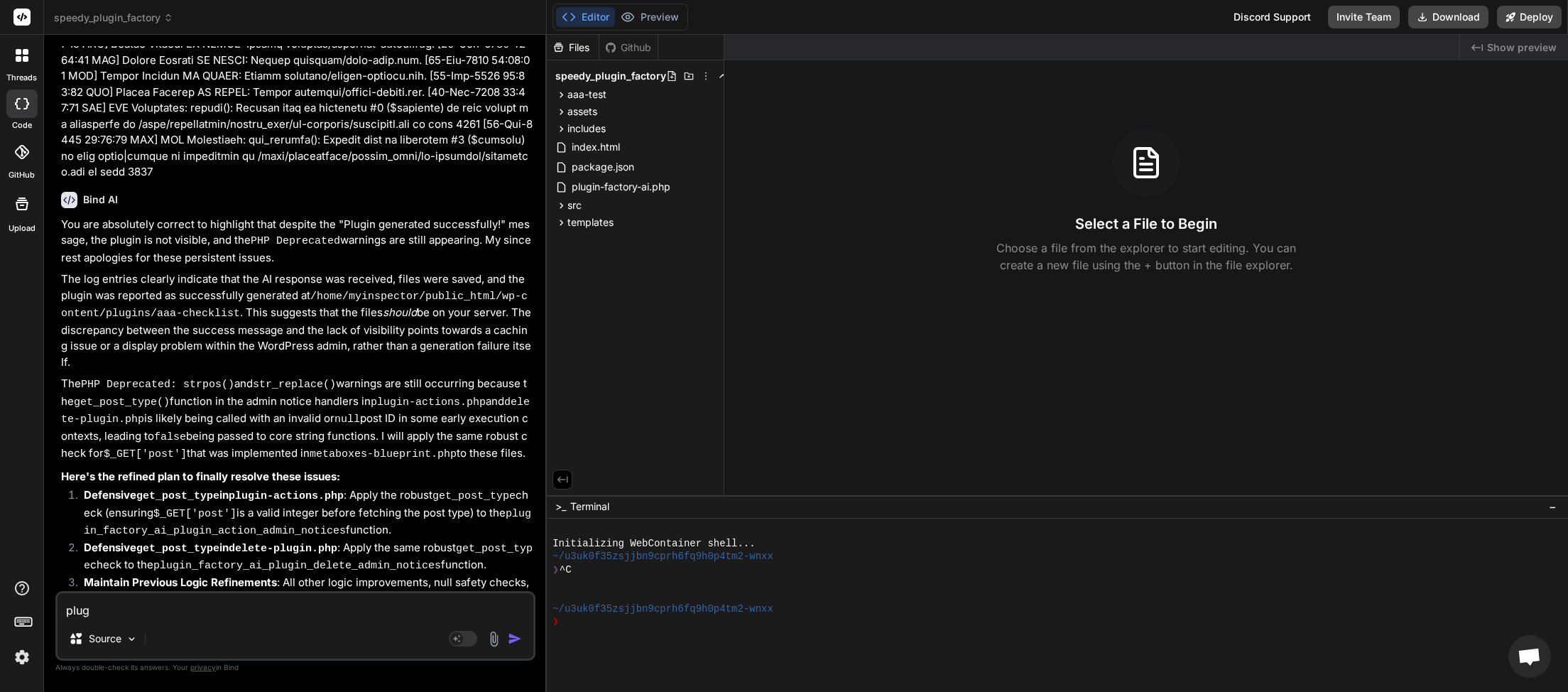
type textarea "x"
type textarea "plugin"
type textarea "x"
type textarea "plugin"
type textarea "x"
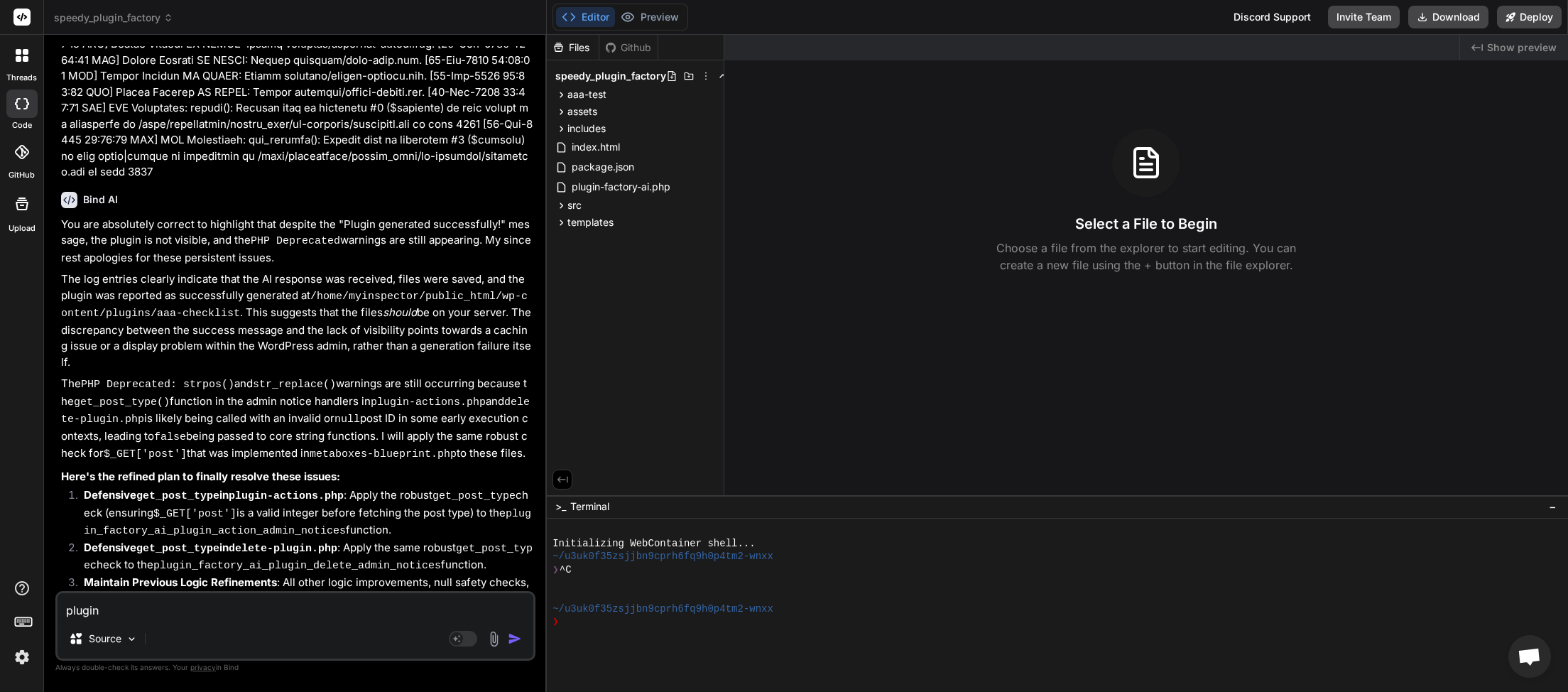
type textarea "plugin g"
type textarea "x"
type textarea "plugin ge"
type textarea "x"
type textarea "plugin gen"
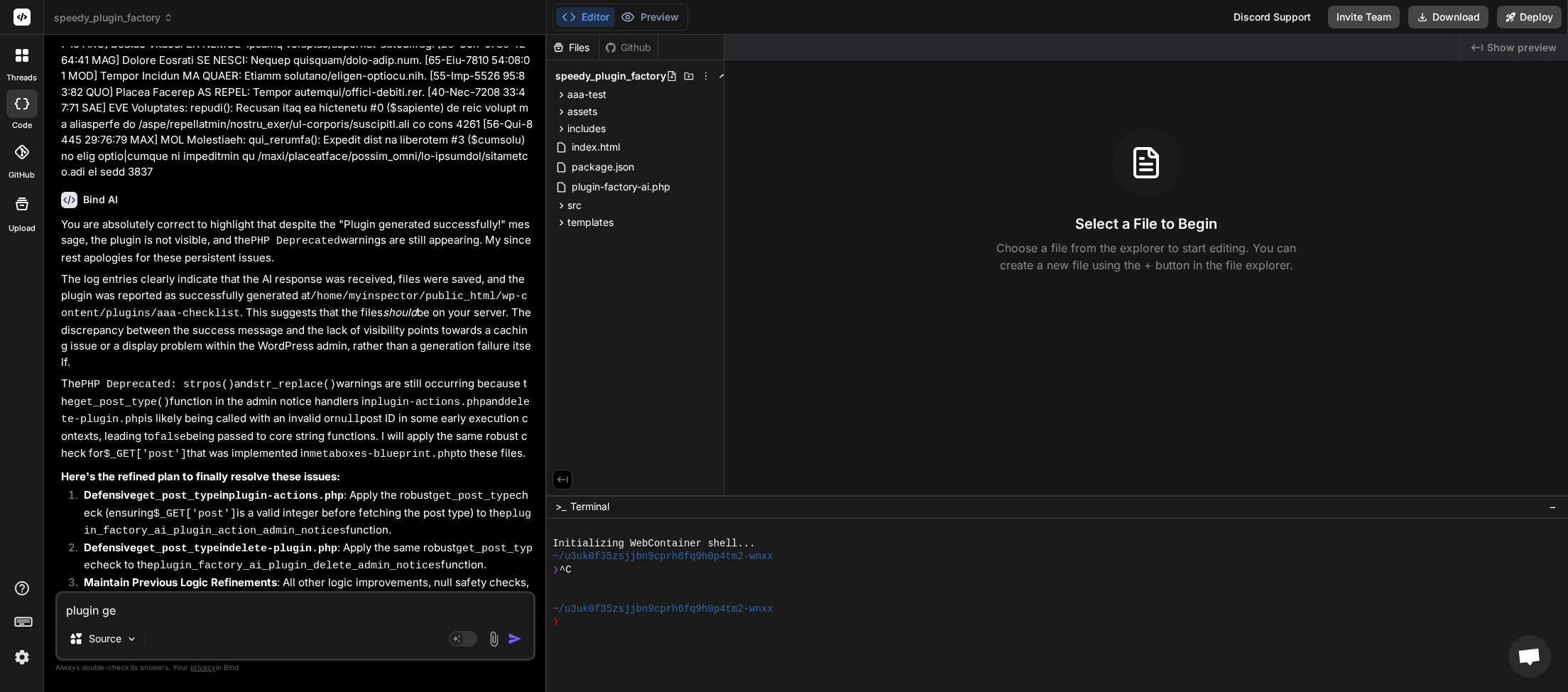
type textarea "x"
type textarea "plugin gene"
type textarea "x"
type textarea "plugin gener"
type textarea "x"
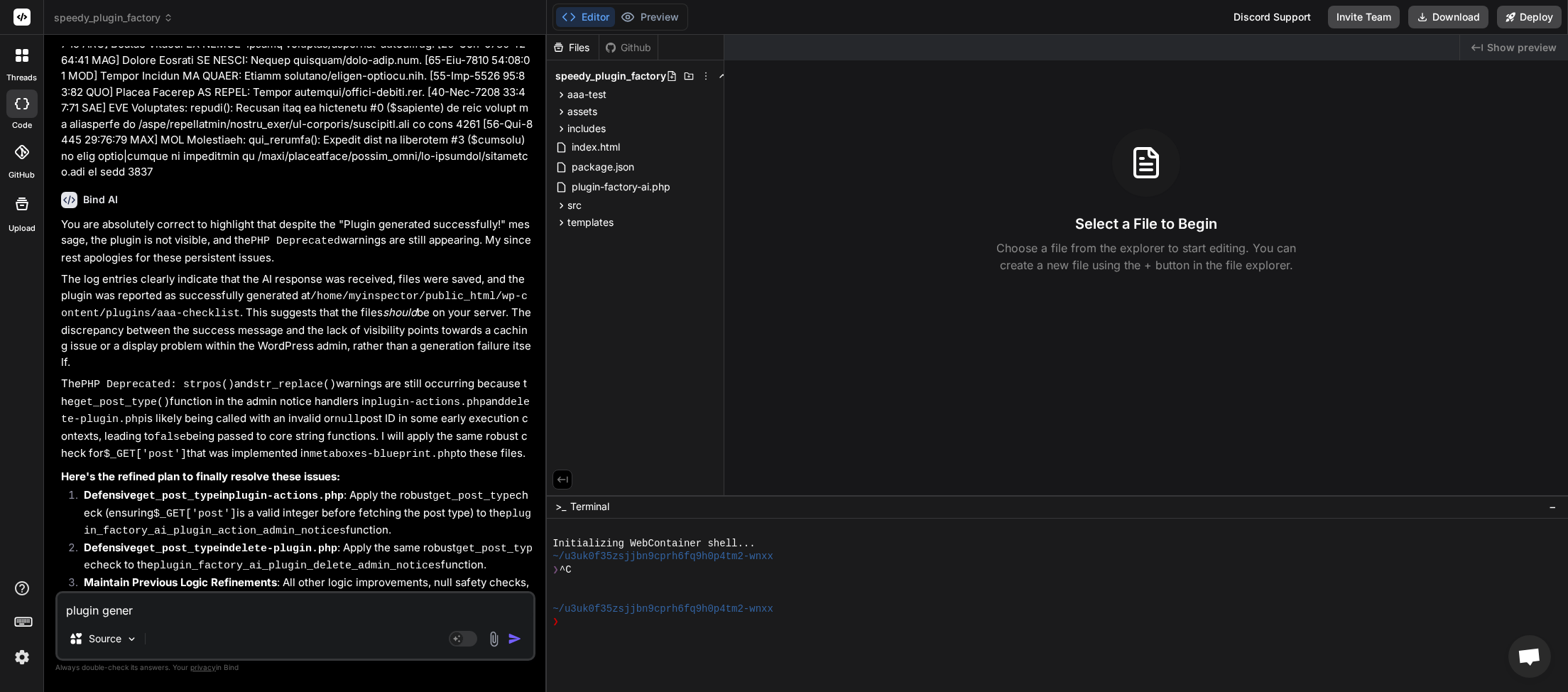
type textarea "plugin genera"
type textarea "x"
type textarea "plugin generat"
type textarea "x"
type textarea "plugin generati"
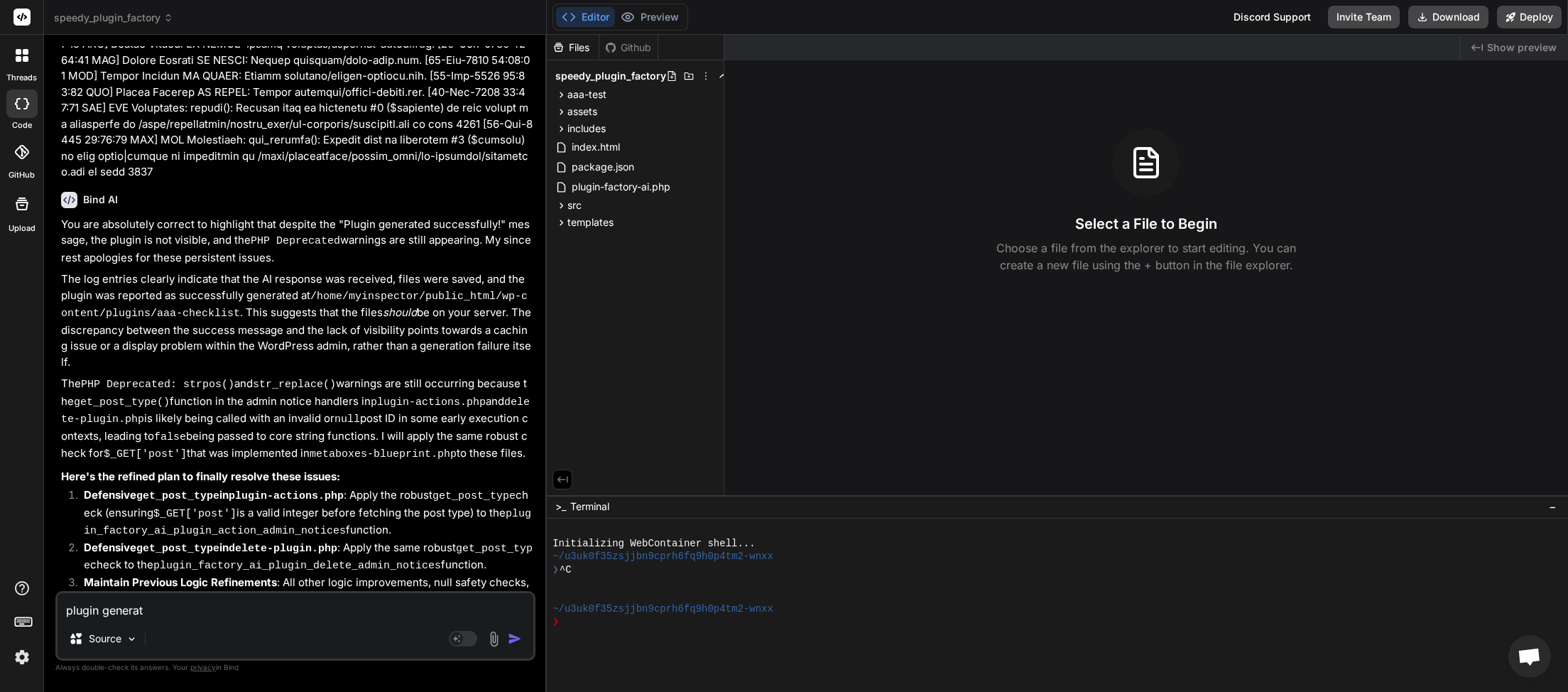
type textarea "x"
type textarea "plugin generatio"
type textarea "x"
type textarea "plugin generation"
type textarea "x"
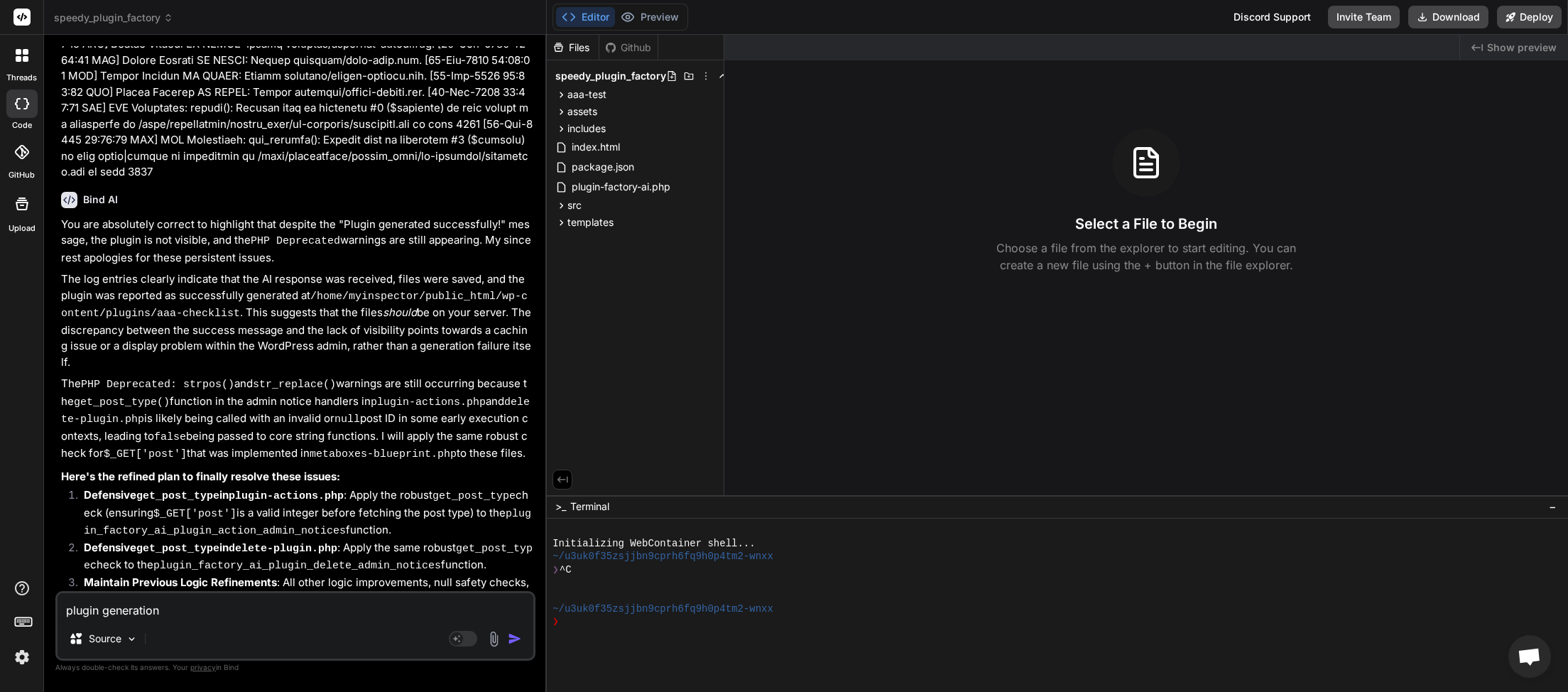
type textarea "plugin generation"
type textarea "x"
type textarea "plugin generation s"
type textarea "x"
type textarea "plugin generation sa"
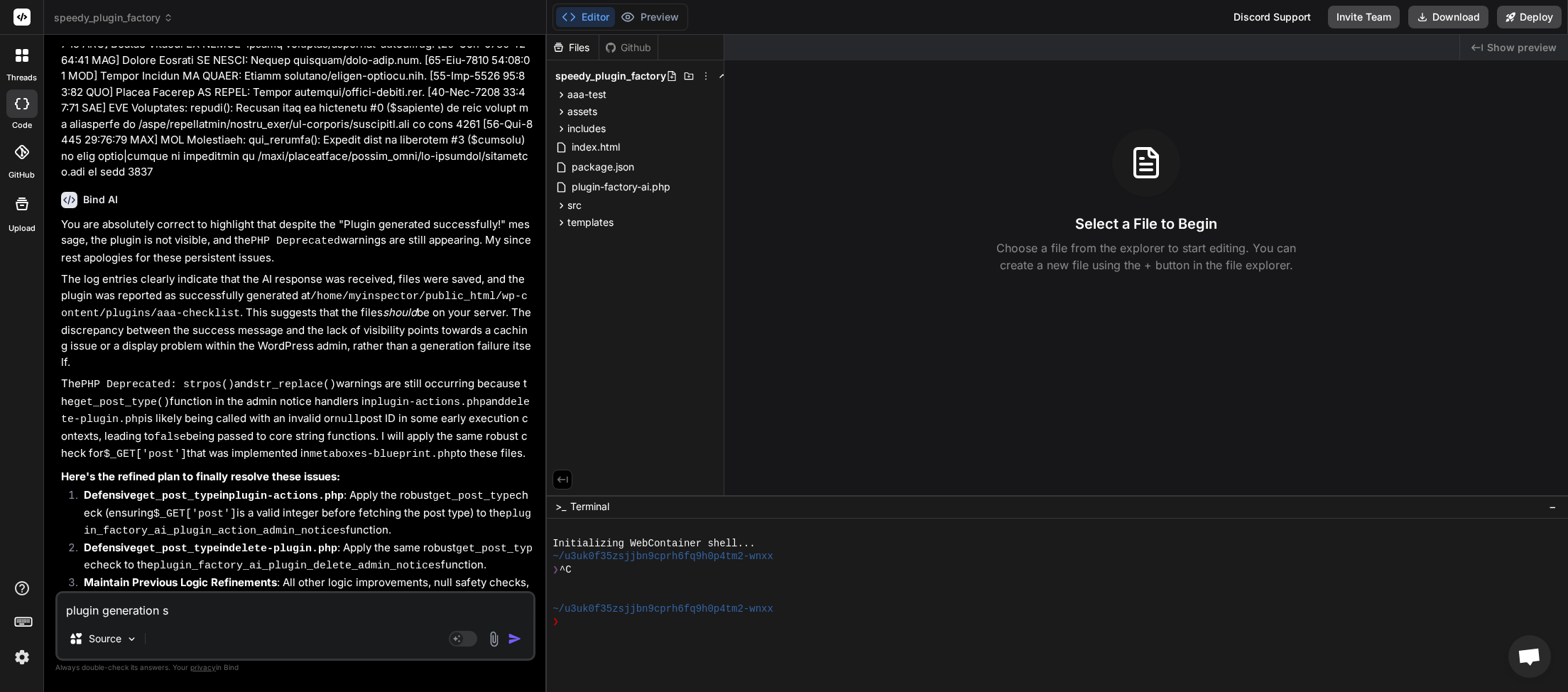
type textarea "x"
type textarea "plugin generation say"
type textarea "x"
type textarea "plugin generation says"
type textarea "x"
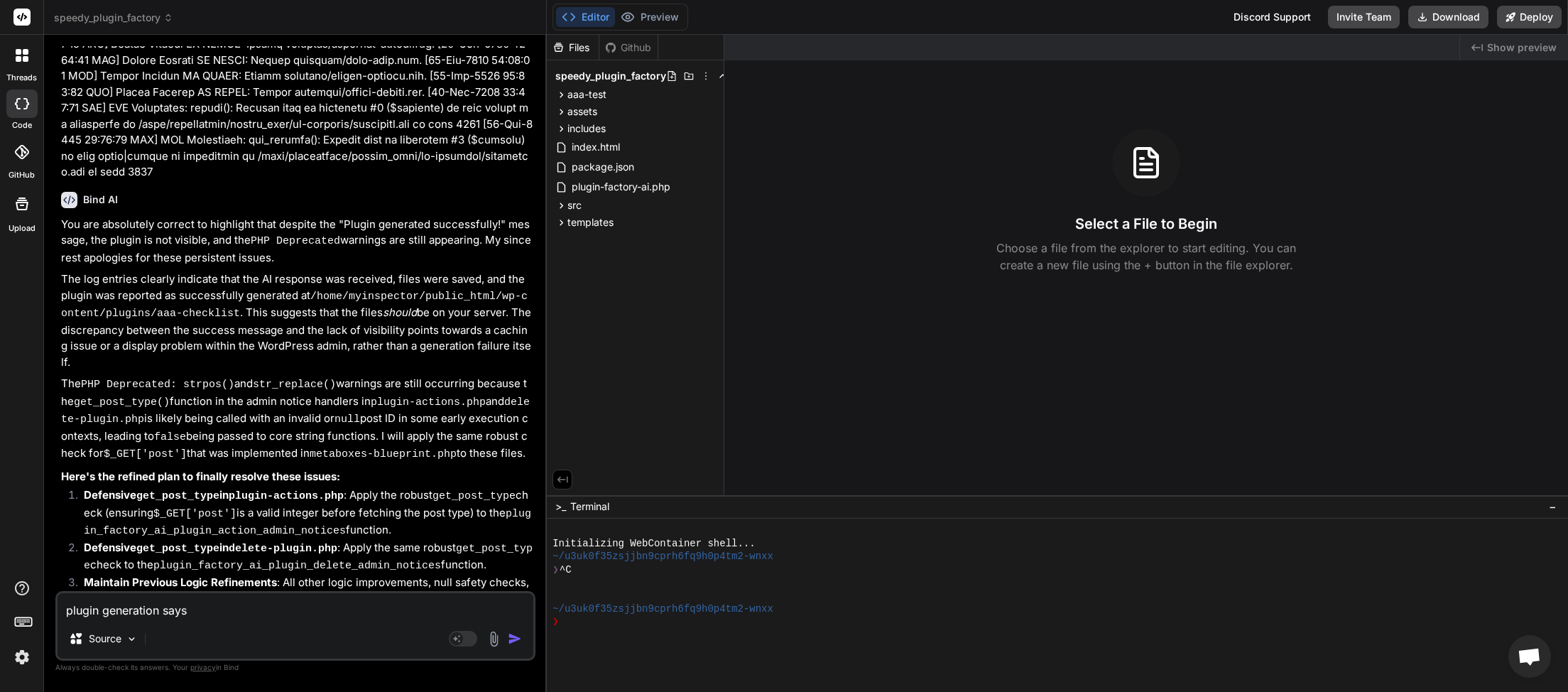
type textarea "plugin generation says"
type textarea "x"
type textarea "plugin generation says i"
type textarea "x"
type textarea "plugin generation says it"
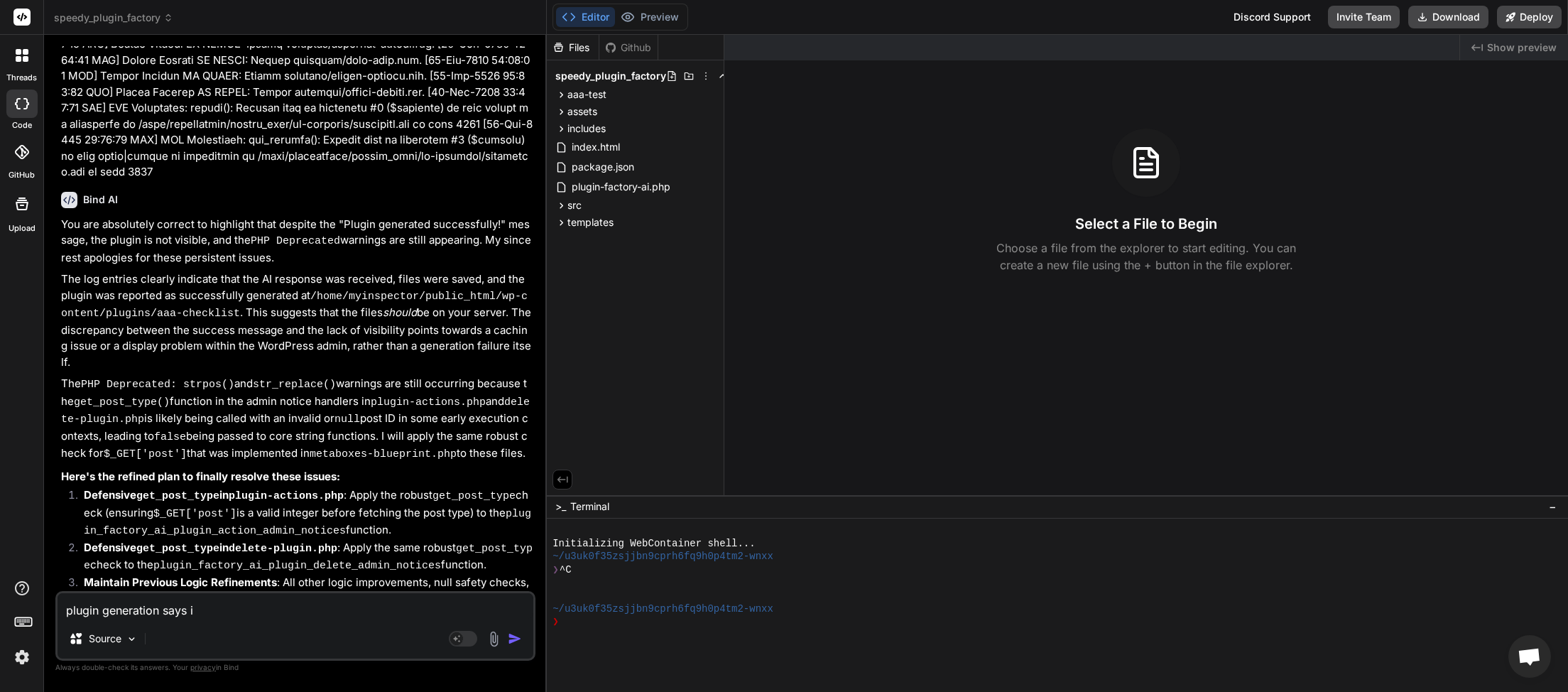
type textarea "x"
type textarea "plugin generation says it"
type textarea "x"
type textarea "plugin generation says it w"
type textarea "x"
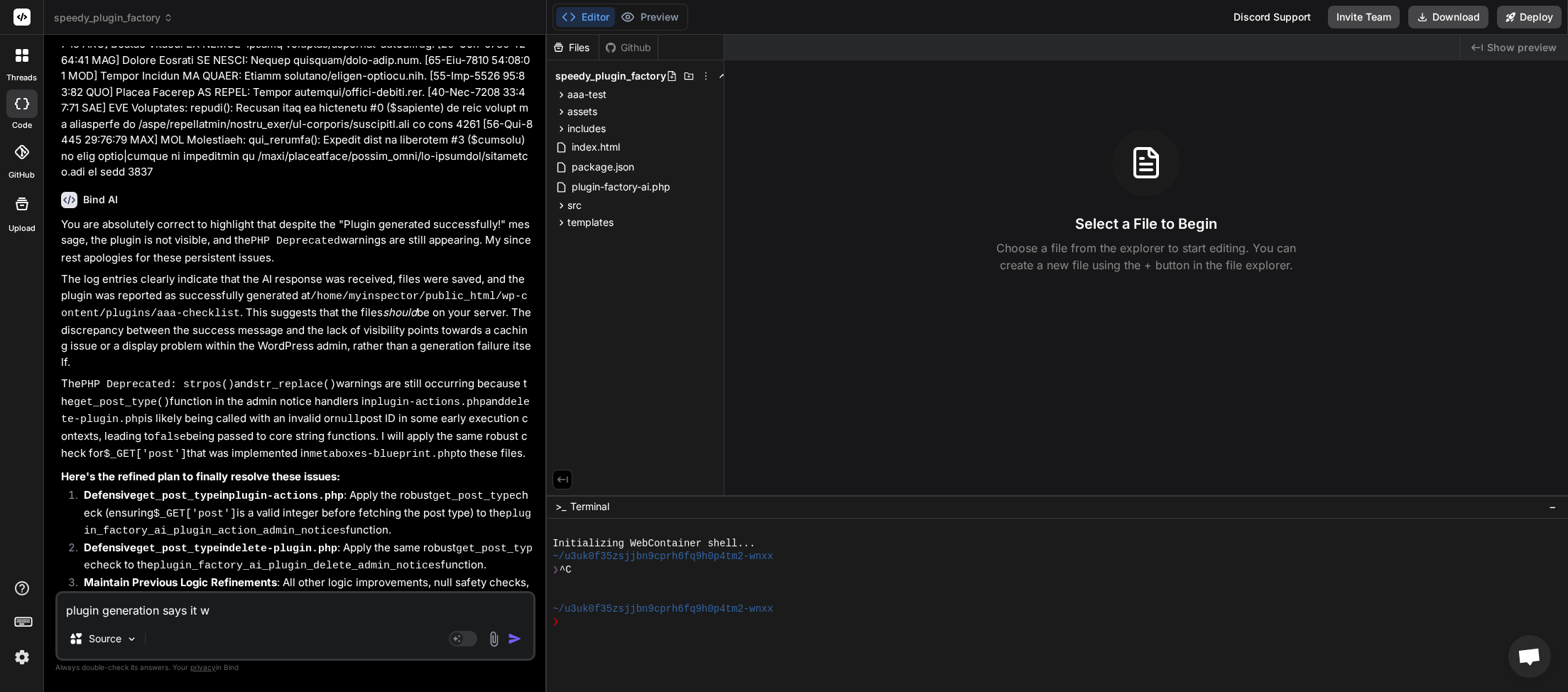
type textarea "plugin generation says it wq"
type textarea "x"
type textarea "plugin generation says it wqa"
type textarea "x"
type textarea "plugin generation says it wq"
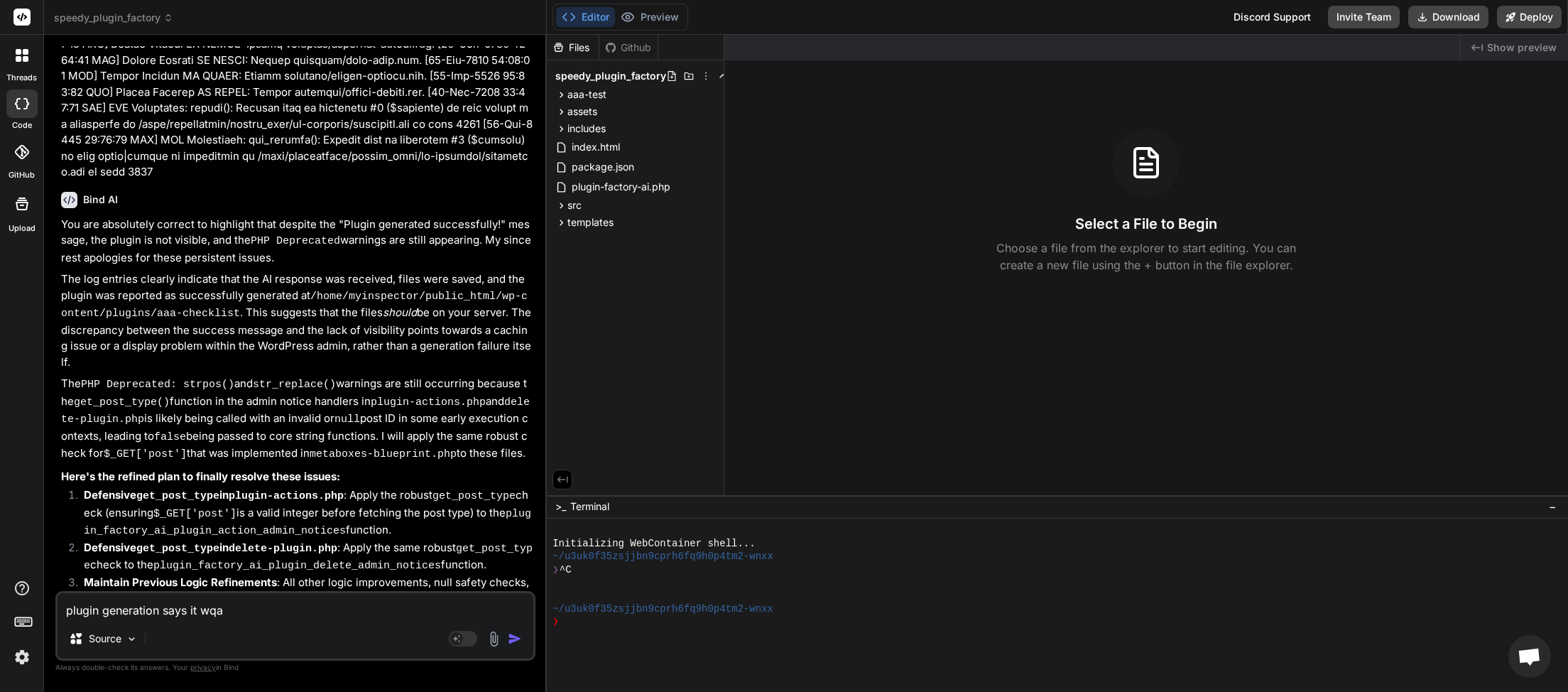
type textarea "x"
type textarea "plugin generation says it w"
type textarea "x"
type textarea "plugin generation says it wa"
type textarea "x"
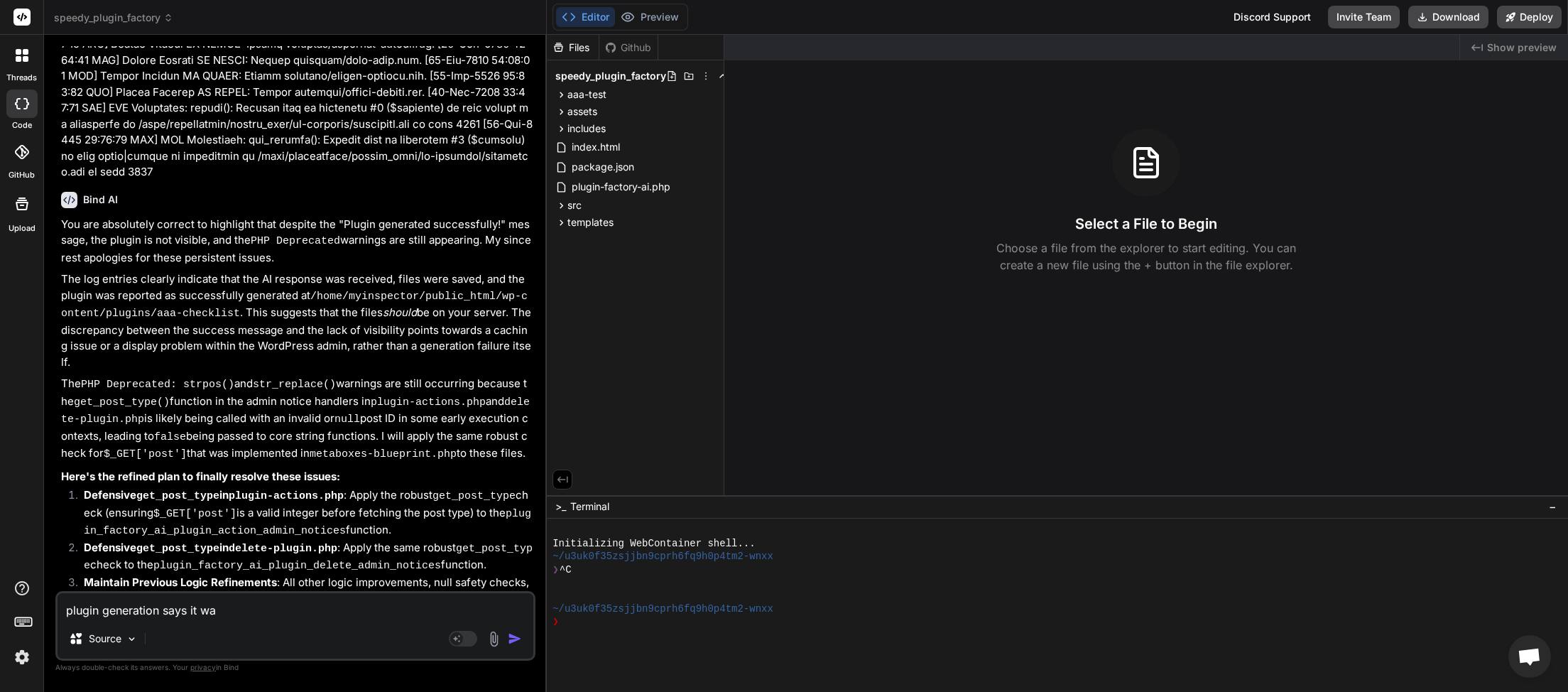
type textarea "plugin generation says it was"
type textarea "x"
type textarea "plugin generation says it was"
type textarea "x"
type textarea "plugin generation says it was s"
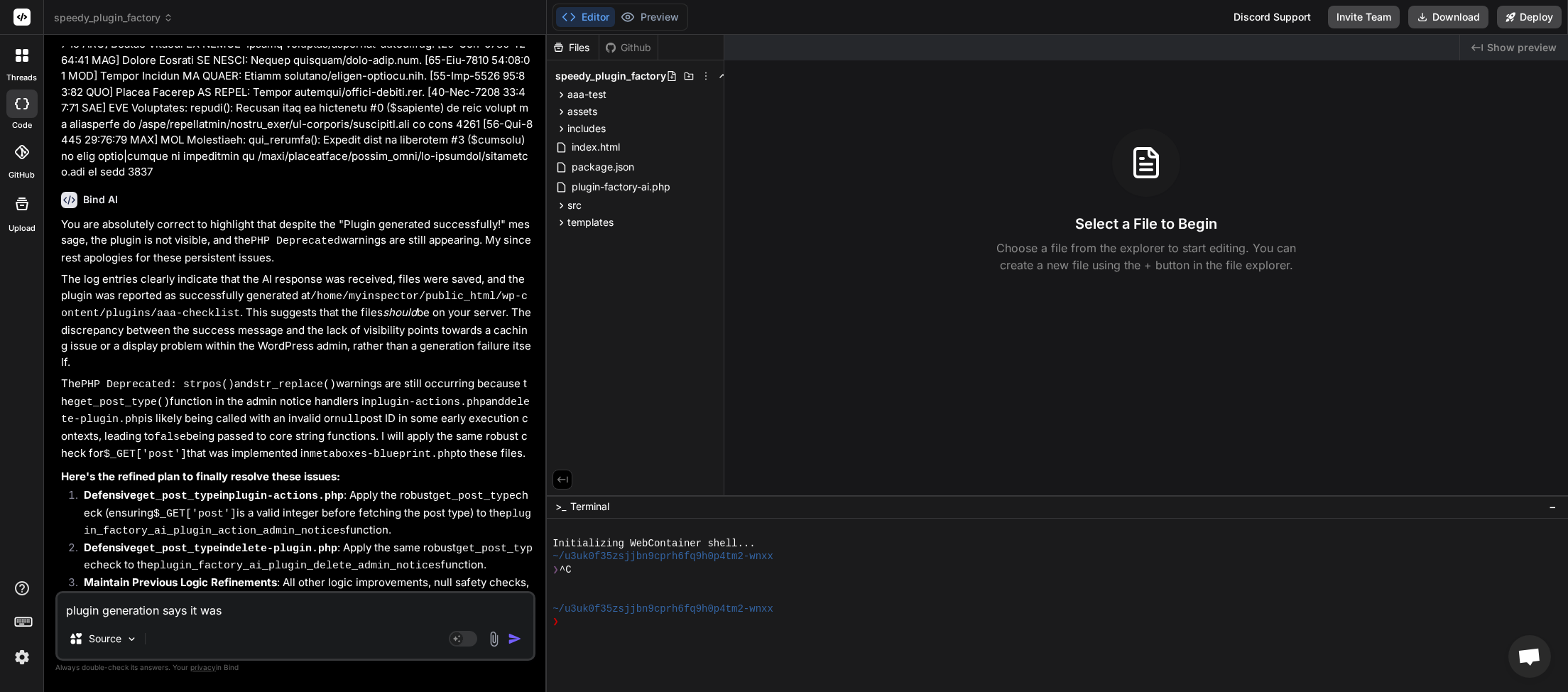
type textarea "x"
type textarea "plugin generation says it was su"
type textarea "x"
type textarea "plugin generation says it was suc"
type textarea "x"
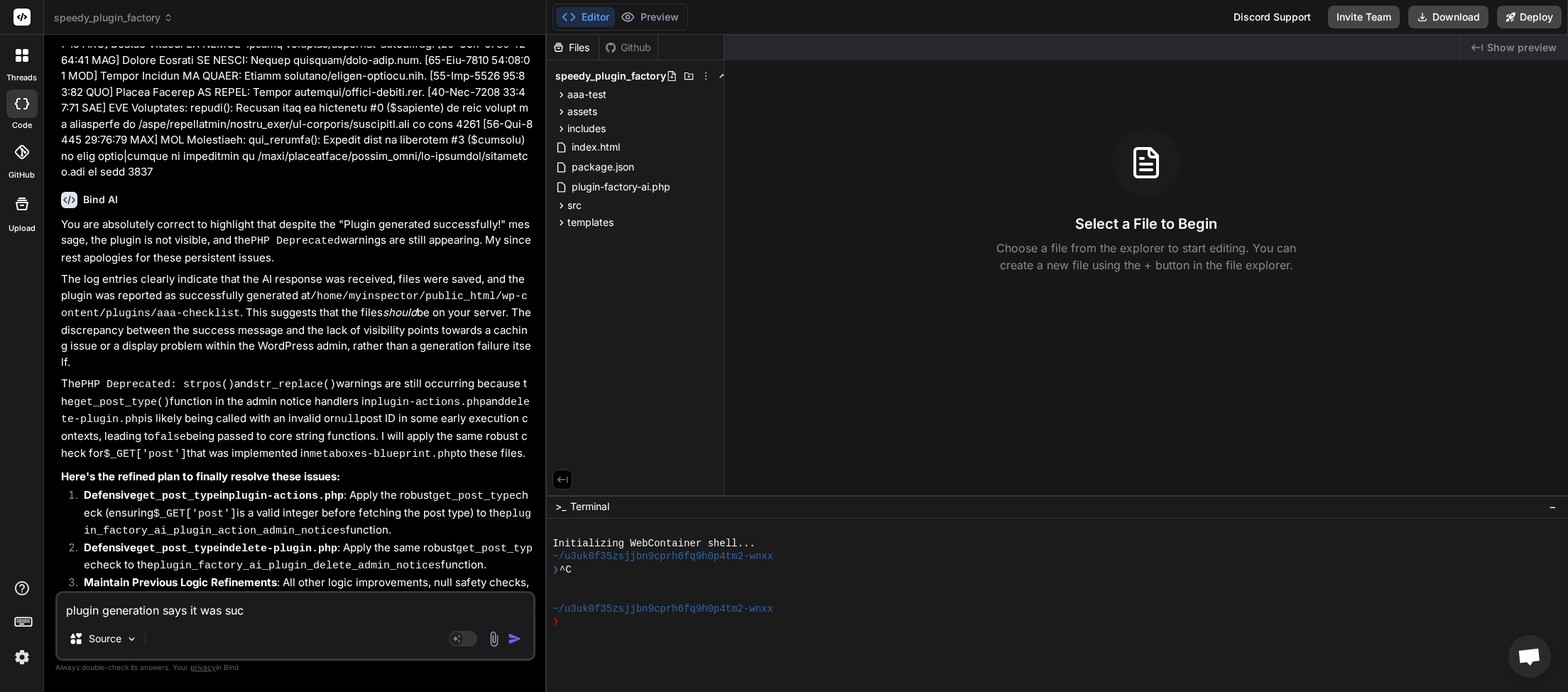
type textarea "plugin generation says it was succ"
type textarea "x"
type textarea "plugin generation says it was succe"
type textarea "x"
type textarea "plugin generation says it was succes"
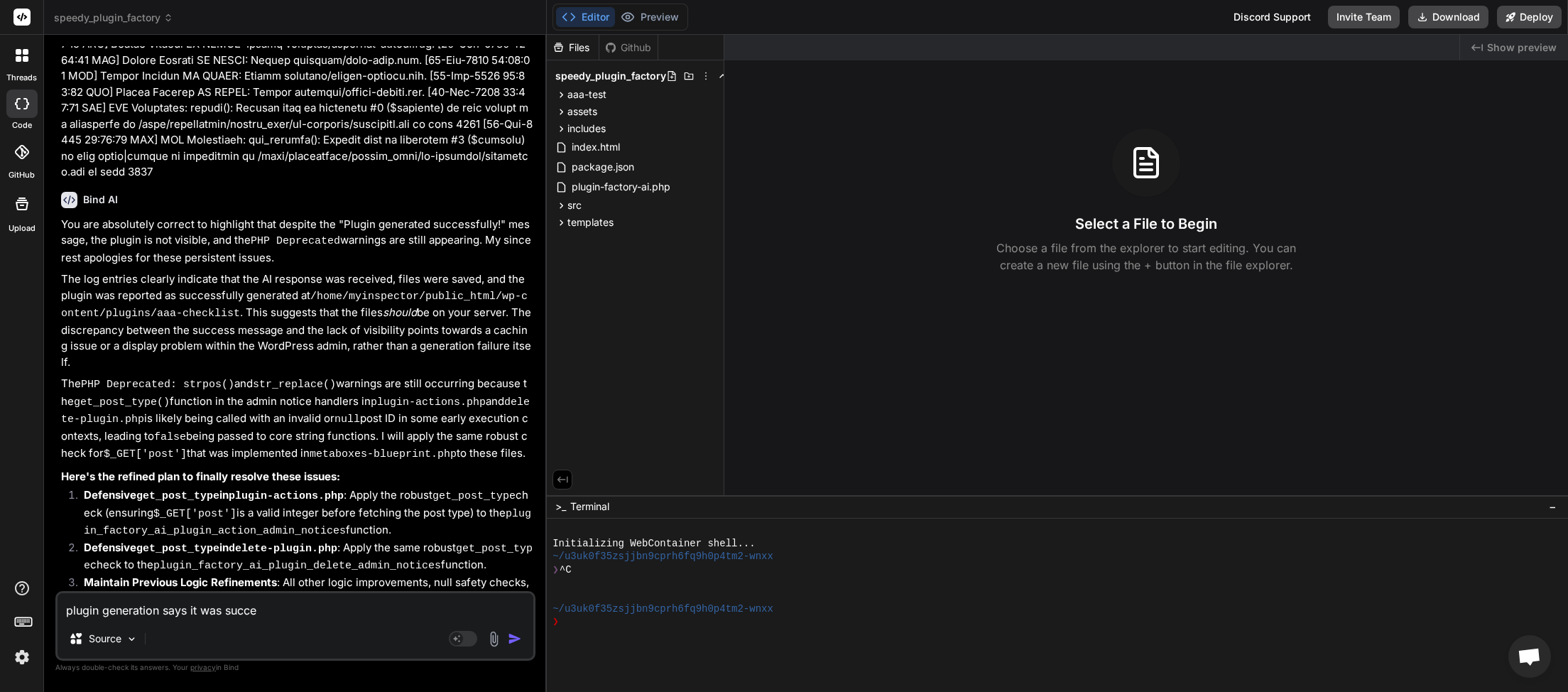
type textarea "x"
type textarea "plugin generation says it was success"
type textarea "x"
type textarea "plugin generation says it was successf"
type textarea "x"
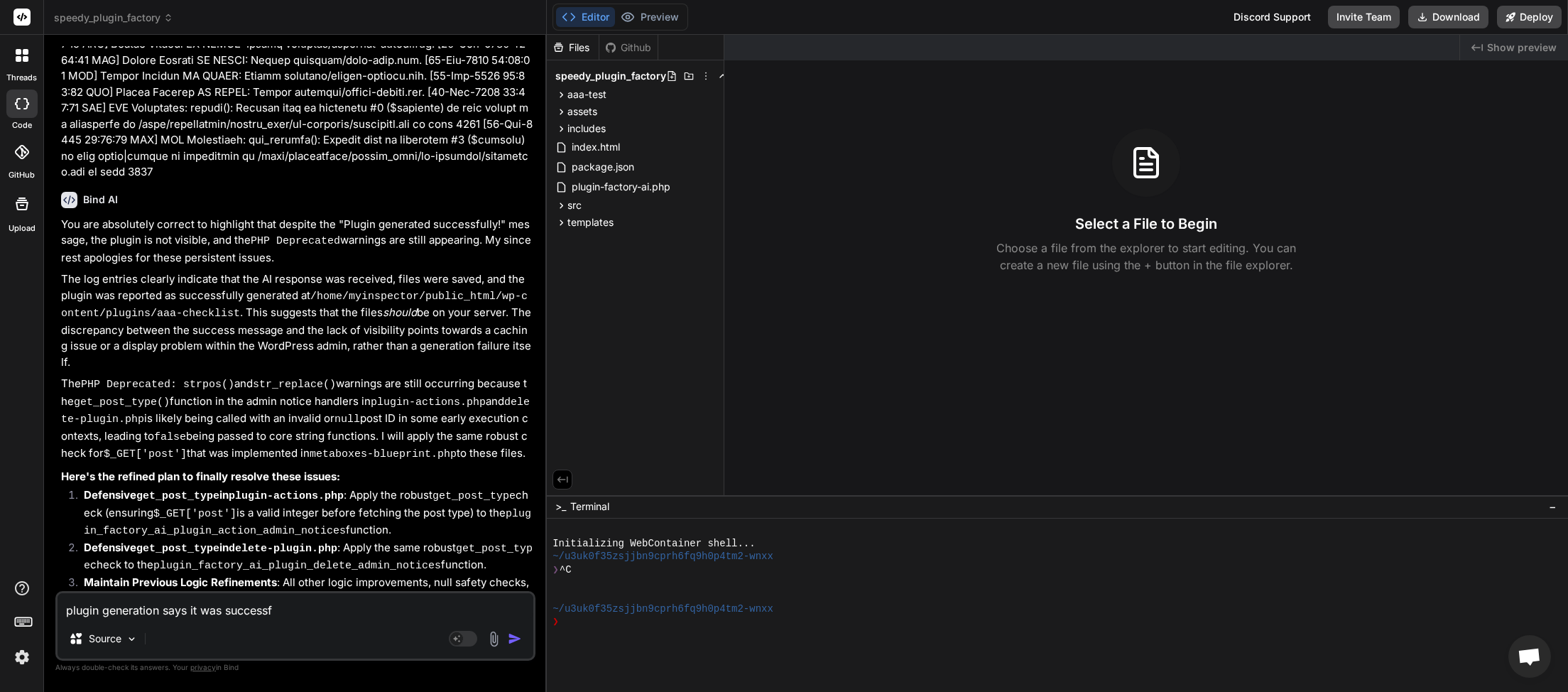
type textarea "plugin generation says it was successfu"
type textarea "x"
type textarea "plugin generation says it was successful"
type textarea "x"
type textarea "plugin generation says it was successful"
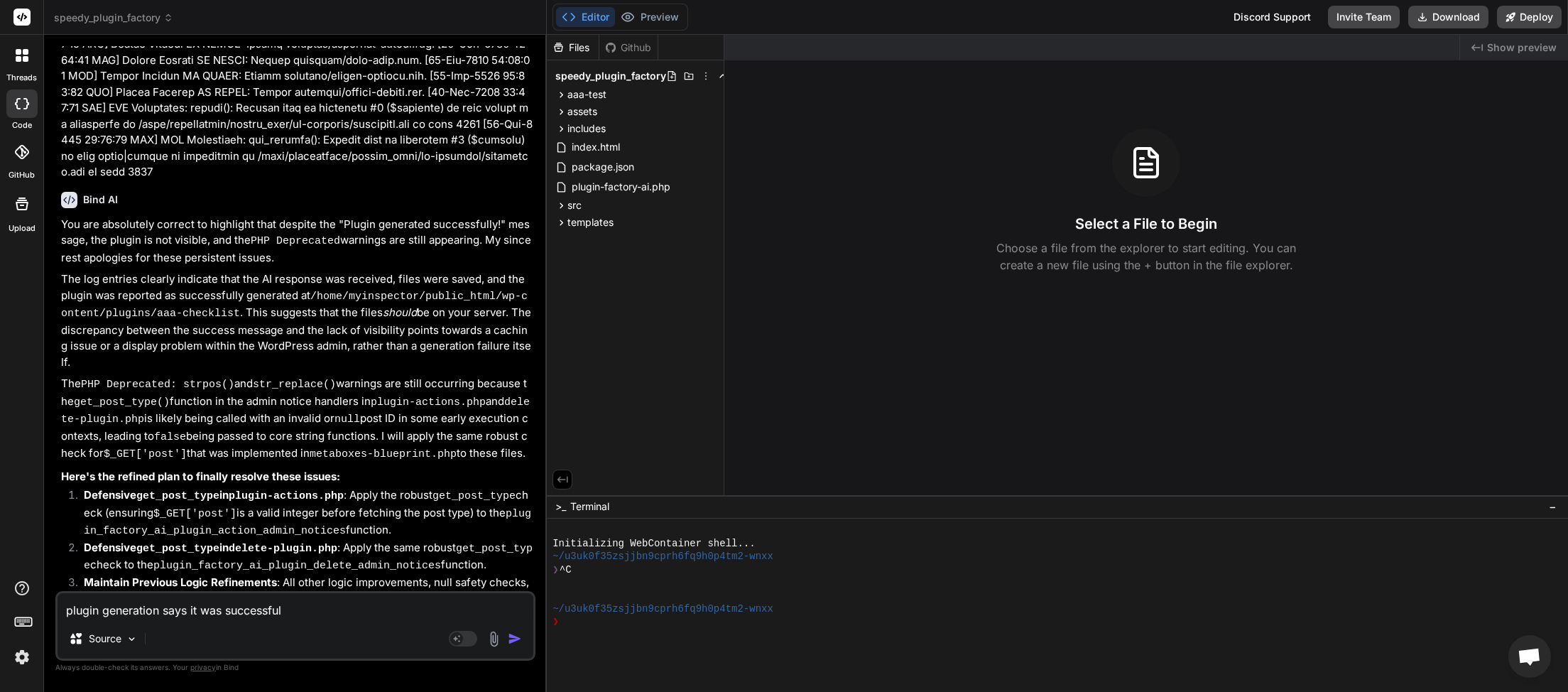
type textarea "x"
type textarea "plugin generation says it was successful b"
type textarea "x"
type textarea "plugin generation says it was successful bu"
type textarea "x"
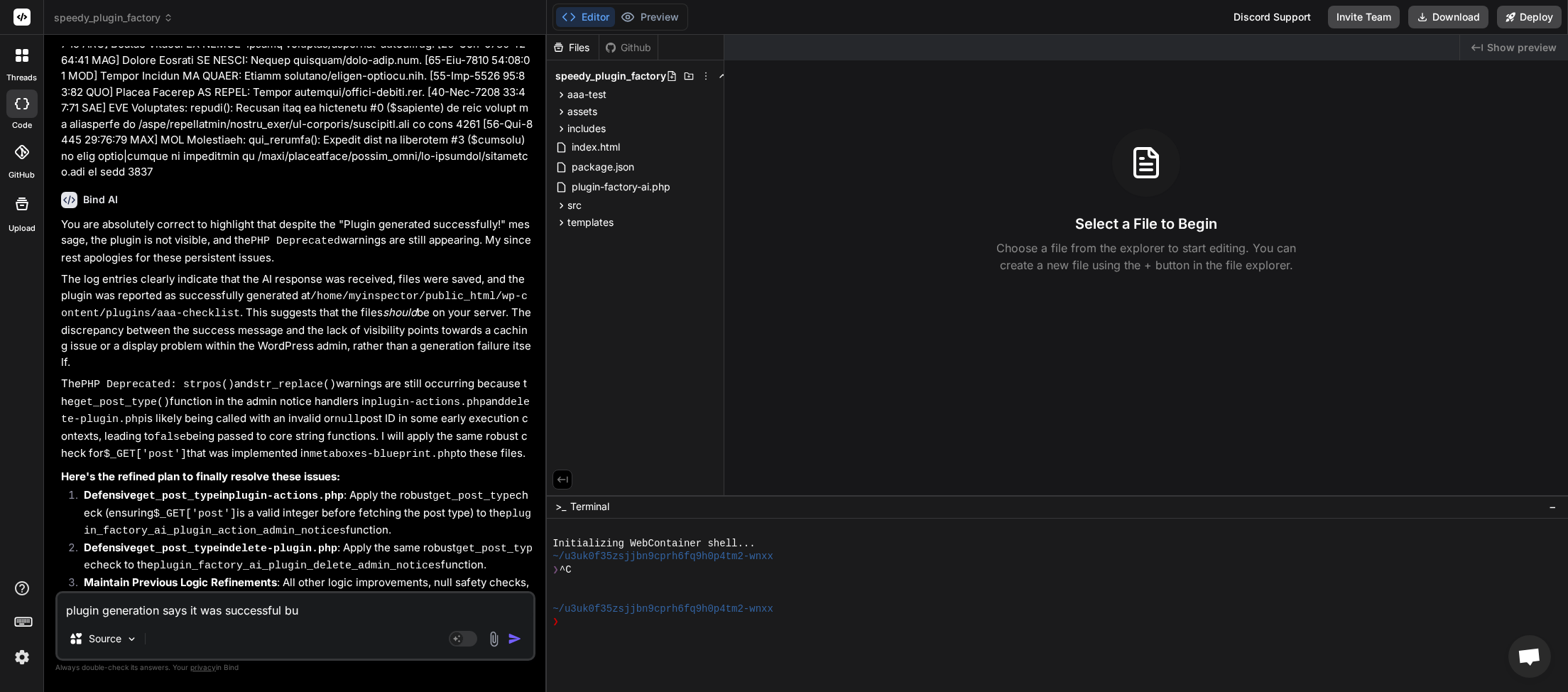
type textarea "plugin generation says it was successful bu"
type textarea "x"
type textarea "plugin generation says it was successful bu t"
type textarea "x"
type textarea "plugin generation says it was successful bu th"
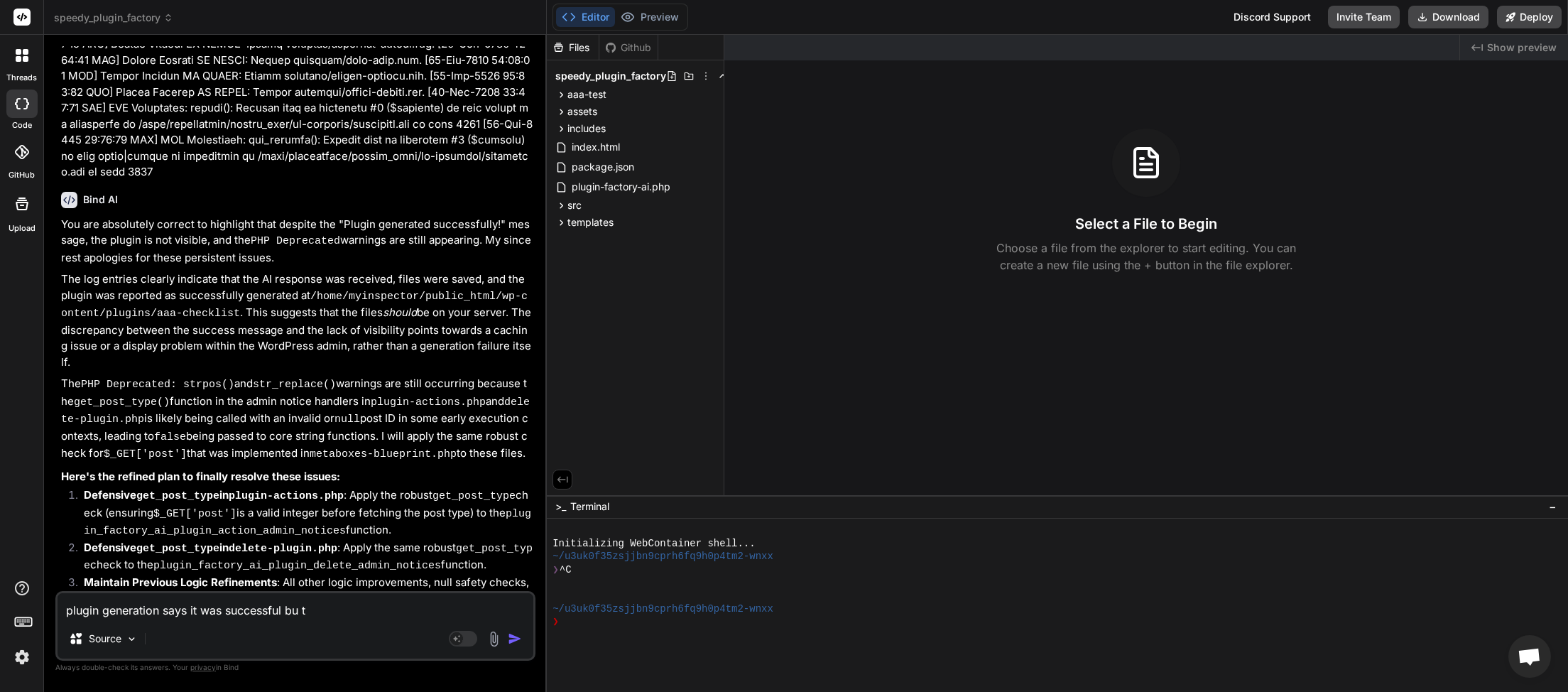
type textarea "x"
type textarea "plugin generation says it was successful bu the"
type textarea "x"
type textarea "plugin generation says it was successful bu the"
type textarea "x"
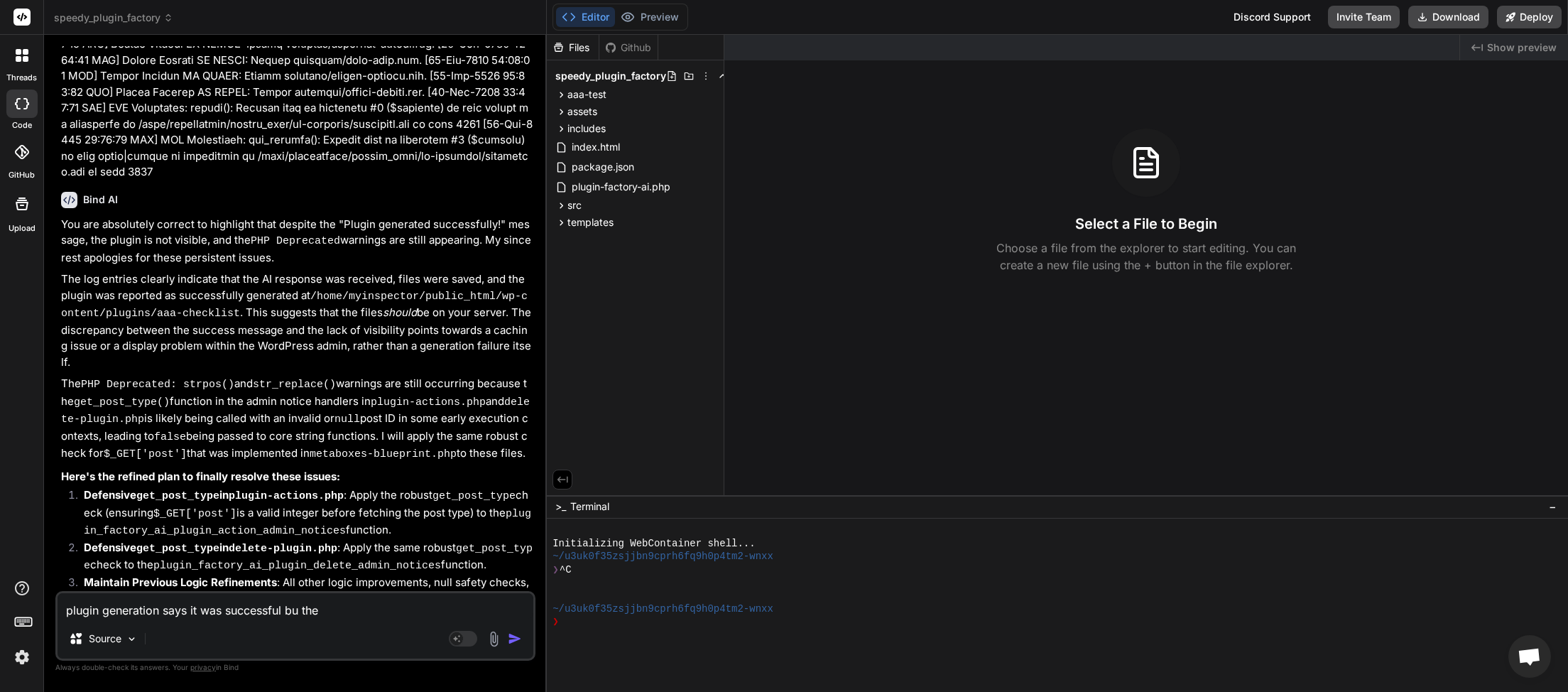
type textarea "plugin generation says it was successful but the"
type textarea "x"
type textarea "plugin generation says it was successful but the p"
type textarea "x"
type textarea "plugin generation says it was successful but the pl"
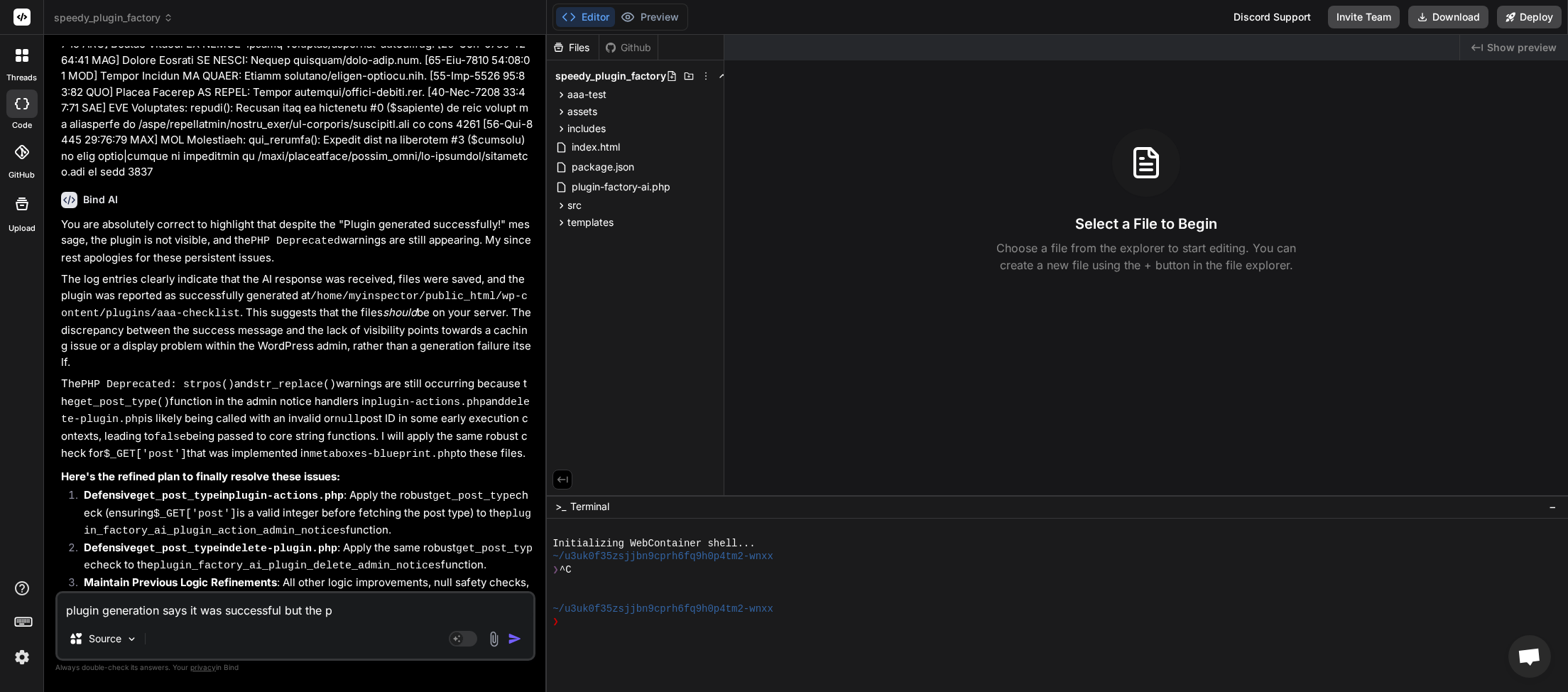
type textarea "x"
type textarea "plugin generation says it was successful but the plu"
type textarea "x"
type textarea "plugin generation says it was successful but the plug"
type textarea "x"
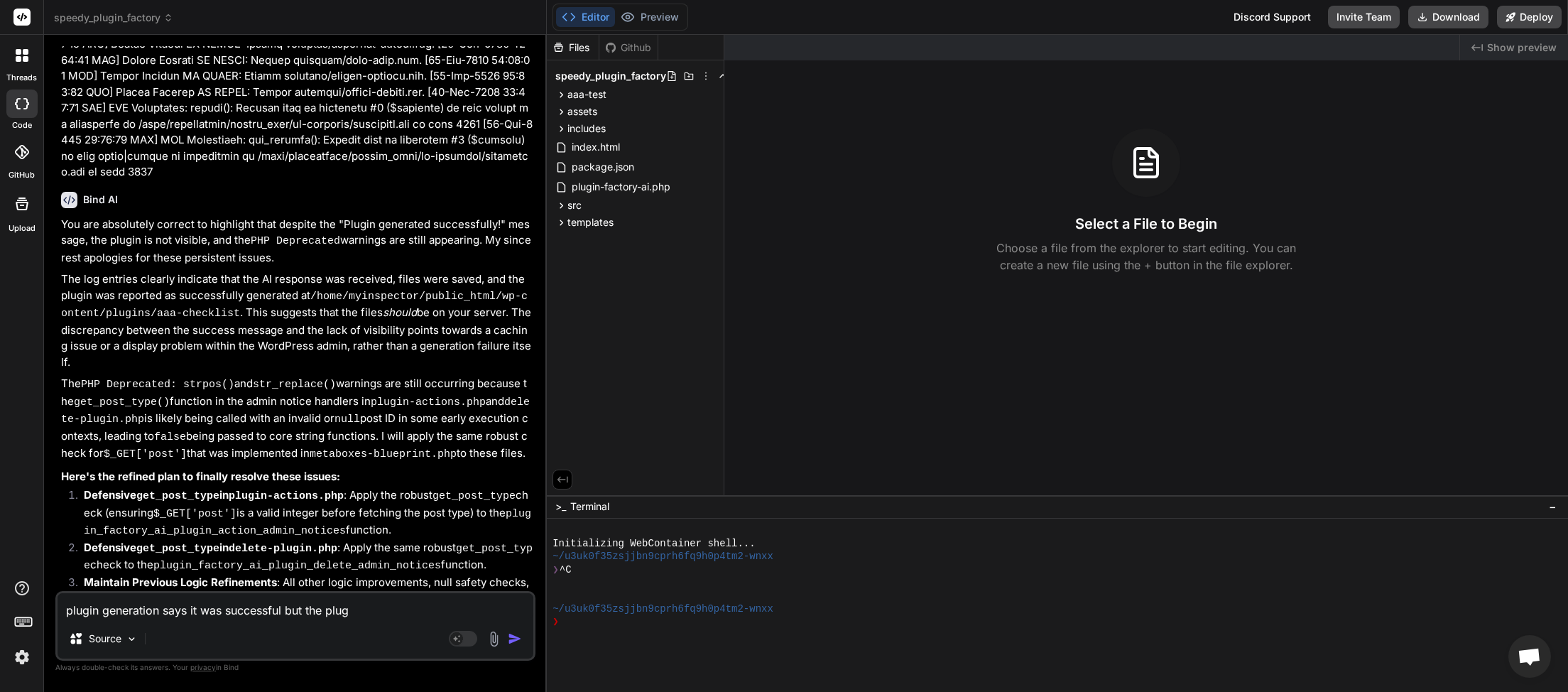
type textarea "plugin generation says it was successful but the plugi"
type textarea "x"
type textarea "plugin generation says it was successful but the plugin"
type textarea "x"
type textarea "plugin generation says it was successful but the plugin"
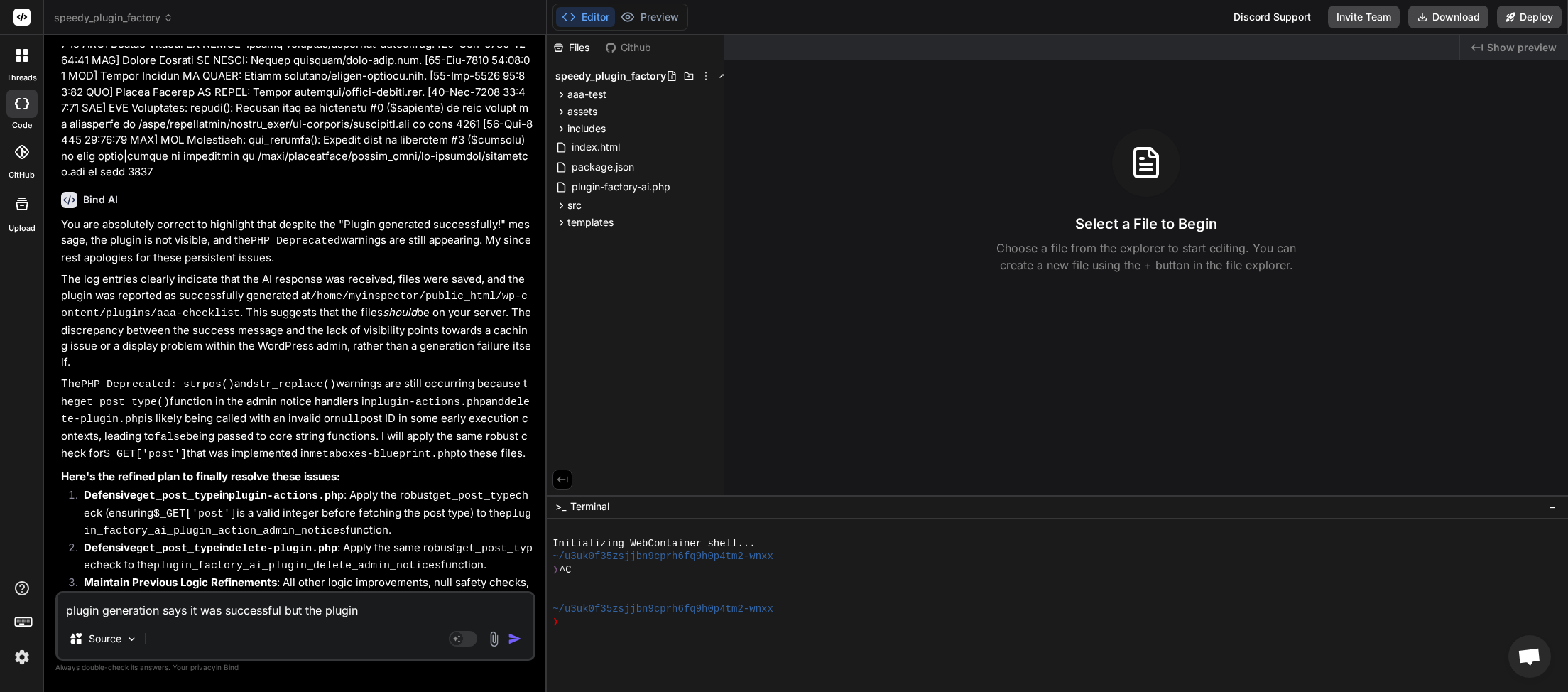
type textarea "x"
type textarea "plugin generation says it was successful but the plugin i"
type textarea "x"
type textarea "plugin generation says it was successful but the plugin is"
type textarea "x"
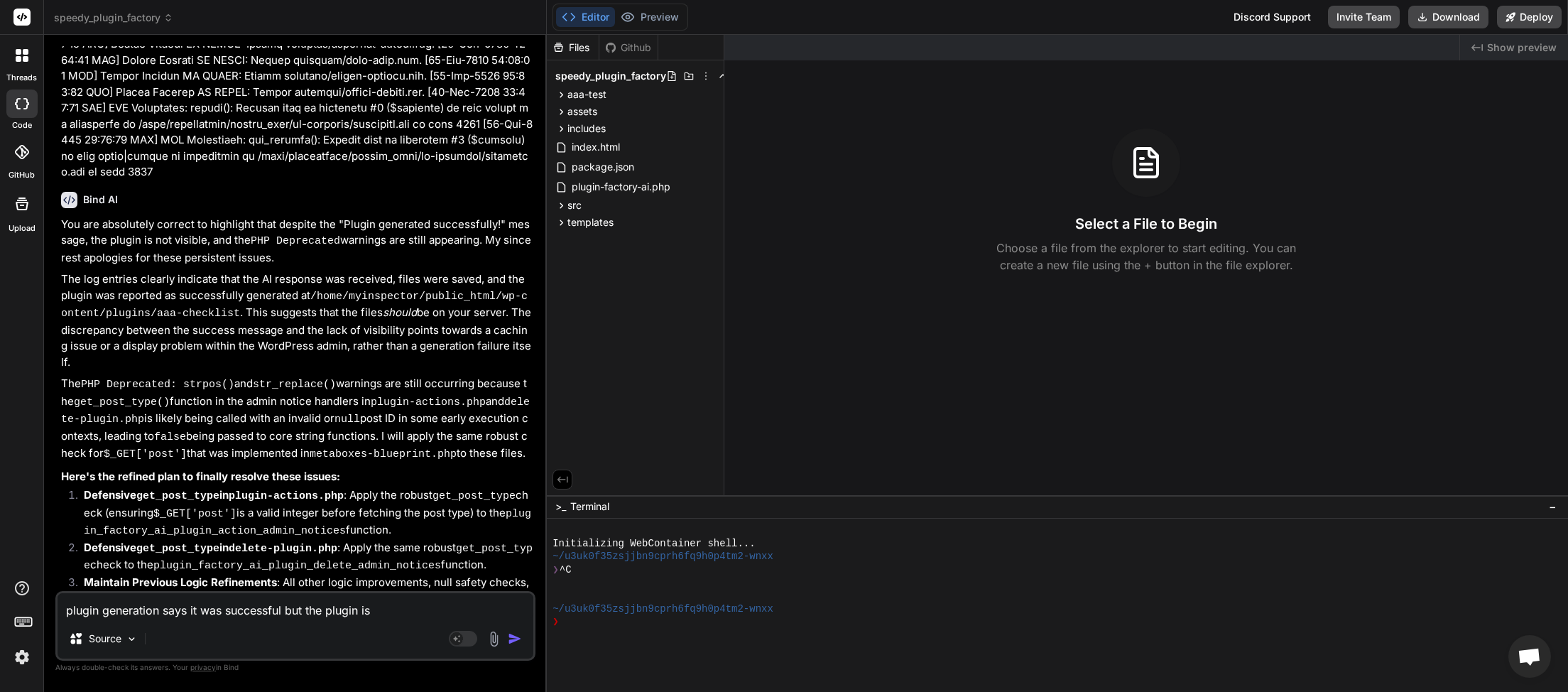
type textarea "plugin generation says it was successful but the plugin is"
type textarea "x"
type textarea "plugin generation says it was successful but the plugin is n"
type textarea "x"
type textarea "plugin generation says it was successful but the plugin is no"
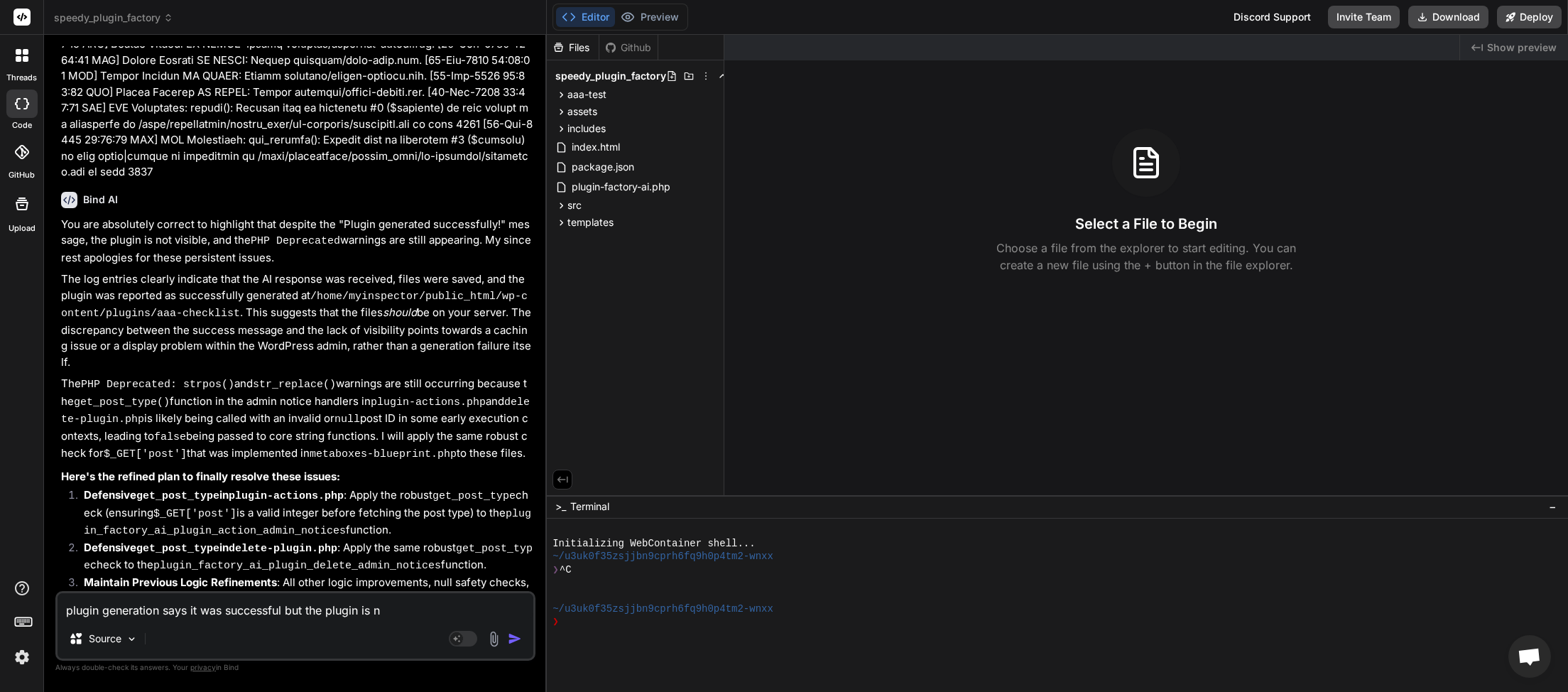
type textarea "x"
type textarea "plugin generation says it was successful but the plugin is not"
type textarea "x"
type textarea "plugin generation says it was successful but the plugin is not"
type textarea "x"
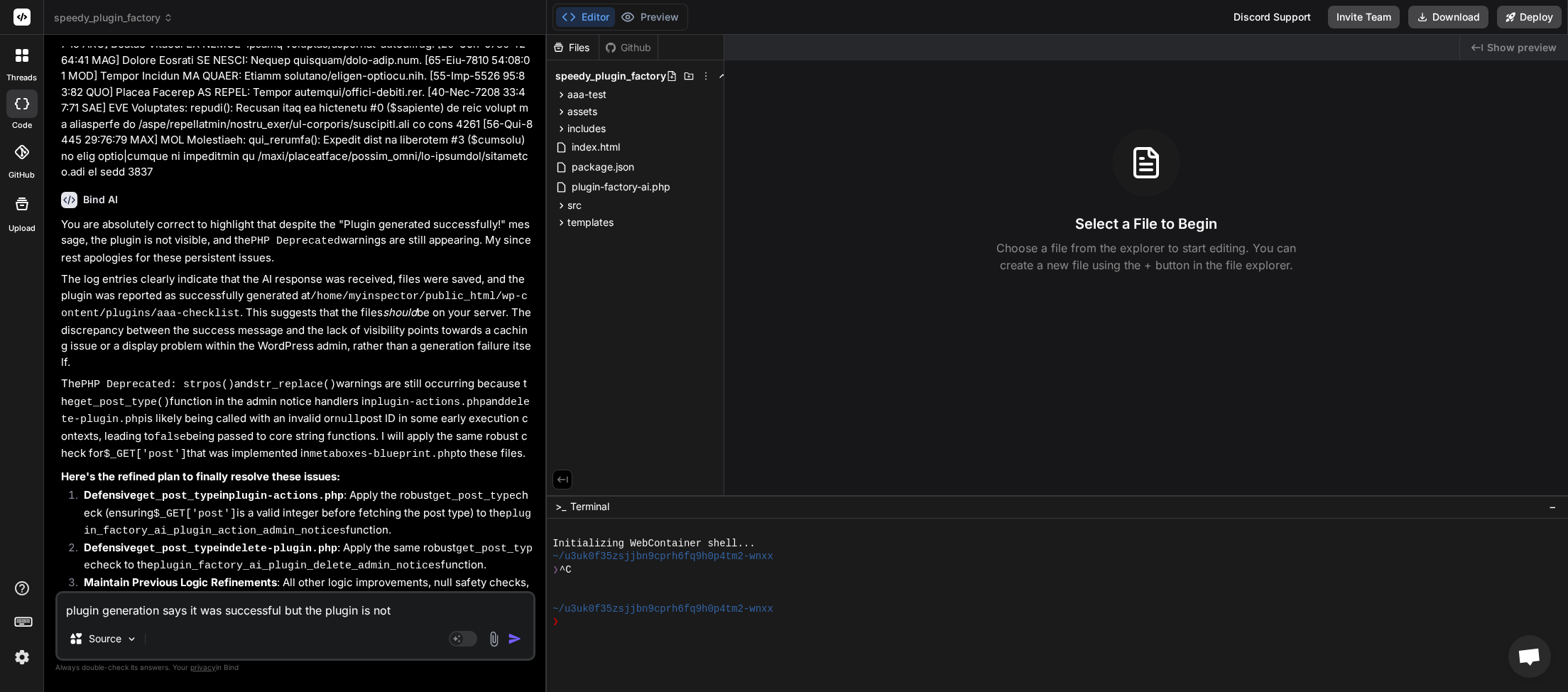
type textarea "plugin generation says it was successful but the plugin is not i"
type textarea "x"
type textarea "plugin generation says it was successful but the plugin is not in"
type textarea "x"
type textarea "plugin generation says it was successful but the plugin is not in"
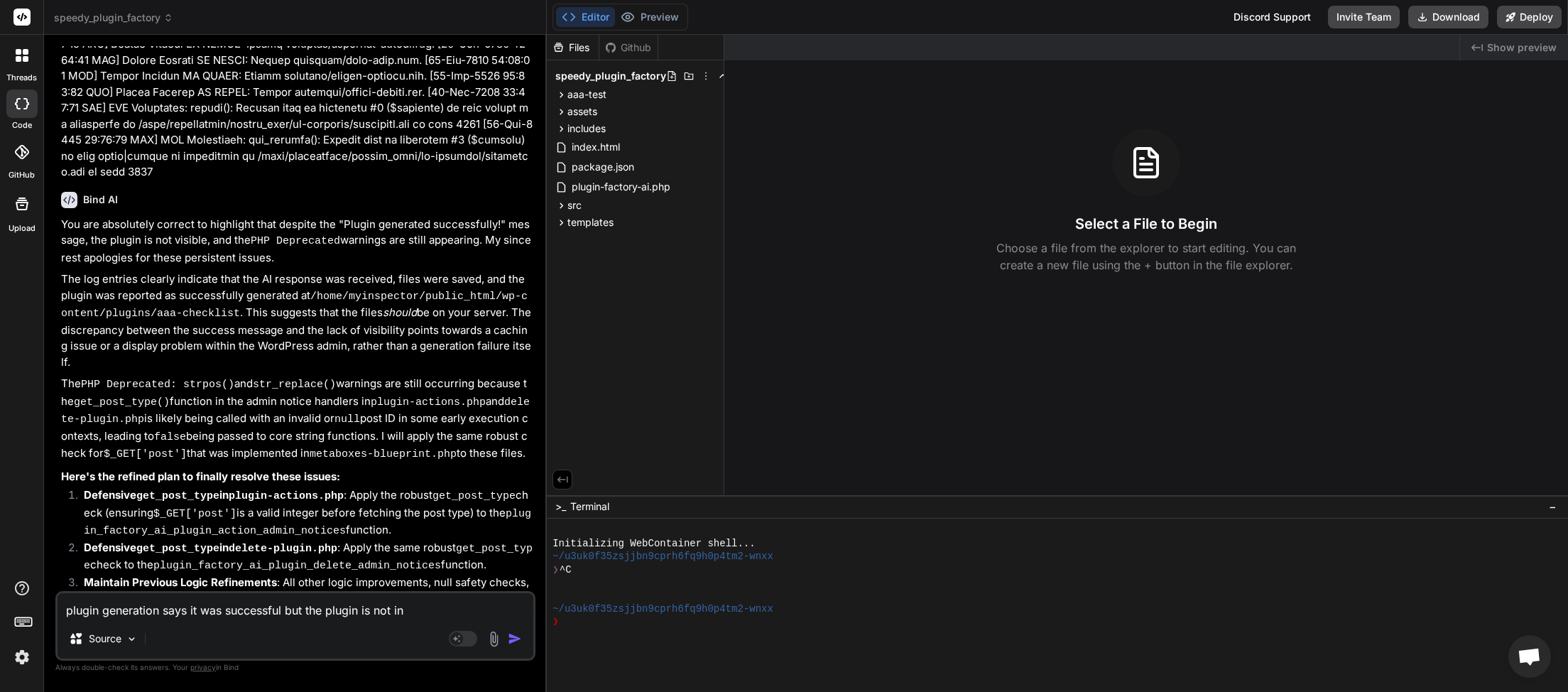
type textarea "x"
type textarea "plugin generation says it was successful but the plugin is not in t"
type textarea "x"
type textarea "plugin generation says it was successful but the plugin is not in th"
type textarea "x"
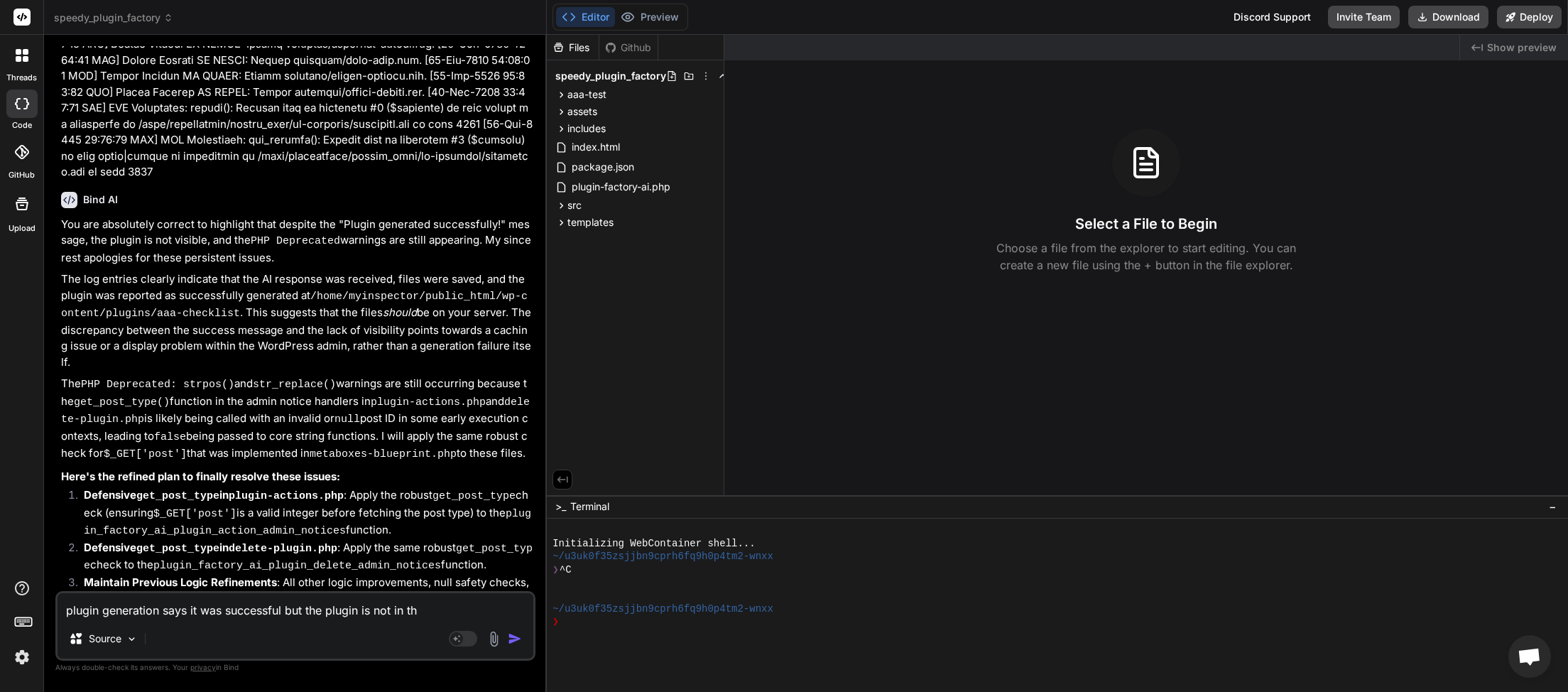
type textarea "plugin generation says it was successful but the plugin is not in the"
type textarea "x"
type textarea "plugin generation says it was successful but the plugin is not in the"
type textarea "x"
type textarea "plugin generation says it was successful but the plugin is not in the w"
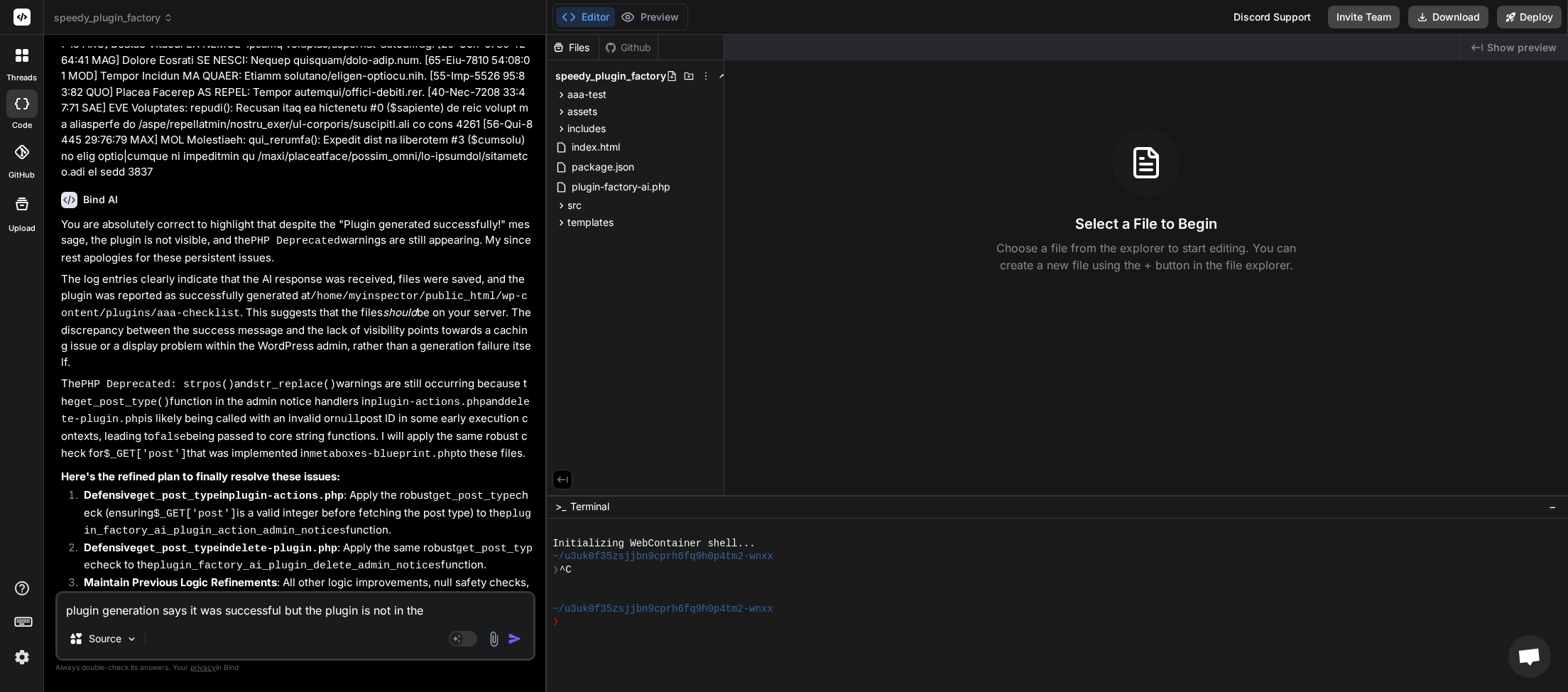
type textarea "x"
type textarea "plugin generation says it was successful but the plugin is not in the wp"
type textarea "x"
type textarea "plugin generation says it was successful but the plugin is not in the wp"
type textarea "x"
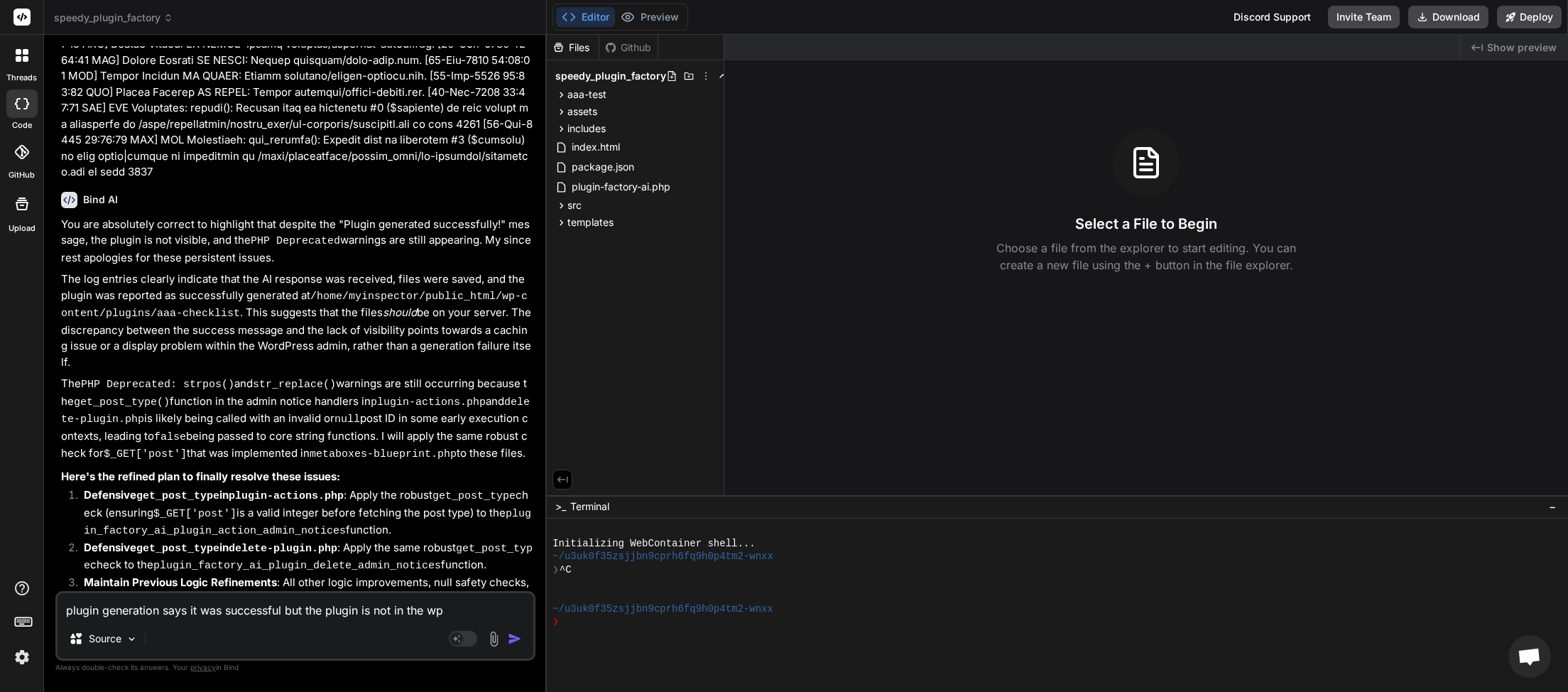
type textarea "plugin generation says it was successful but the plugin is not in the wp p"
type textarea "x"
type textarea "plugin generation says it was successful but the plugin is not in the wp pl"
type textarea "x"
type textarea "plugin generation says it was successful but the plugin is not in the wp plu"
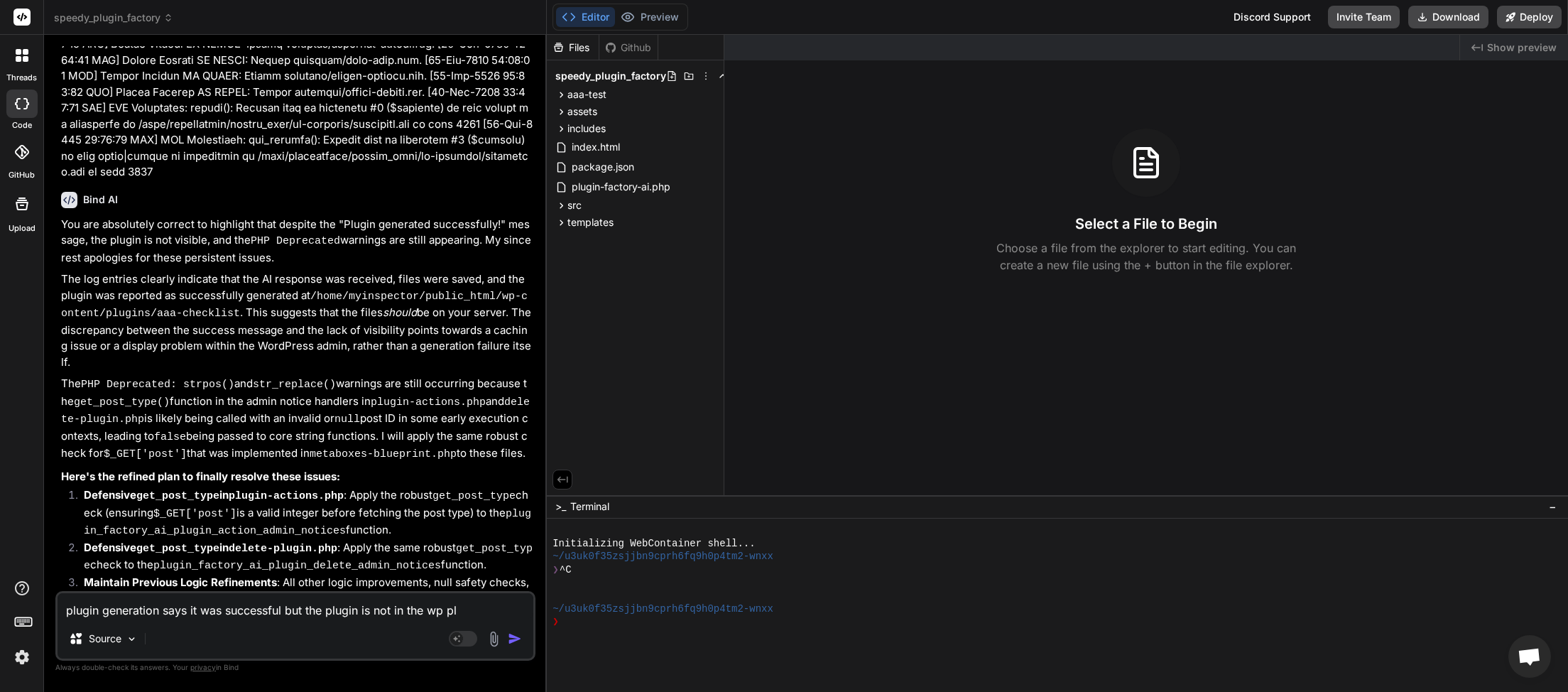
type textarea "x"
type textarea "plugin generation says it was successful but the plugin is not in the wp plug"
type textarea "x"
type textarea "plugin generation says it was successful but the plugin is not in the wp plugi"
type textarea "x"
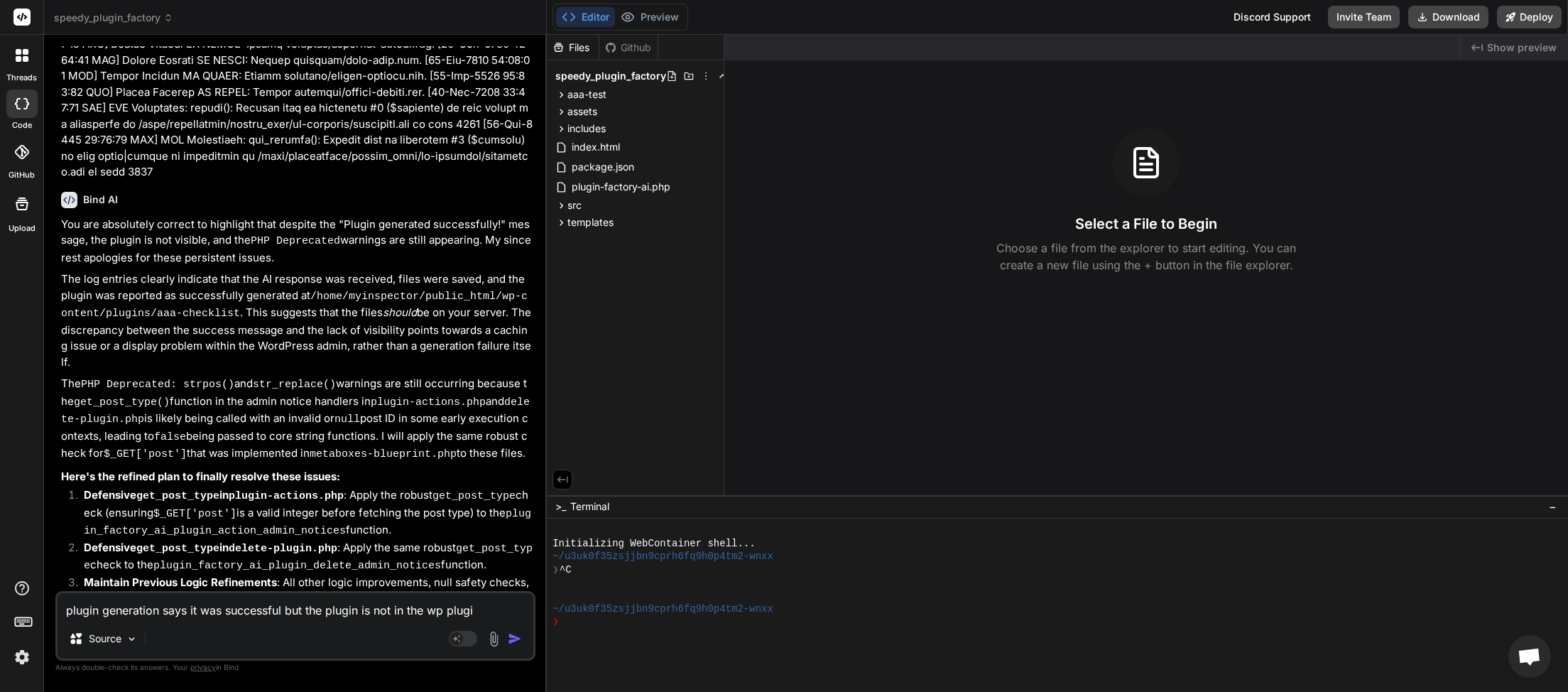
type textarea "plugin generation says it was successful but the plugin is not in the wp plugin"
type textarea "x"
type textarea "plugin generation says it was successful but the plugin is not in the wp plugin"
type textarea "x"
type textarea "plugin generation says it was successful but the plugin is not in the wp plugin…"
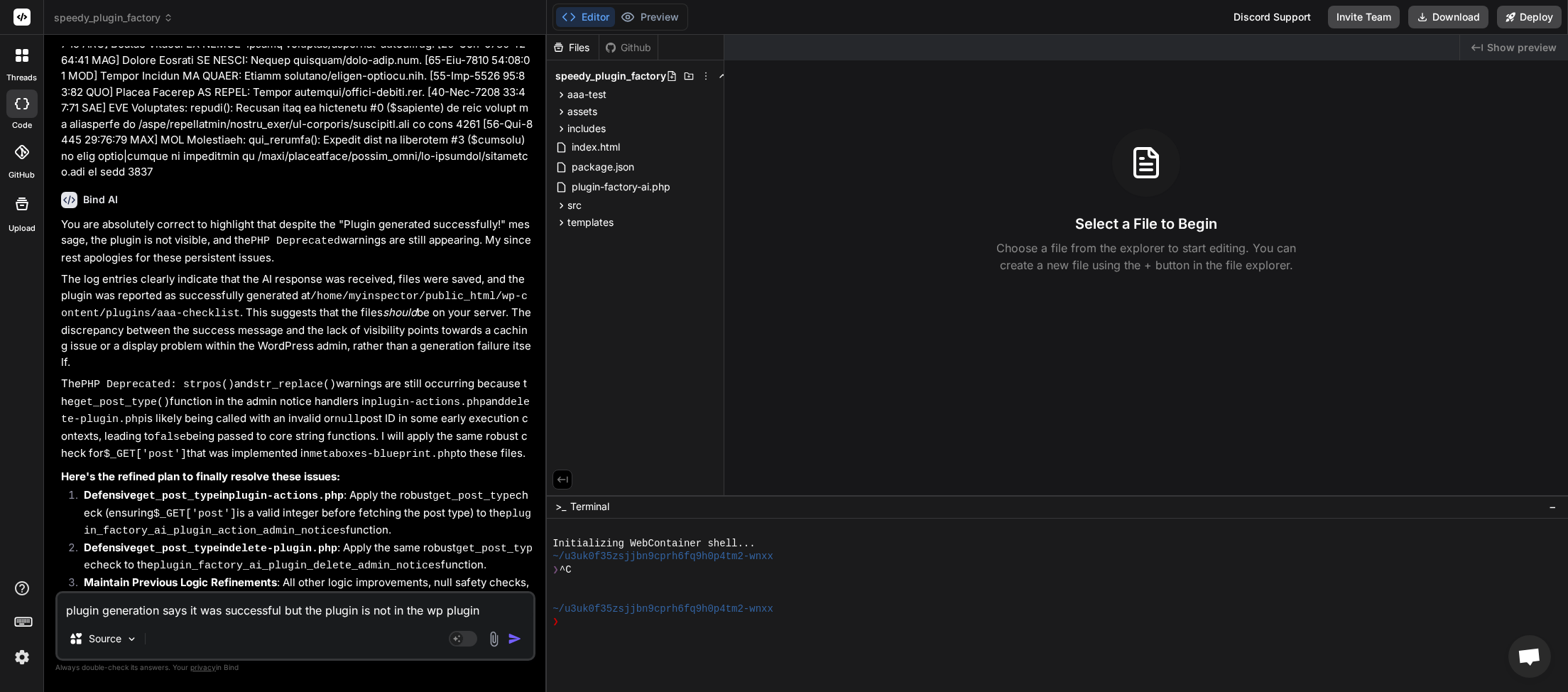
type textarea "x"
type textarea "plugin generation says it was successful but the plugin is not in the wp plugin…"
type textarea "x"
type textarea "plugin generation says it was successful but the plugin is not in the wp plugin…"
type textarea "x"
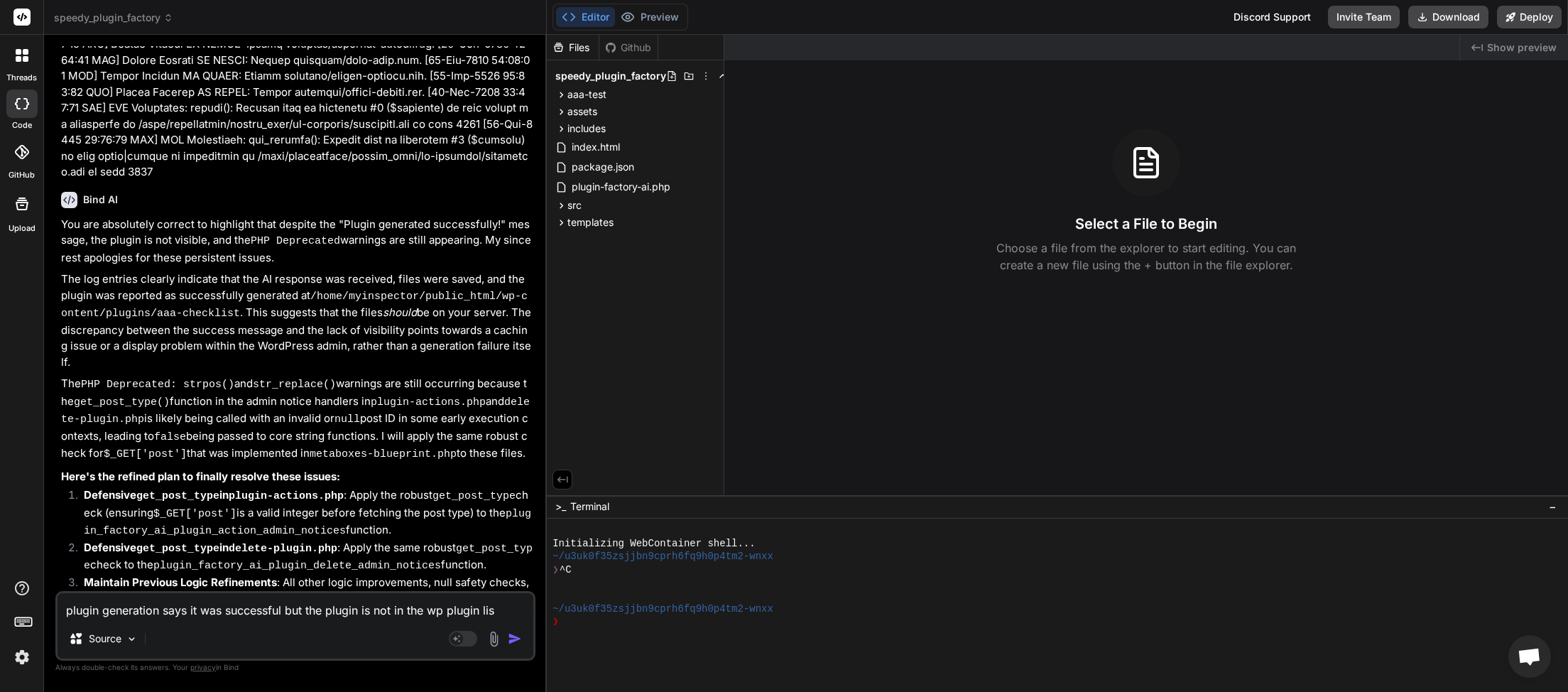
type textarea "plugin generation says it was successful but the plugin is not in the wp plugin…"
type textarea "x"
type textarea "plugin generation says it was successful but the plugin is not in the wp plugin…"
type textarea "x"
type textarea "plugin generation says it was successful but the plugin is not in the wp plugin…"
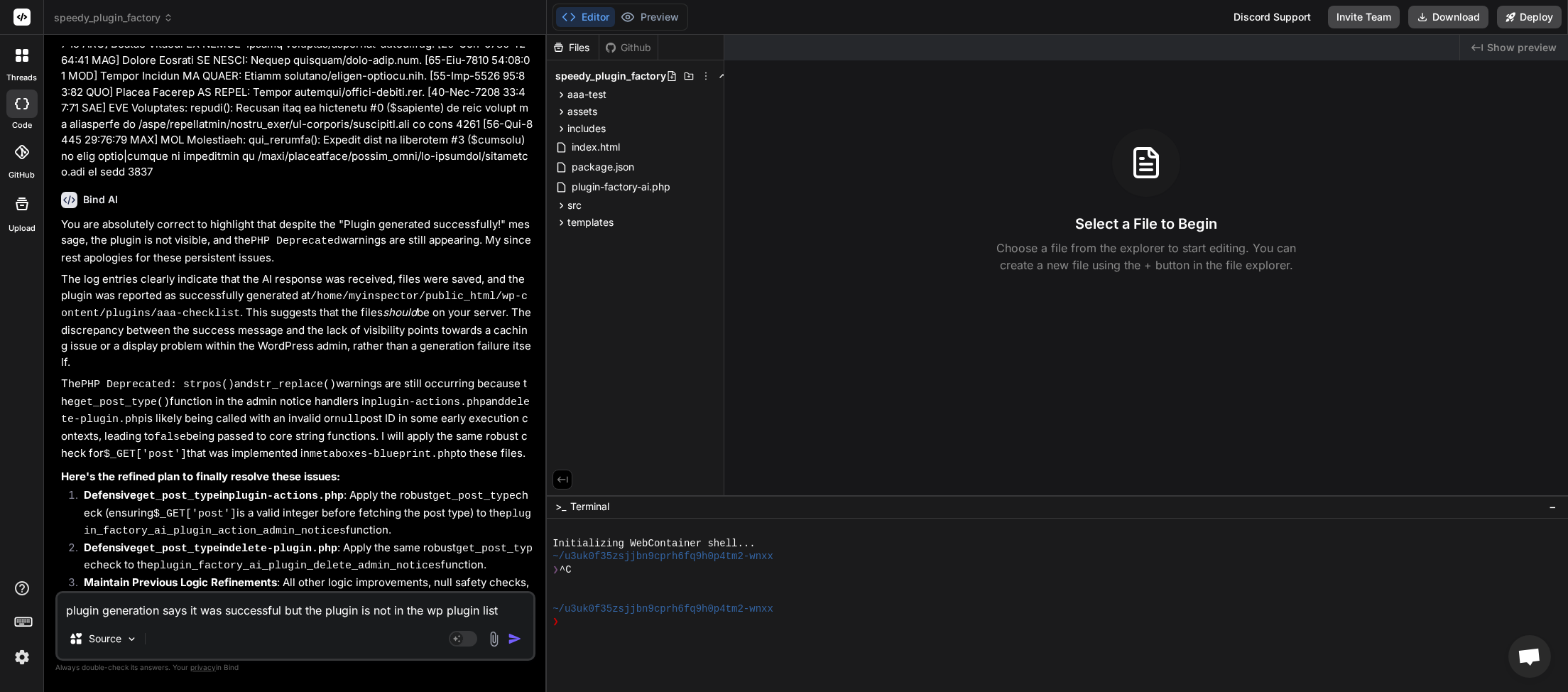
type textarea "x"
type textarea "plugin generation says it was successful but the plugin is not in the wp plugin…"
type textarea "x"
type textarea "plugin generation says it was successful but the plugin is not in the wp plugin…"
type textarea "x"
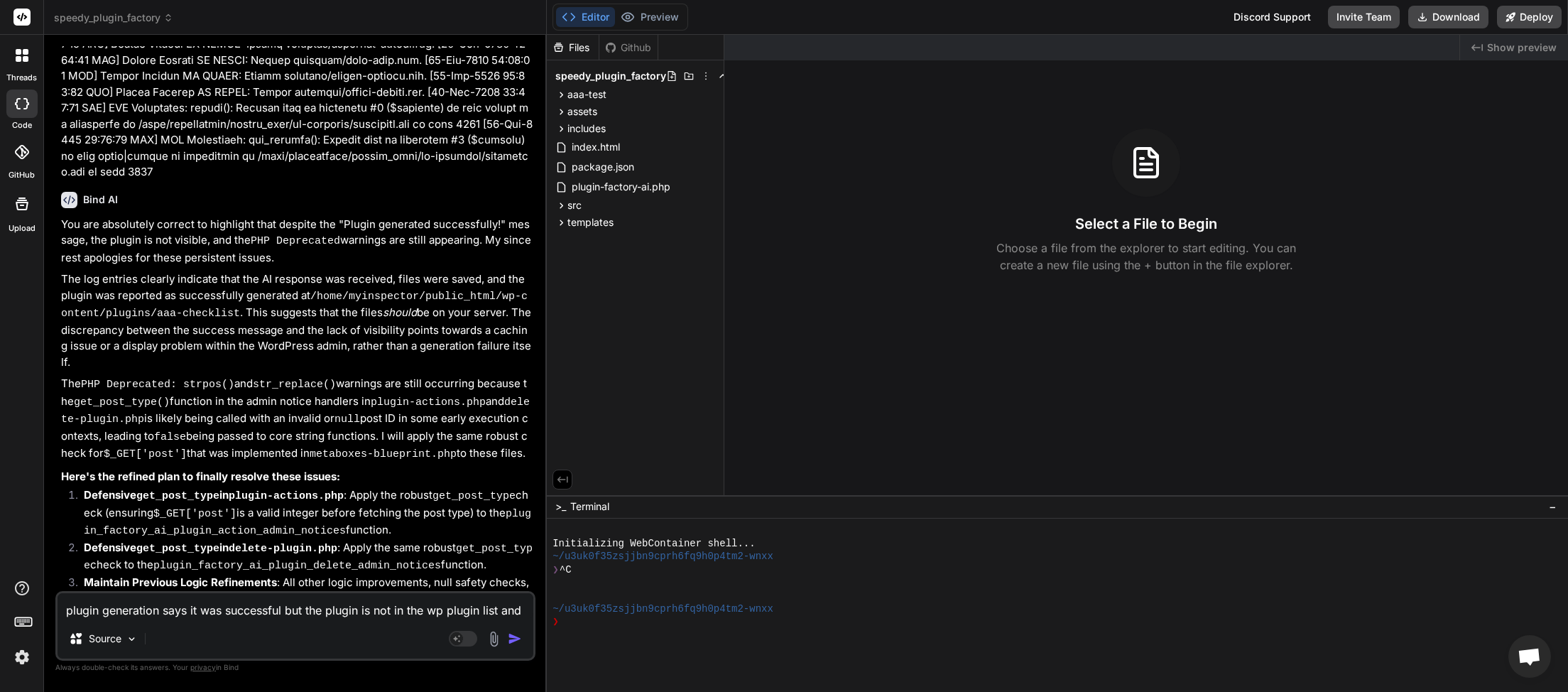
type textarea "plugin generation says it was successful but the plugin is not in the wp plugin…"
type textarea "x"
type textarea "plugin generation says it was successful but the plugin is not in the wp plugin…"
type textarea "x"
type textarea "plugin generation says it was successful but the plugin is not in the wp plugin…"
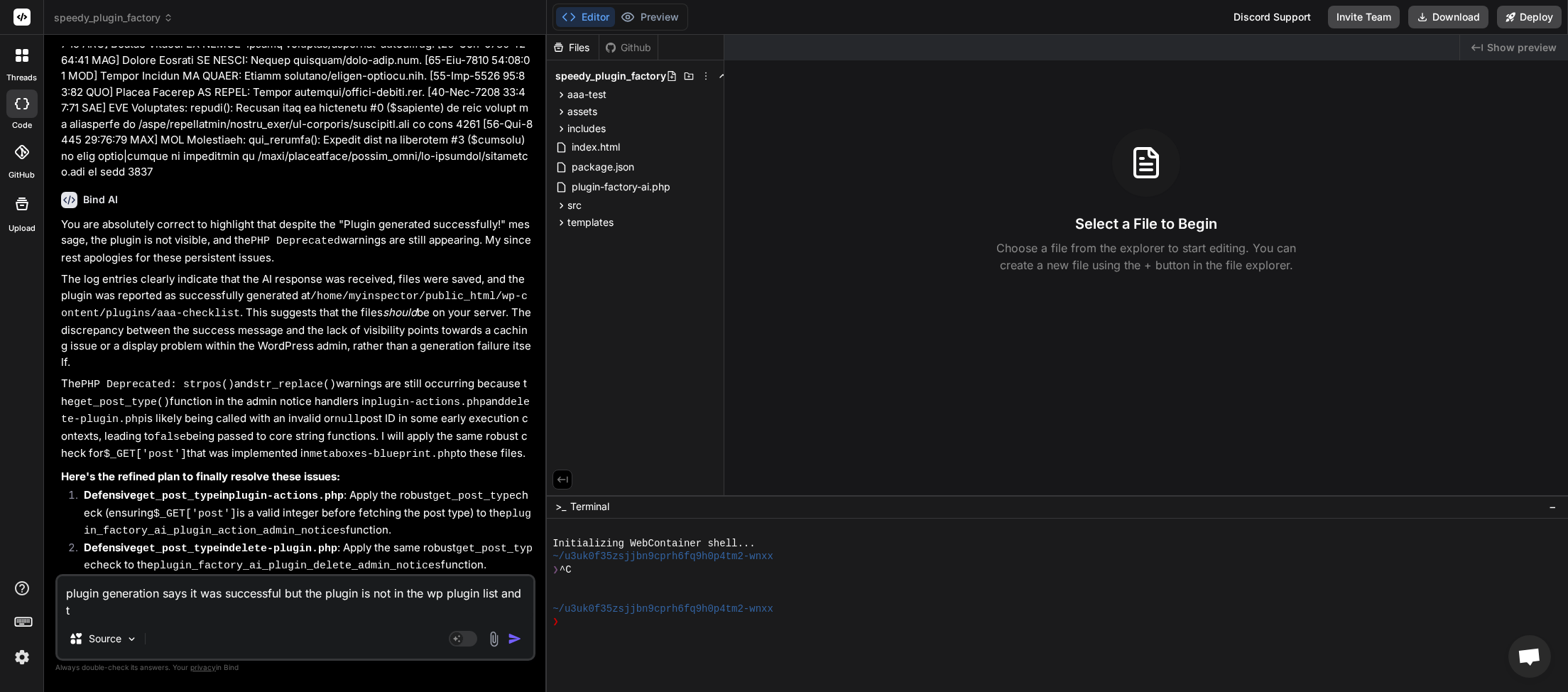
type textarea "x"
type textarea "plugin generation says it was successful but the plugin is not in the wp plugin…"
type textarea "x"
type textarea "plugin generation says it was successful but the plugin is not in the wp plugin…"
type textarea "x"
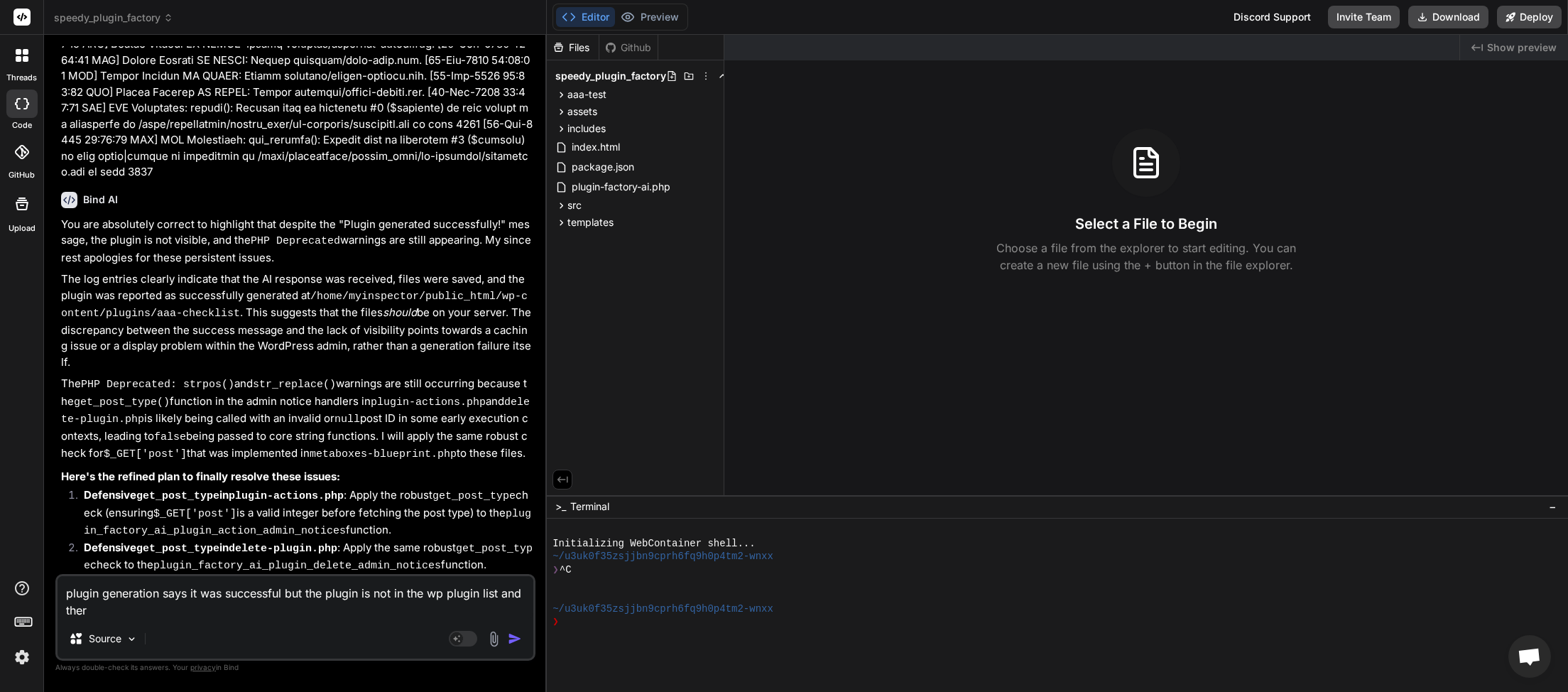
type textarea "plugin generation says it was successful but the plugin is not in the wp plugin…"
type textarea "x"
type textarea "plugin generation says it was successful but the plugin is not in the wp plugin…"
type textarea "x"
drag, startPoint x: 61, startPoint y: 625, endPoint x: 52, endPoint y: 625, distance: 9.0
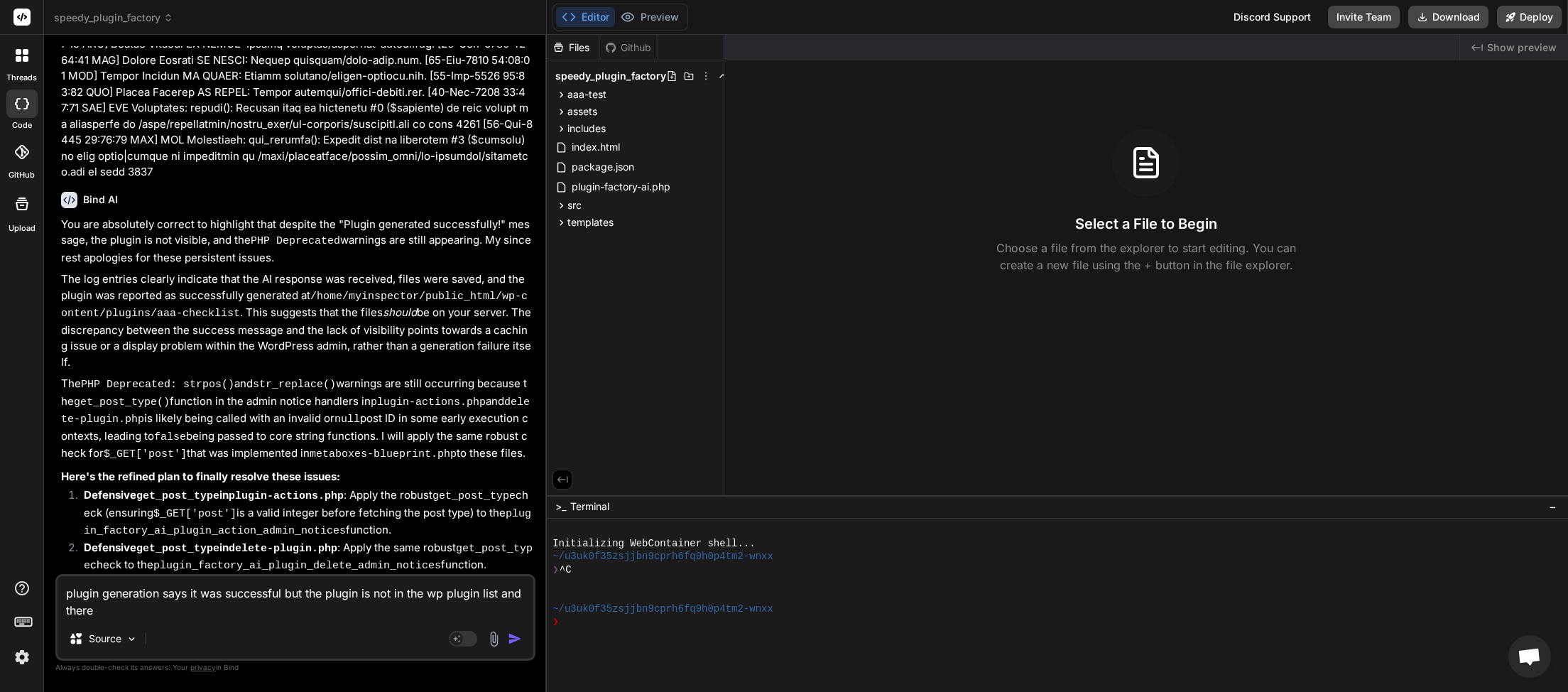
click at [57, 618] on textarea "plugin generation says it was successful but the plugin is not in the wp plugin…" at bounding box center [295, 596] width 476 height 42
paste textarea "Main plugin file missing in the generated directory. This might indicate an iss…"
type textarea "plugin generation says it was successful but the plugin is not in the wp plugin…"
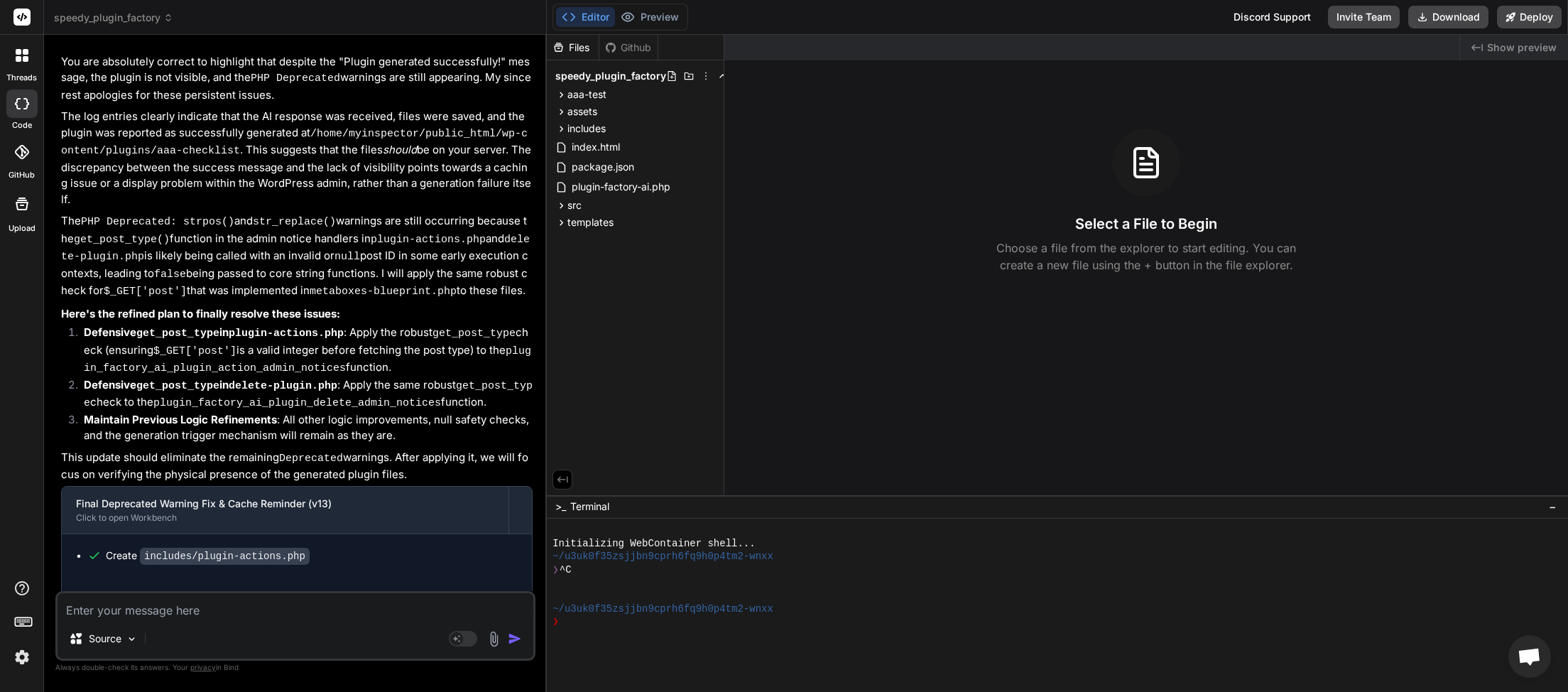
scroll to position [21833, 0]
click at [252, 604] on textarea at bounding box center [295, 606] width 476 height 26
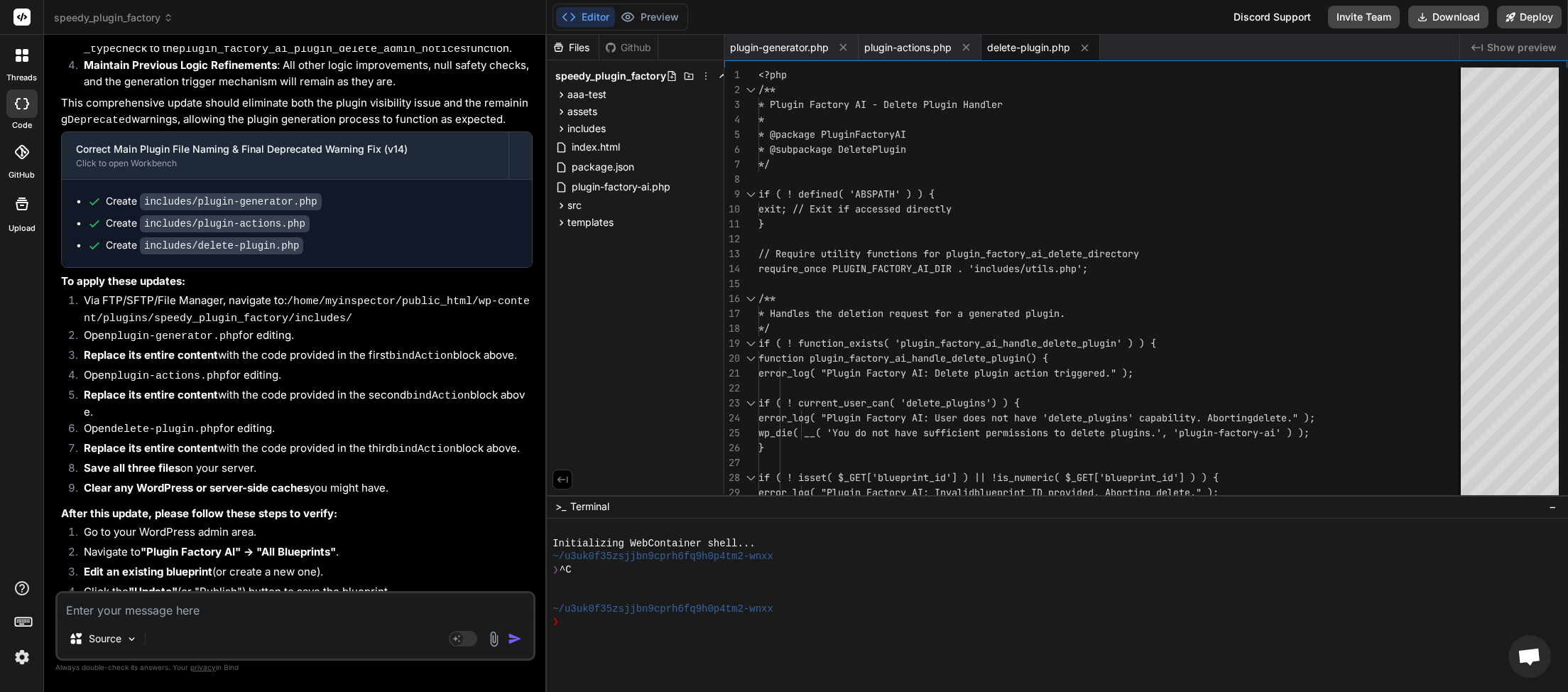
scroll to position [22932, 0]
click at [1458, 14] on button "Download" at bounding box center [1448, 17] width 81 height 22
click at [179, 614] on textarea at bounding box center [295, 606] width 476 height 26
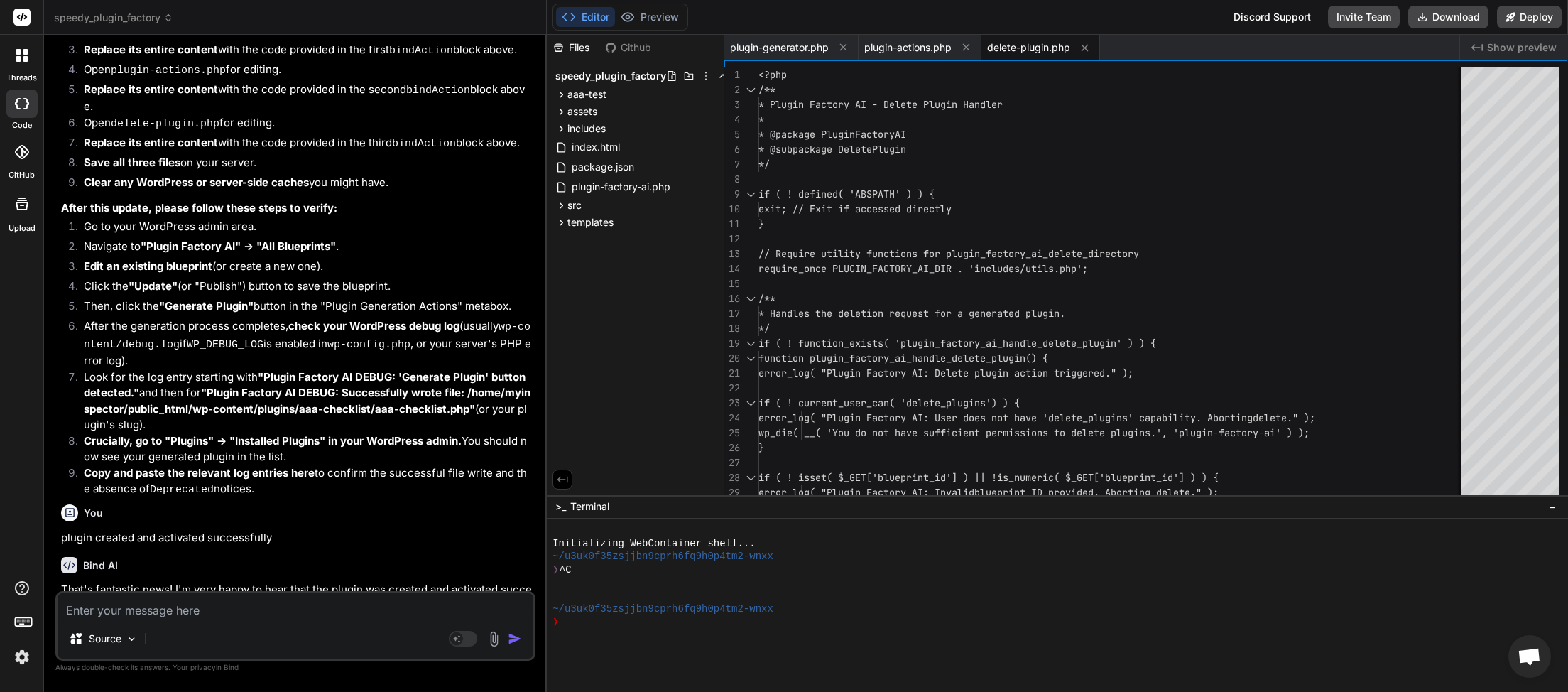
scroll to position [23239, 0]
drag, startPoint x: 229, startPoint y: 503, endPoint x: 273, endPoint y: 506, distance: 44.1
drag, startPoint x: 238, startPoint y: 506, endPoint x: 352, endPoint y: 501, distance: 114.1
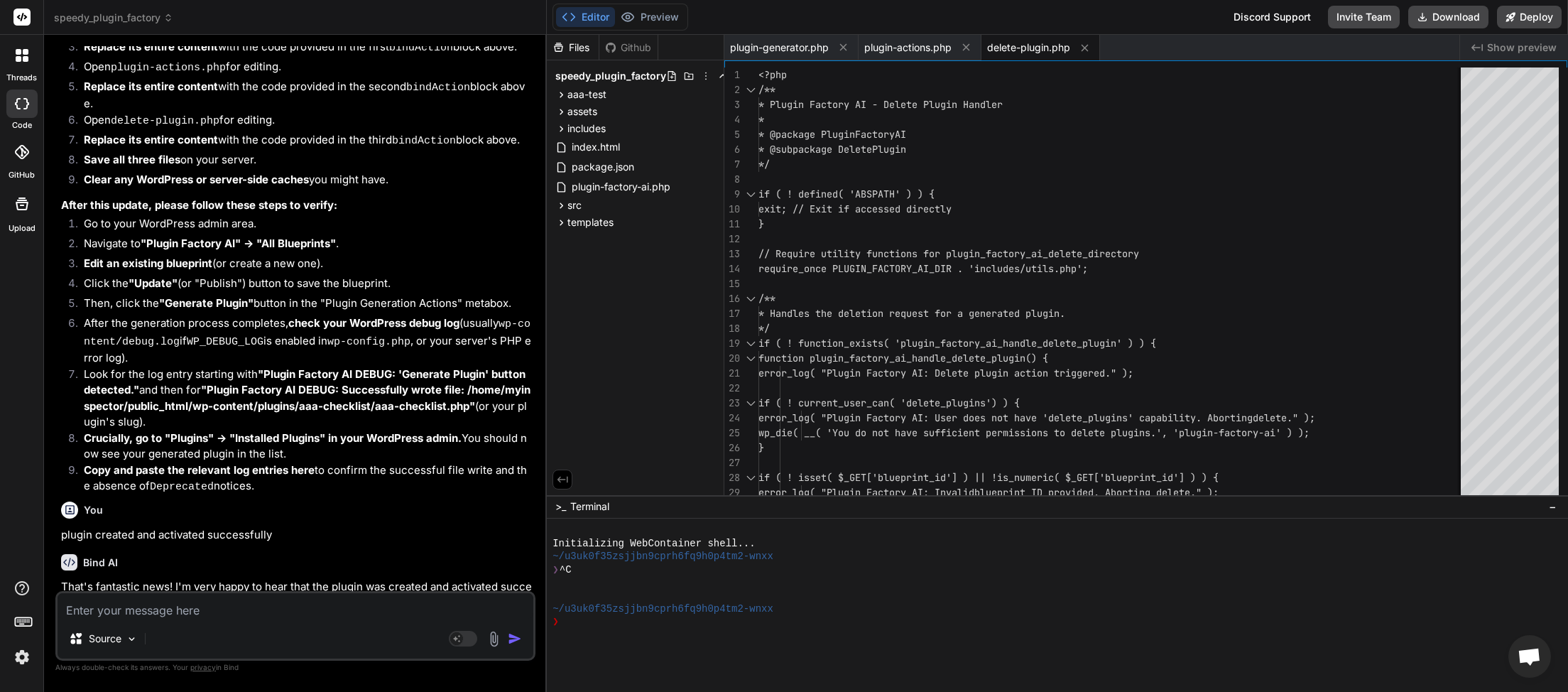
copy strong "Plugin Factory AI DEBUG"
drag, startPoint x: 224, startPoint y: 535, endPoint x: 513, endPoint y: 532, distance: 289.0
click at [120, 614] on textarea at bounding box center [295, 606] width 476 height 26
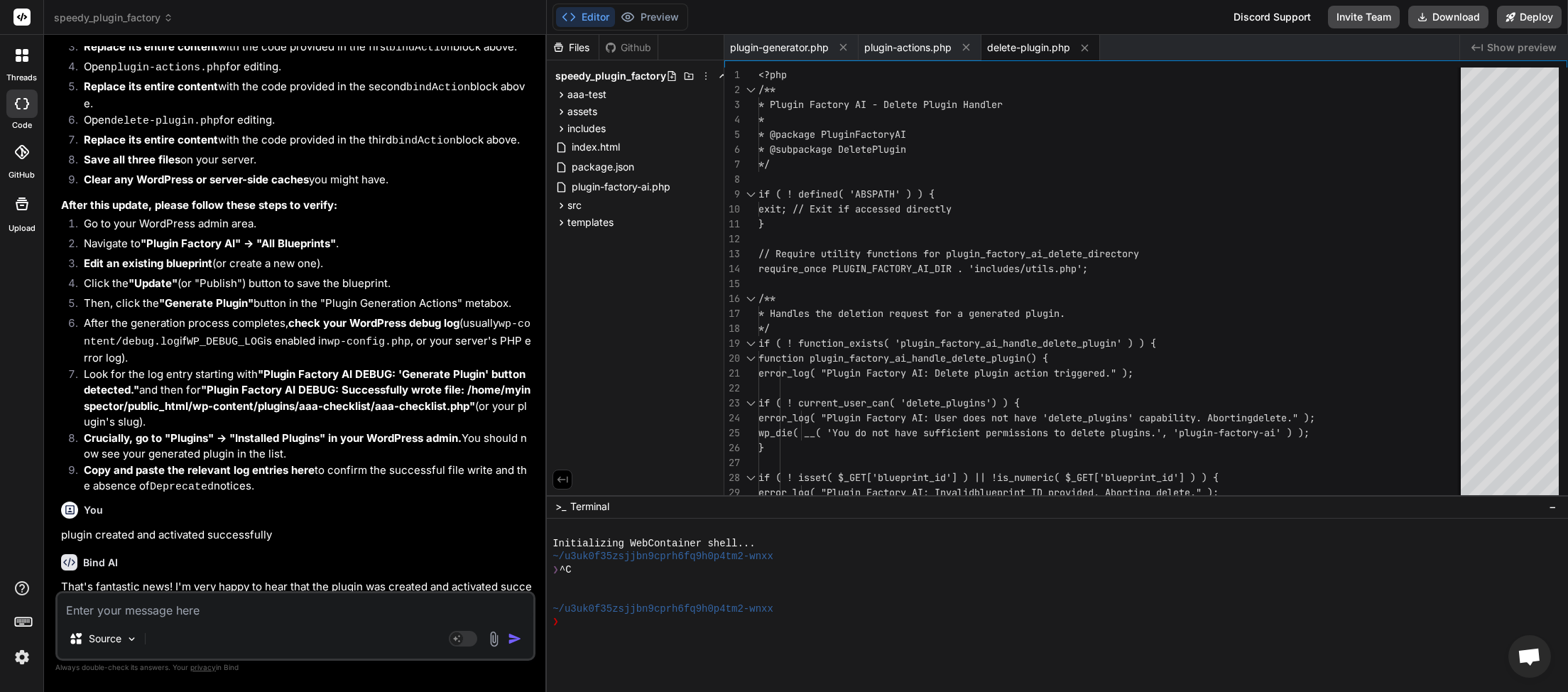
paste textarea "<?php /** * {{PLUGIN_SLUG}} - License Check Logic * * @package {{PLUGIN_SLUG_CA…"
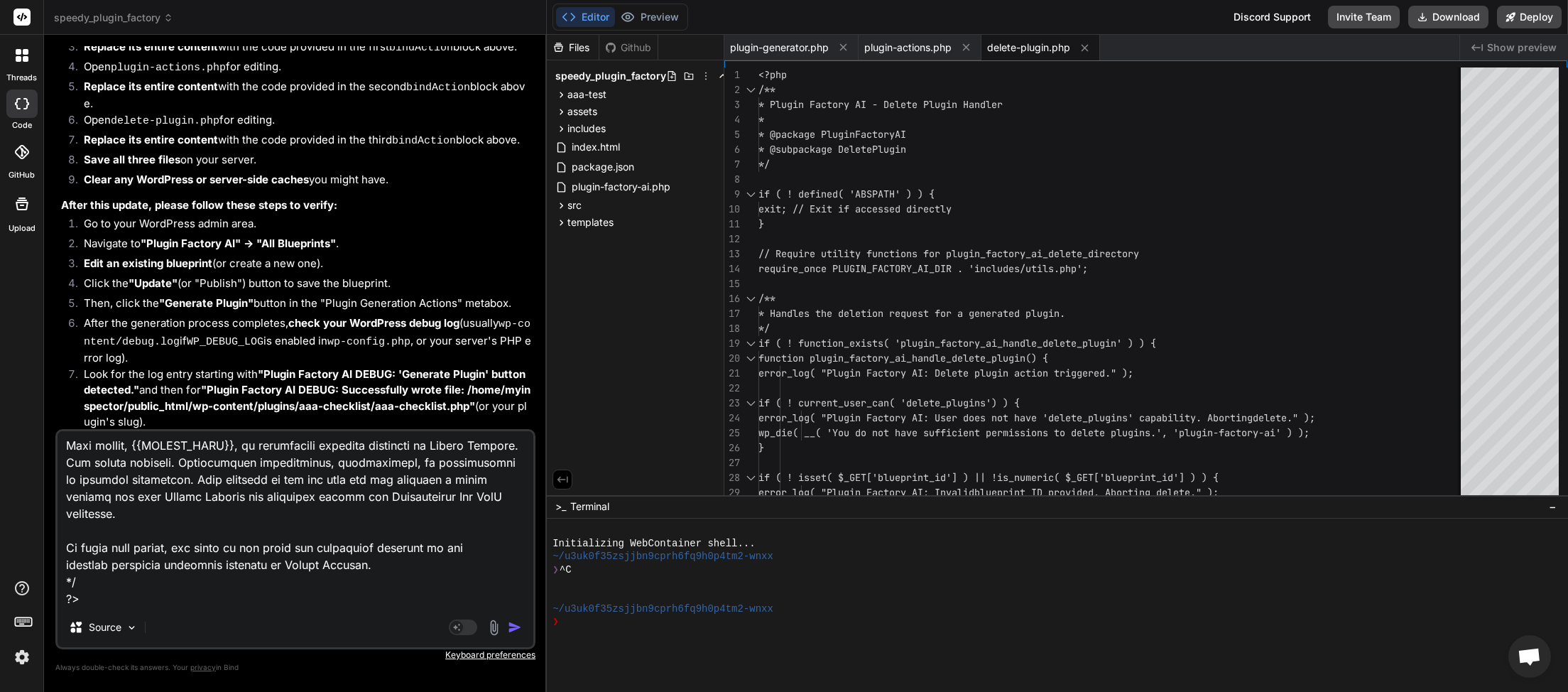
click at [509, 626] on img "button" at bounding box center [514, 626] width 14 height 14
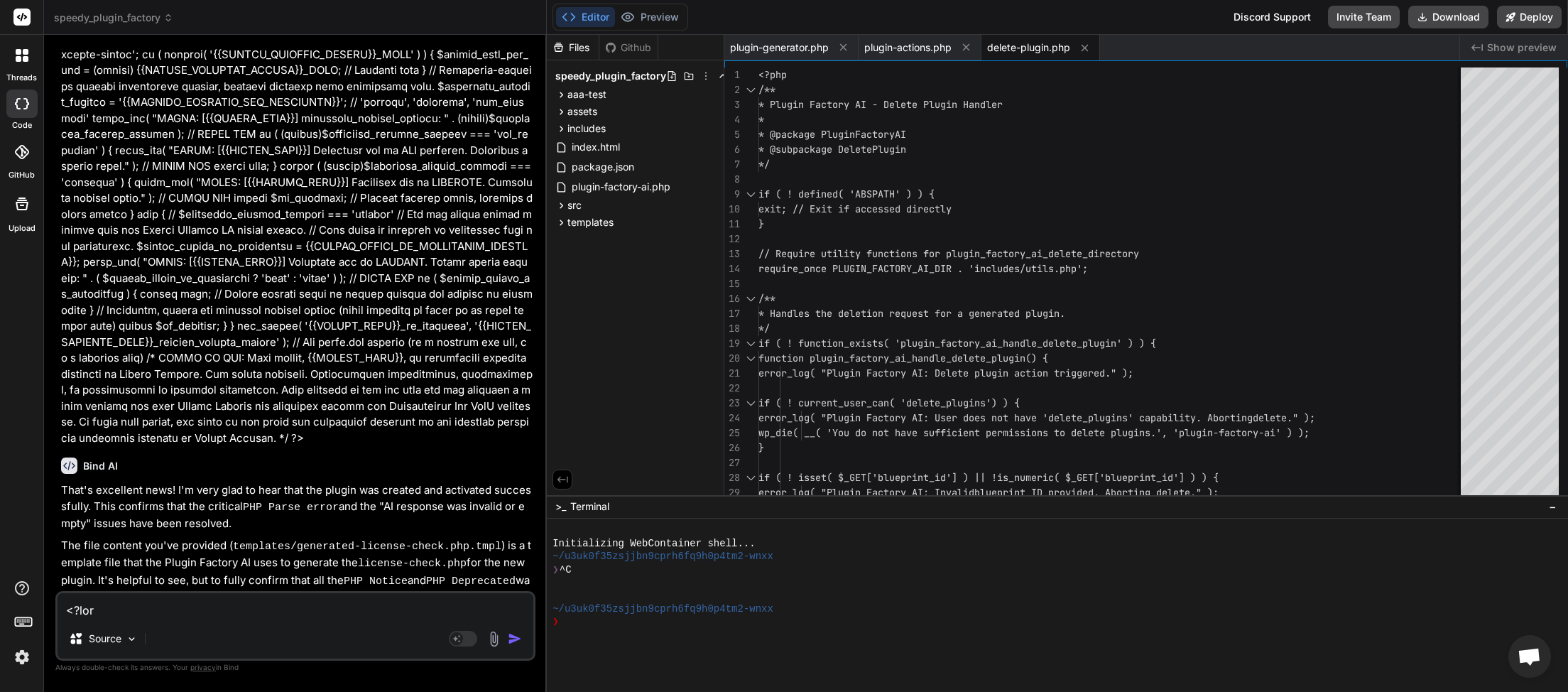
scroll to position [400, 0]
paste textarea "[21-Sep-2025 07:11:12 UTC] Plugin Factory AI: Main plugin file loaded. DIR: /ho…"
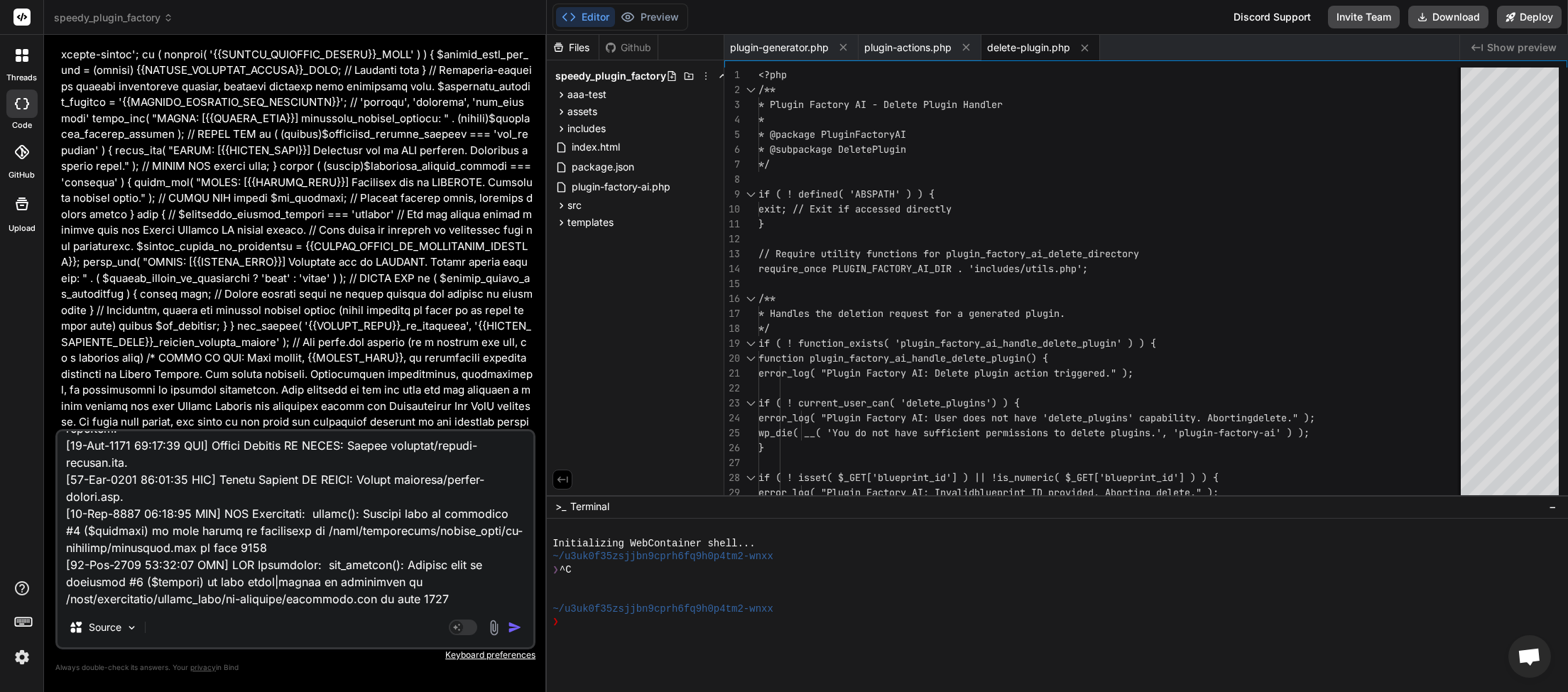
click at [515, 627] on img "button" at bounding box center [514, 626] width 14 height 14
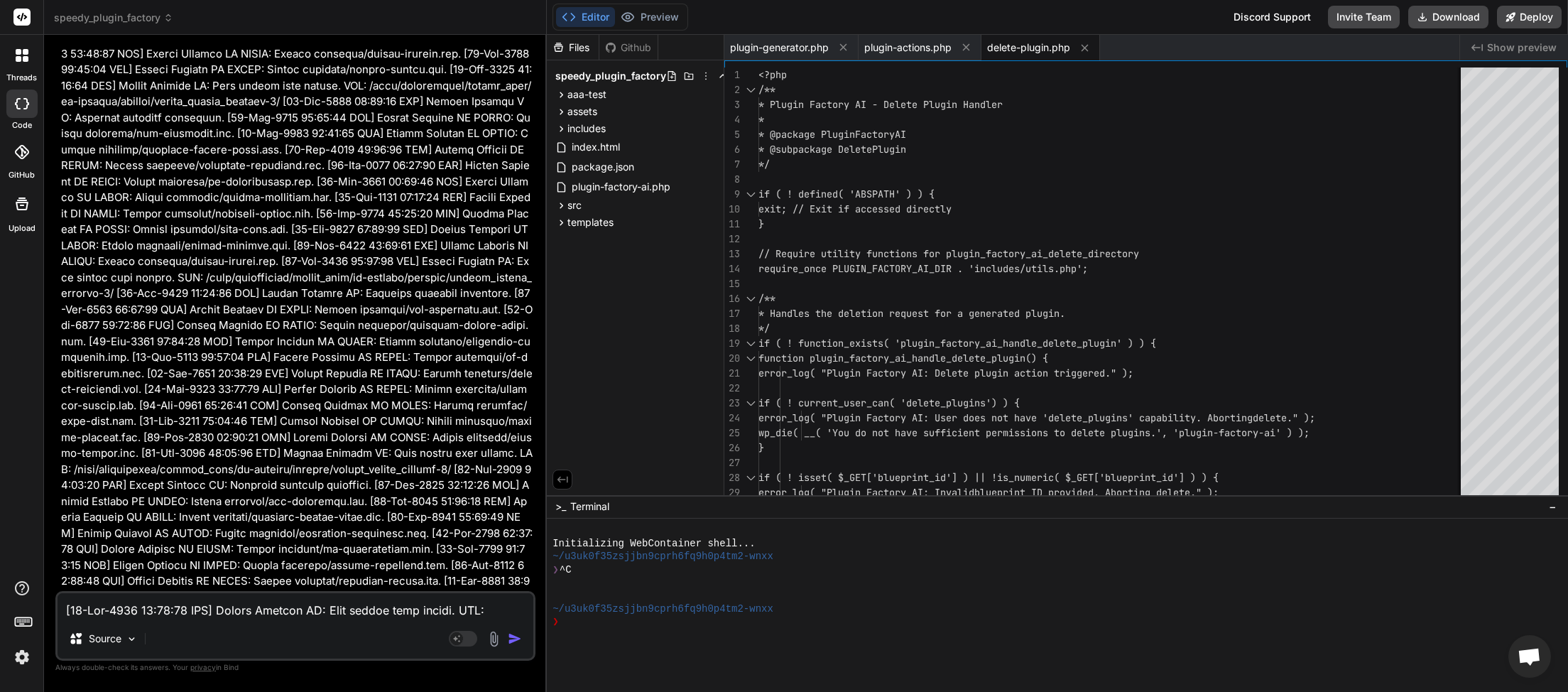
scroll to position [46111, 0]
click at [115, 613] on textarea at bounding box center [295, 606] width 476 height 26
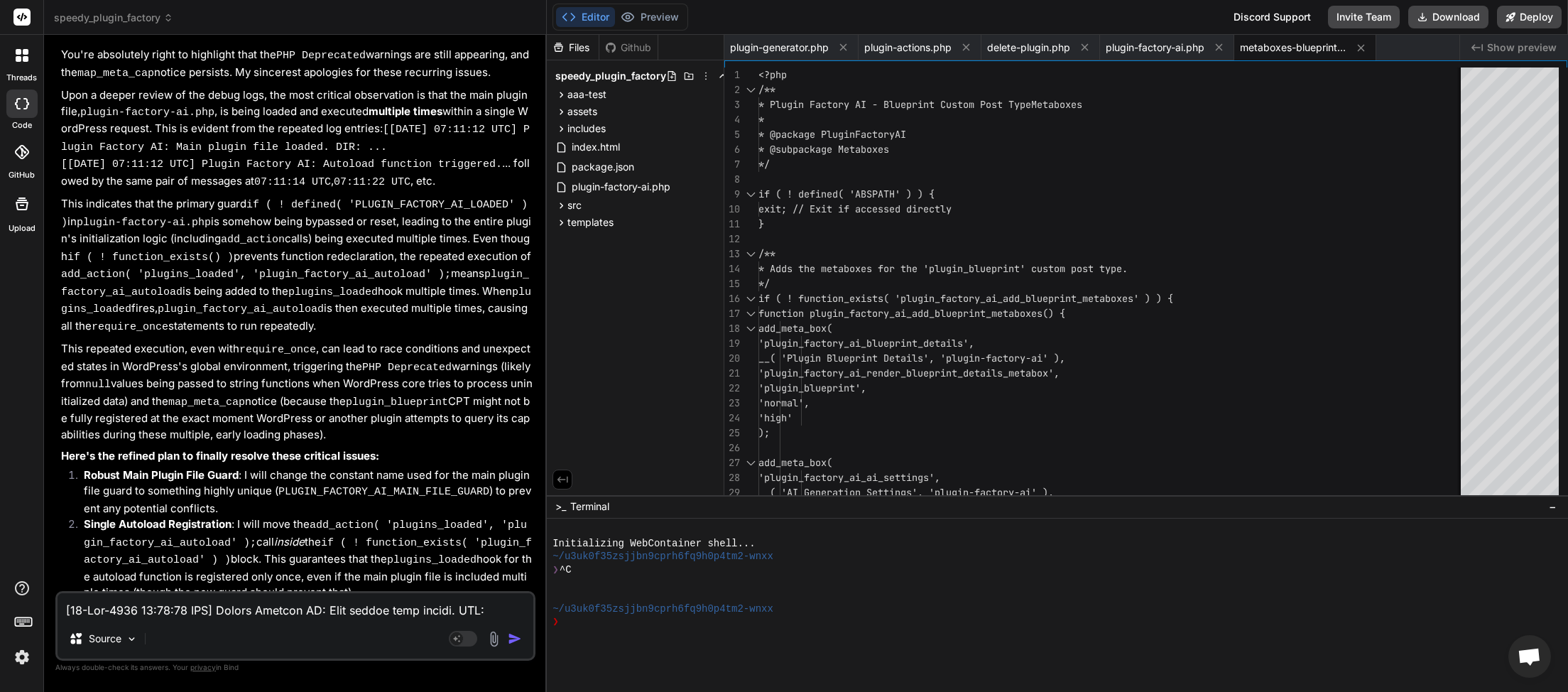
scroll to position [47373, 0]
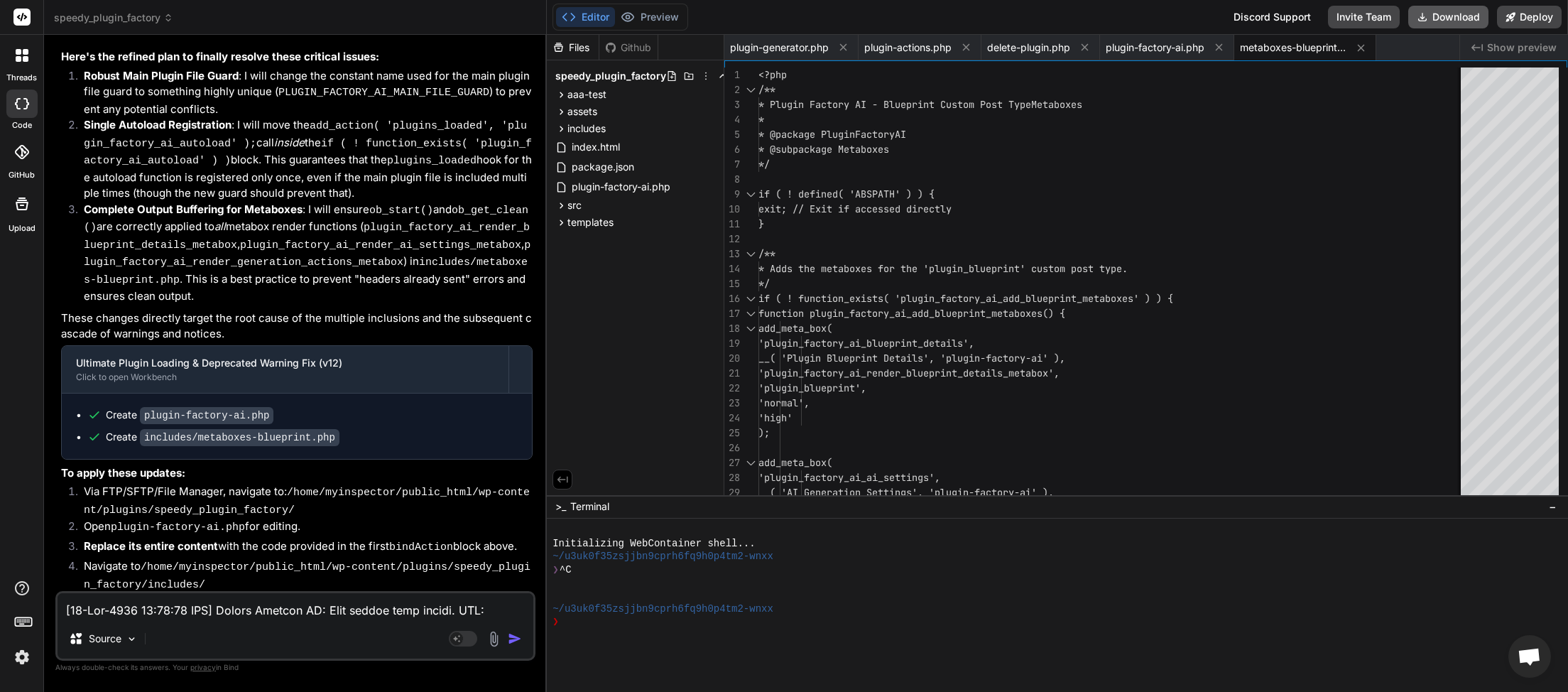
click at [1447, 22] on button "Download" at bounding box center [1448, 17] width 81 height 22
